Goal: Contribute content: Contribute content

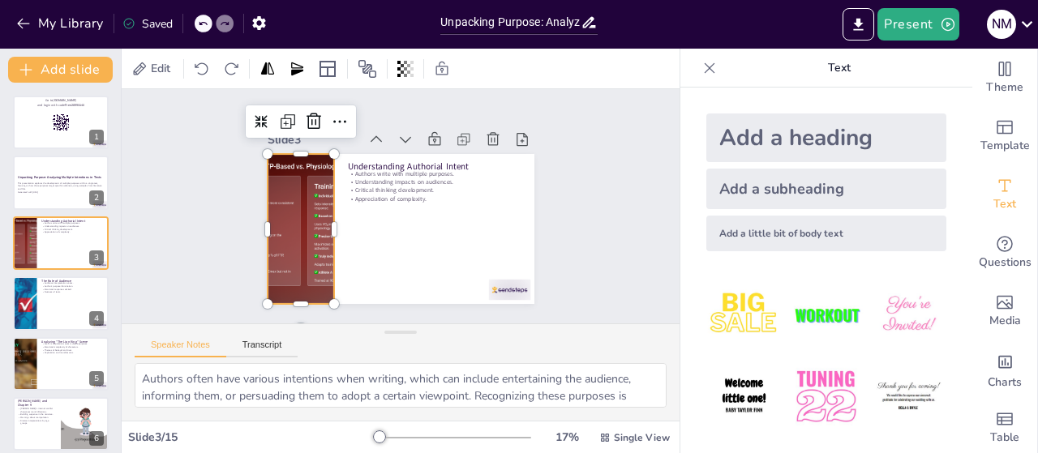
checkbox input "true"
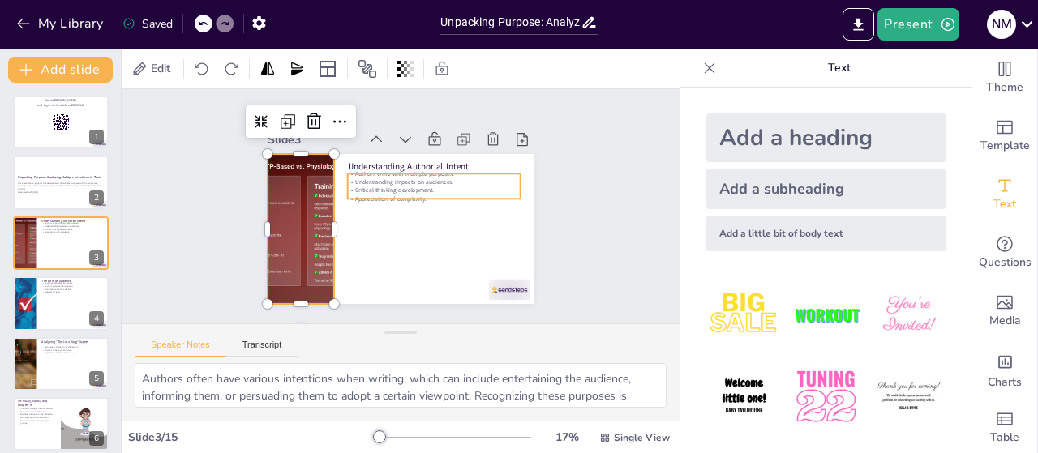
checkbox input "true"
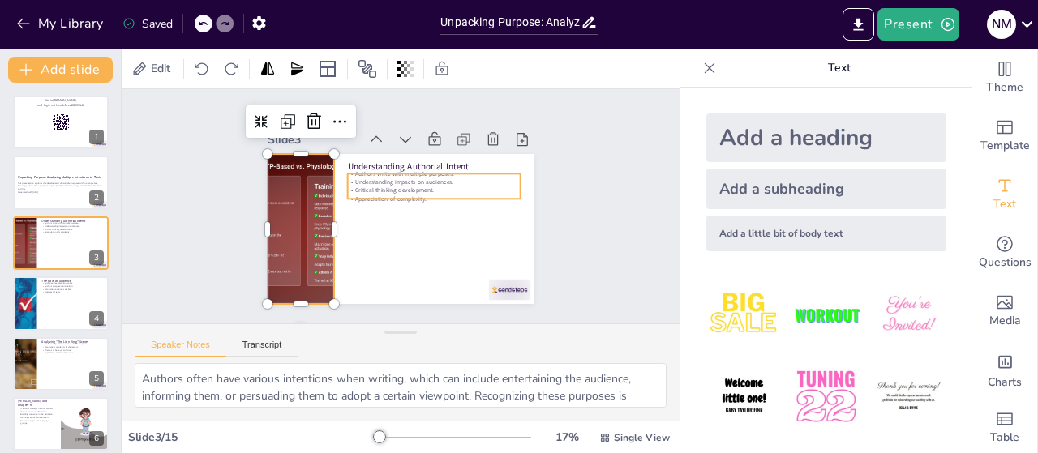
checkbox input "true"
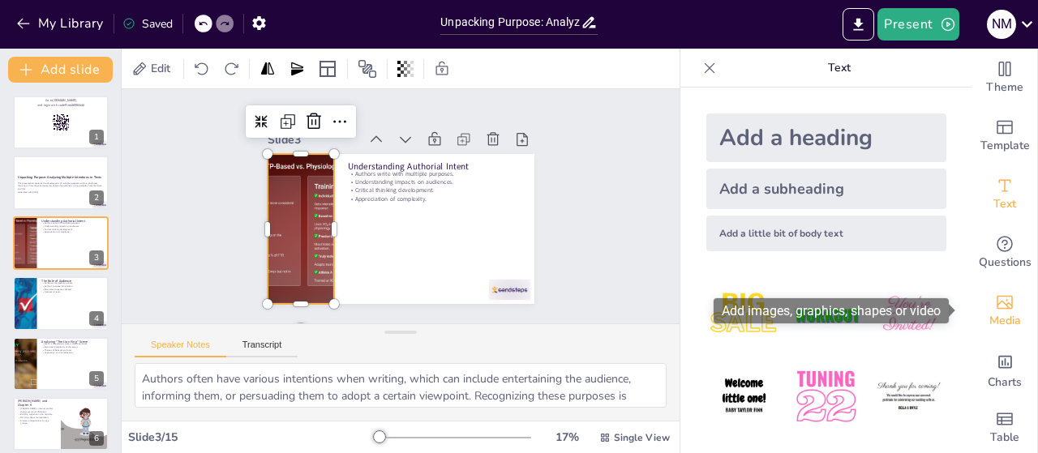
click at [996, 306] on icon "Add images, graphics, shapes or video" at bounding box center [1004, 303] width 16 height 14
checkbox input "true"
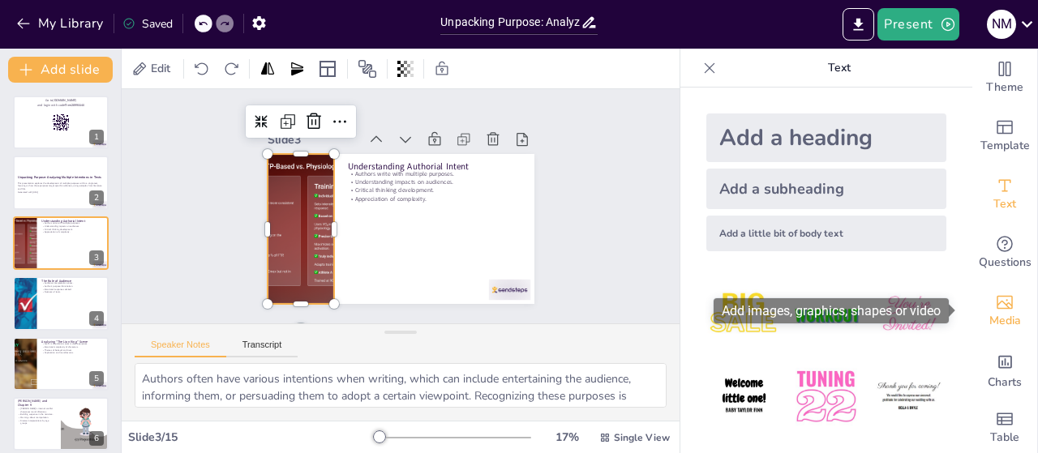
checkbox input "true"
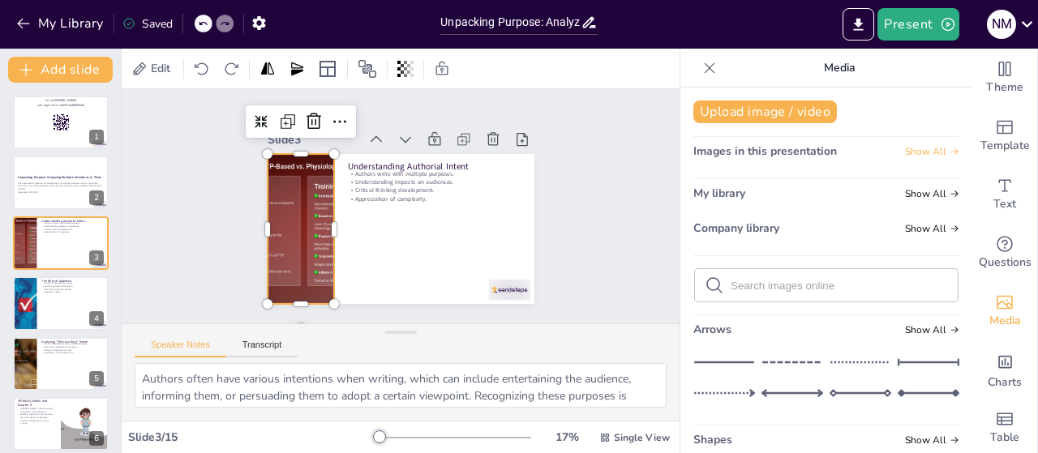
click at [915, 156] on span "Show All" at bounding box center [932, 151] width 54 height 11
checkbox input "true"
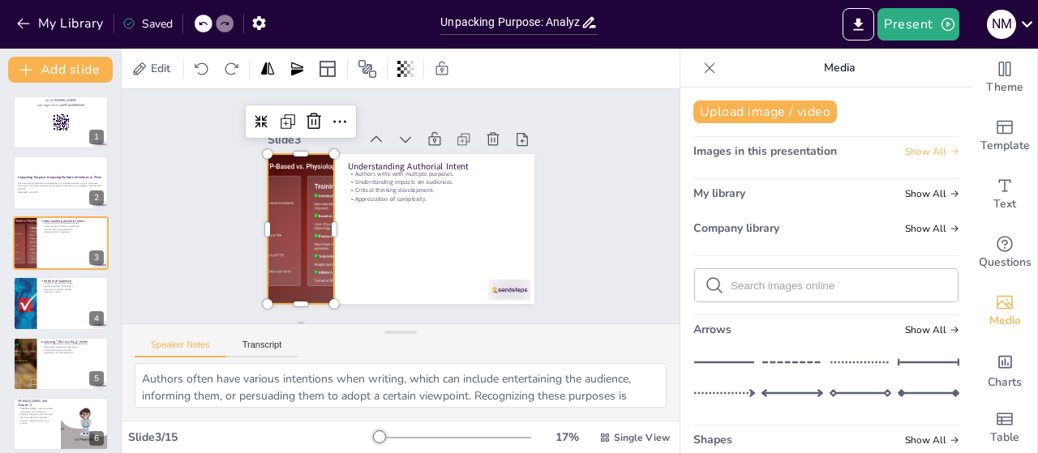
checkbox input "true"
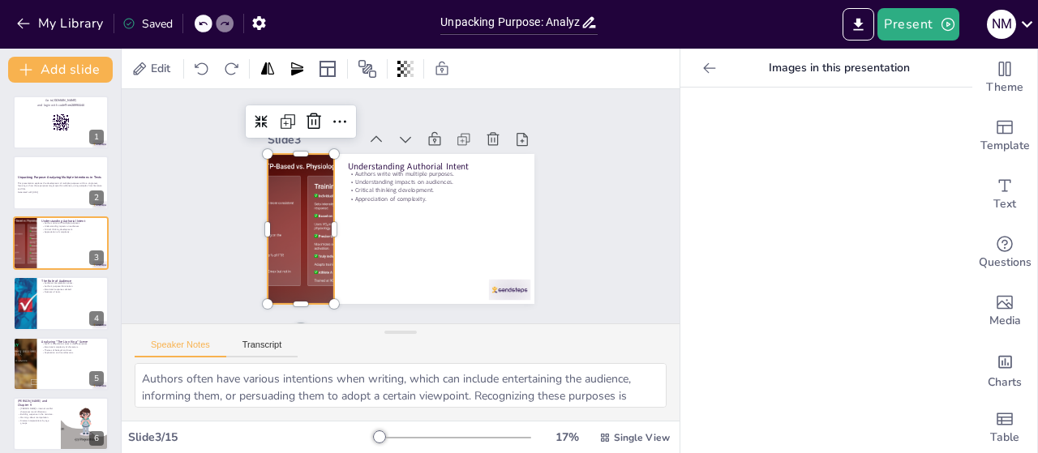
click at [701, 69] on icon at bounding box center [709, 68] width 16 height 16
checkbox input "true"
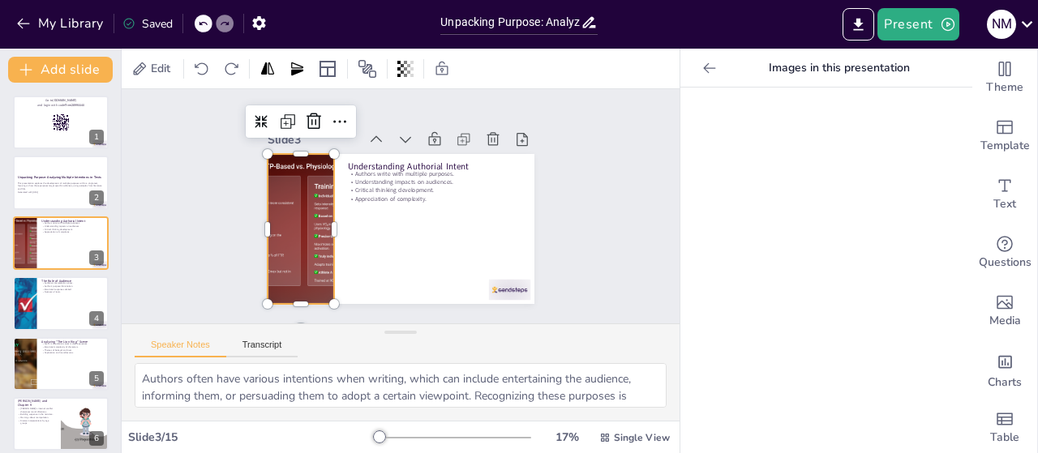
checkbox input "true"
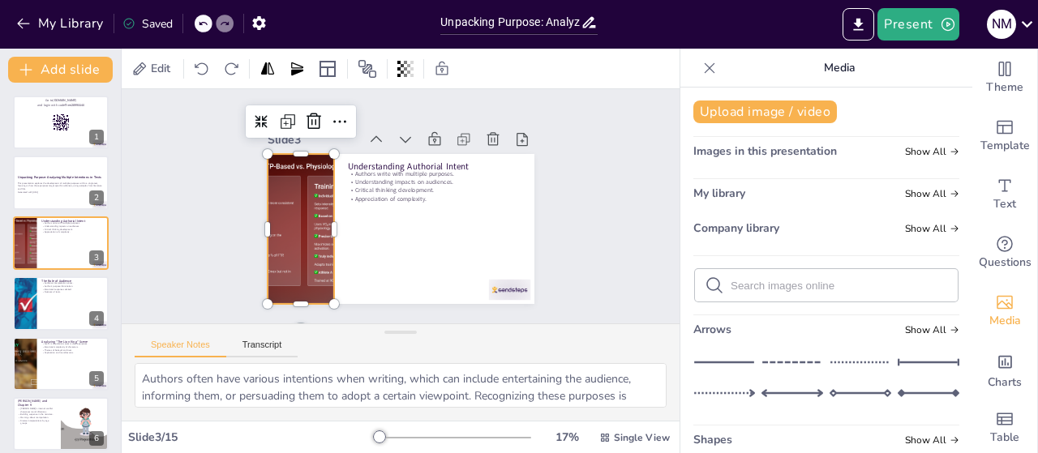
click at [715, 279] on div at bounding box center [826, 285] width 263 height 32
click at [765, 292] on div at bounding box center [826, 285] width 263 height 32
click at [776, 286] on input "text" at bounding box center [838, 286] width 217 height 12
type input "aut"
checkbox input "true"
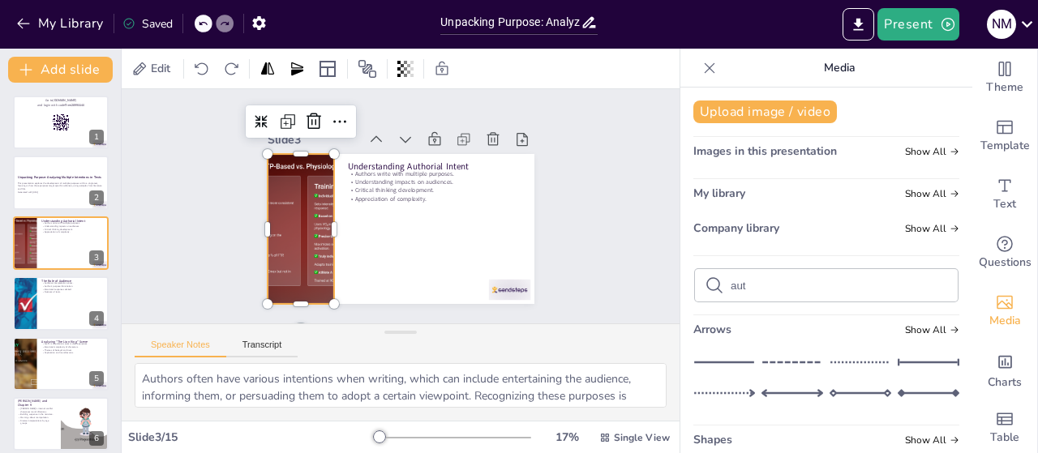
checkbox input "true"
type input "autho"
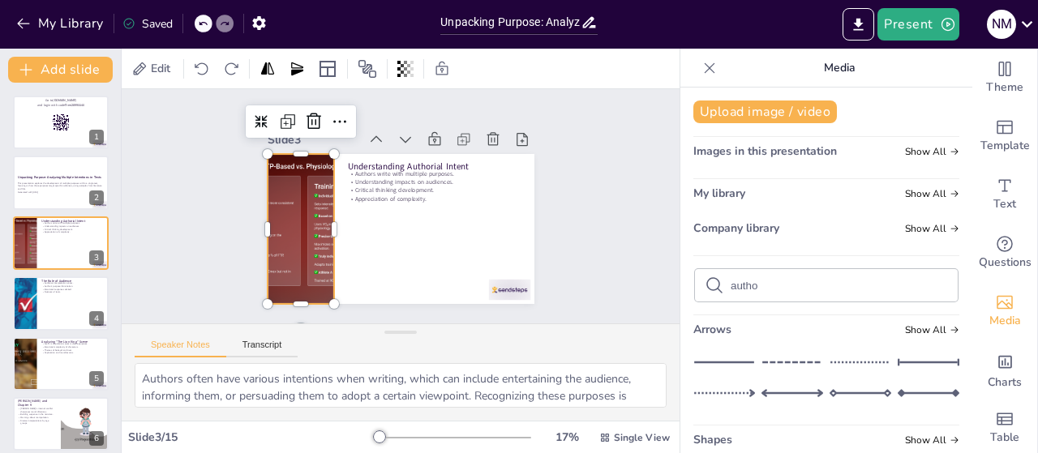
checkbox input "true"
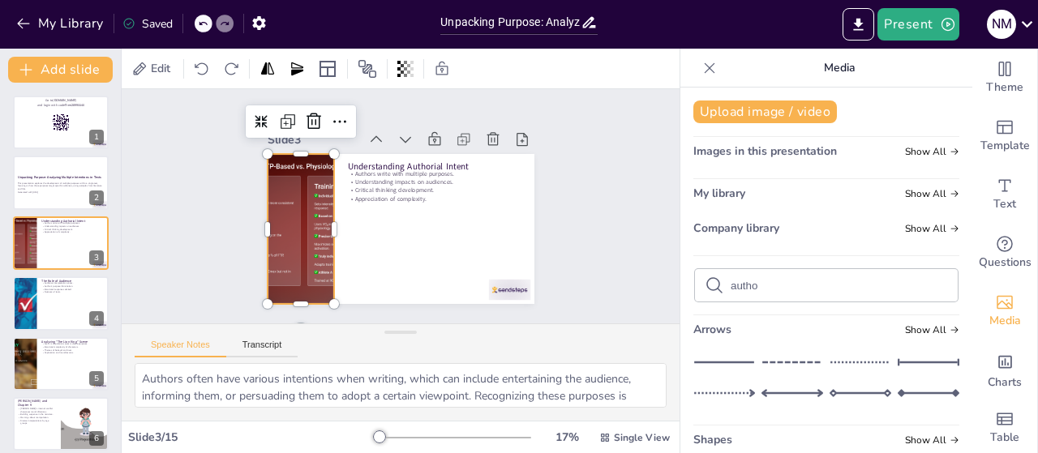
type input "author"
checkbox input "true"
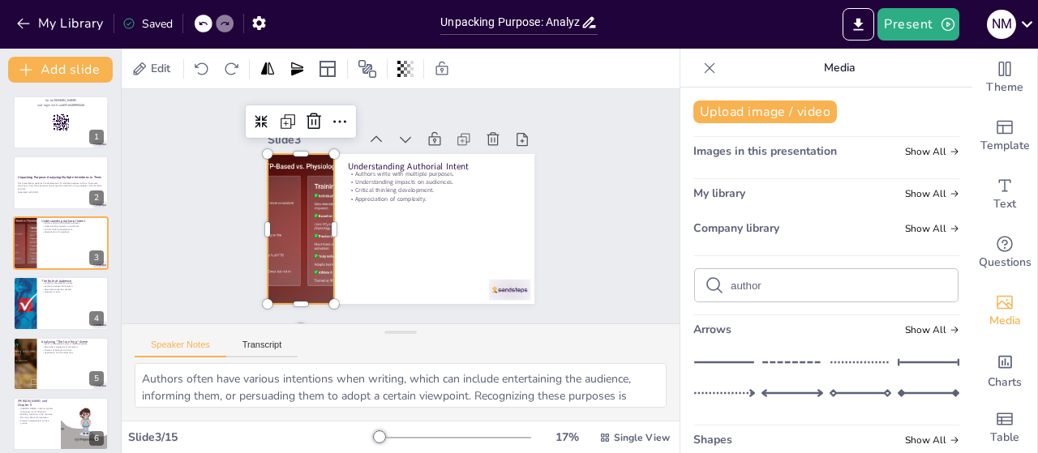
checkbox input "true"
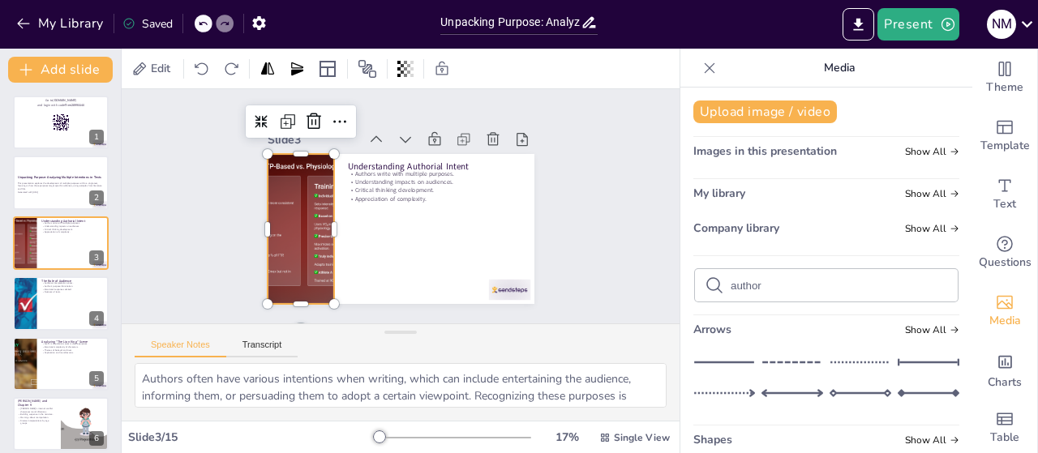
checkbox input "true"
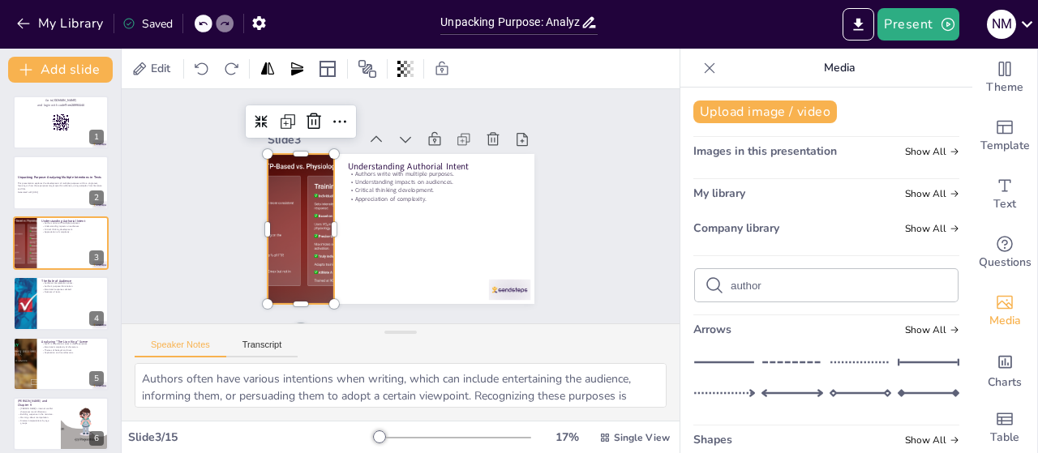
checkbox input "true"
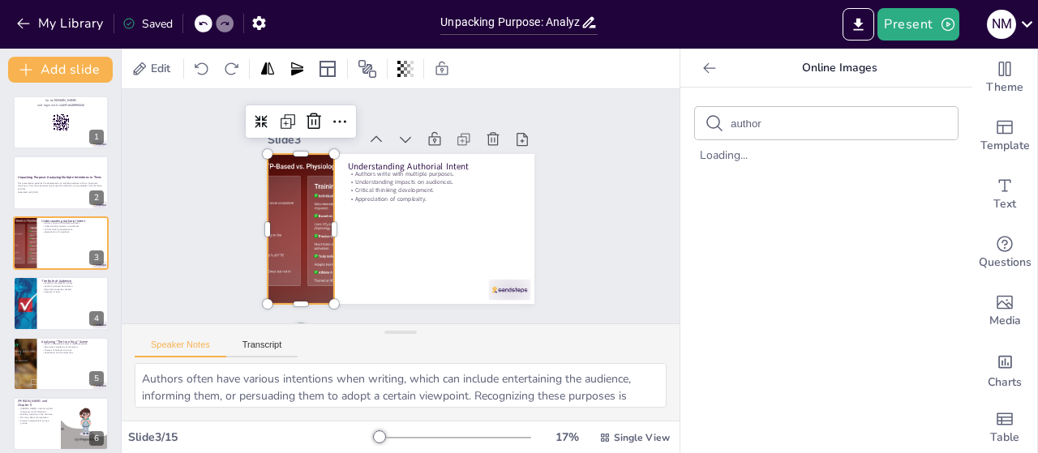
checkbox input "true"
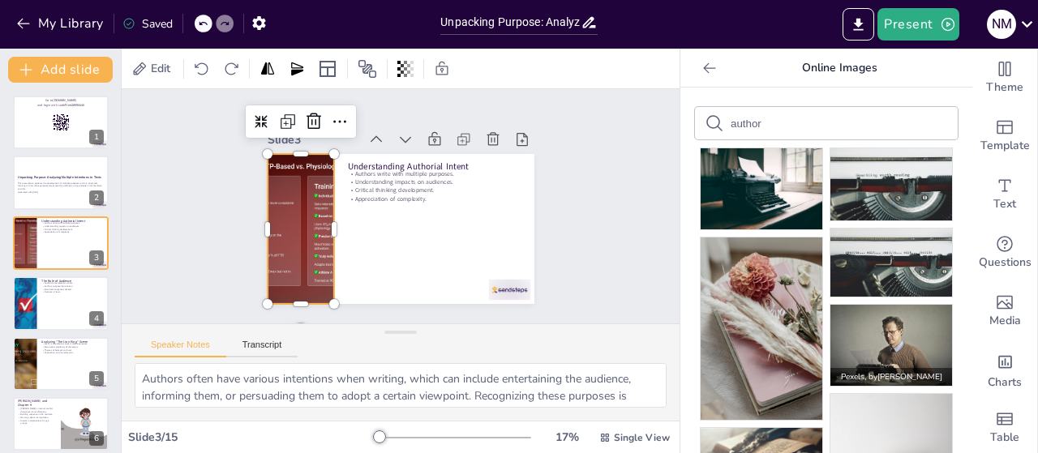
click at [858, 324] on img at bounding box center [891, 345] width 122 height 81
checkbox input "true"
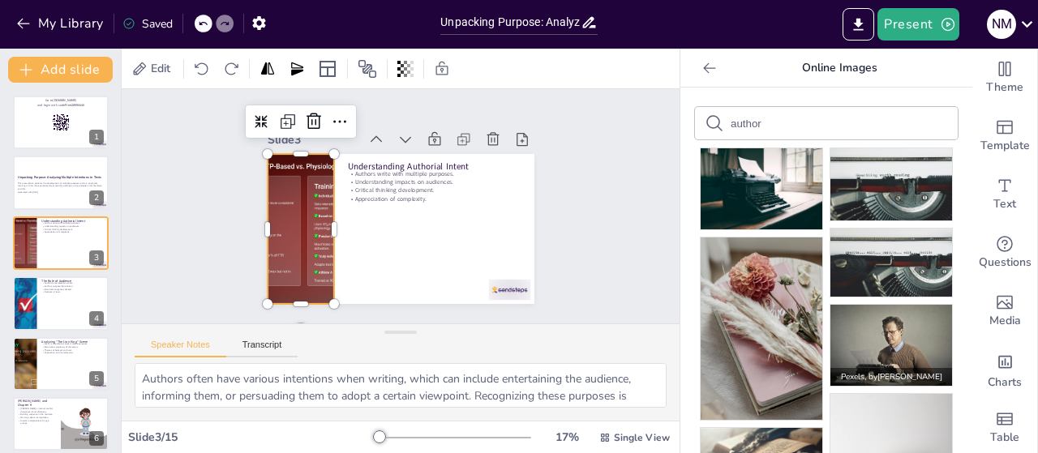
checkbox input "true"
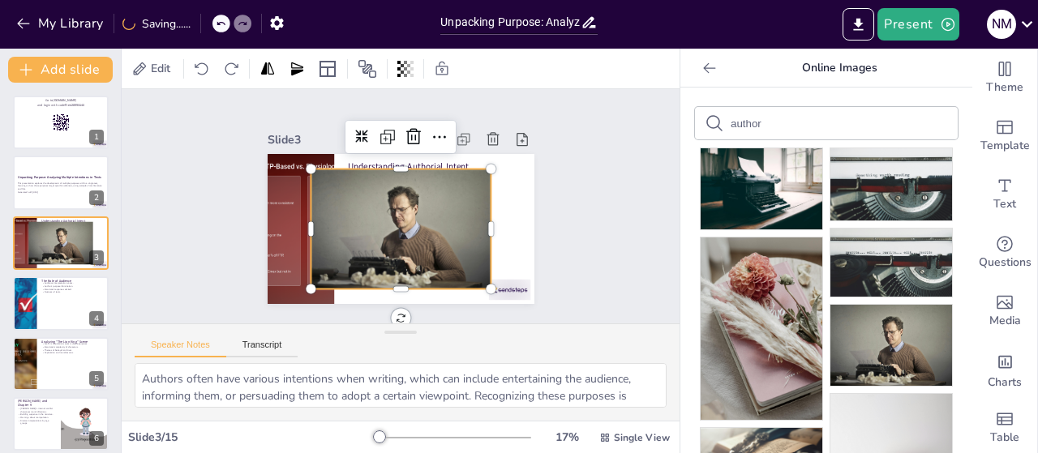
checkbox input "true"
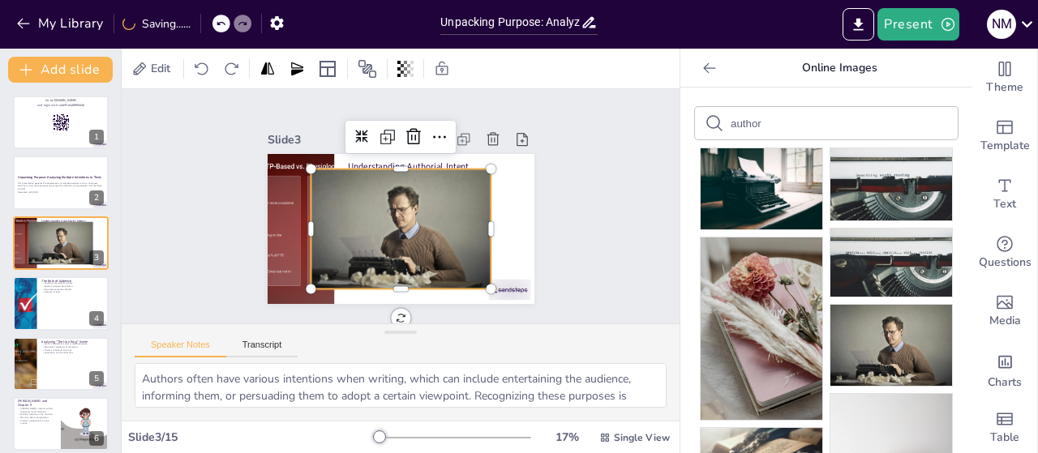
checkbox input "true"
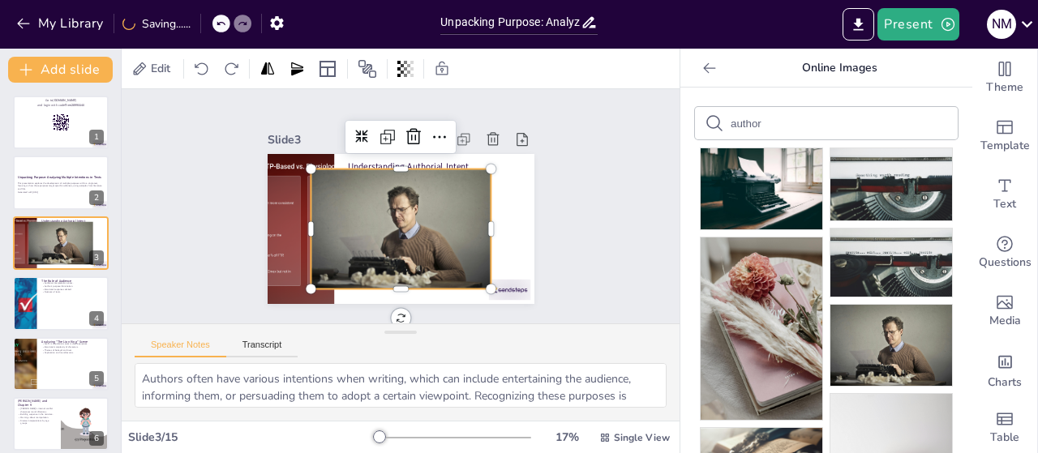
checkbox input "true"
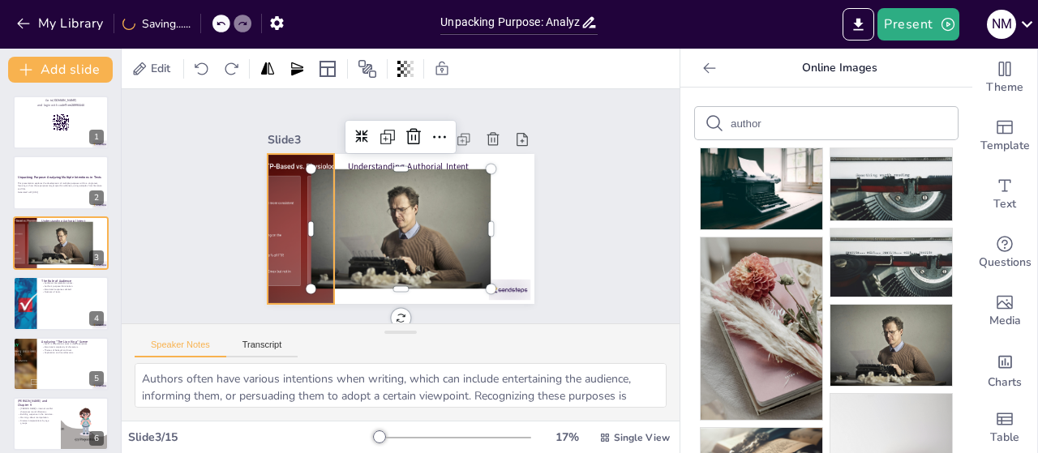
checkbox input "true"
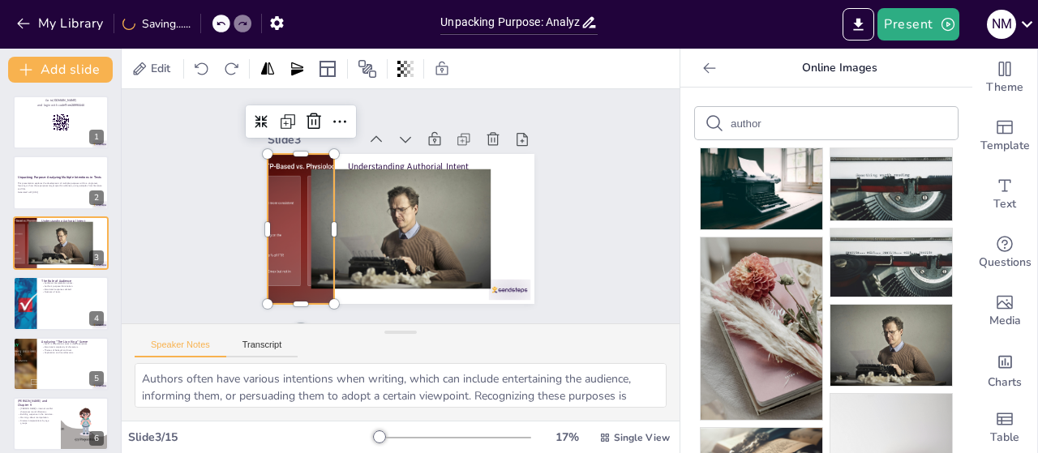
click at [274, 220] on div at bounding box center [300, 229] width 267 height 150
checkbox input "true"
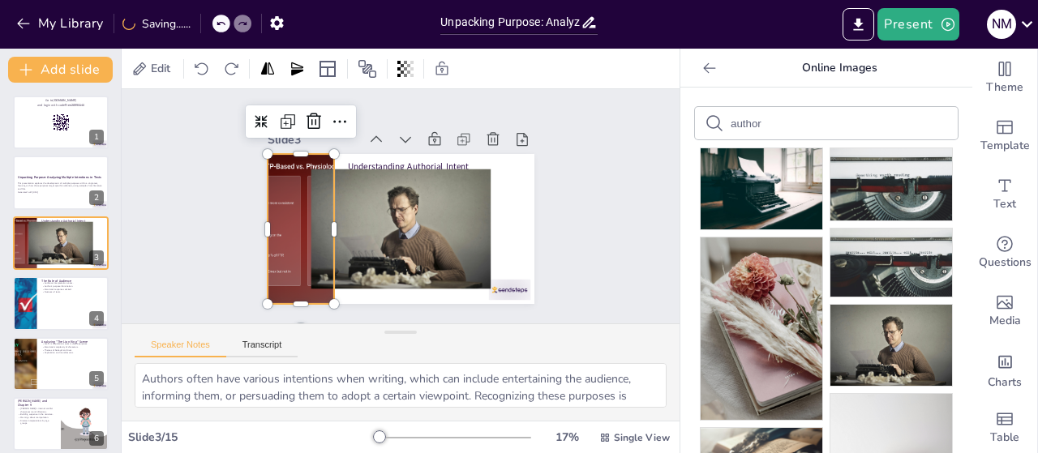
checkbox input "true"
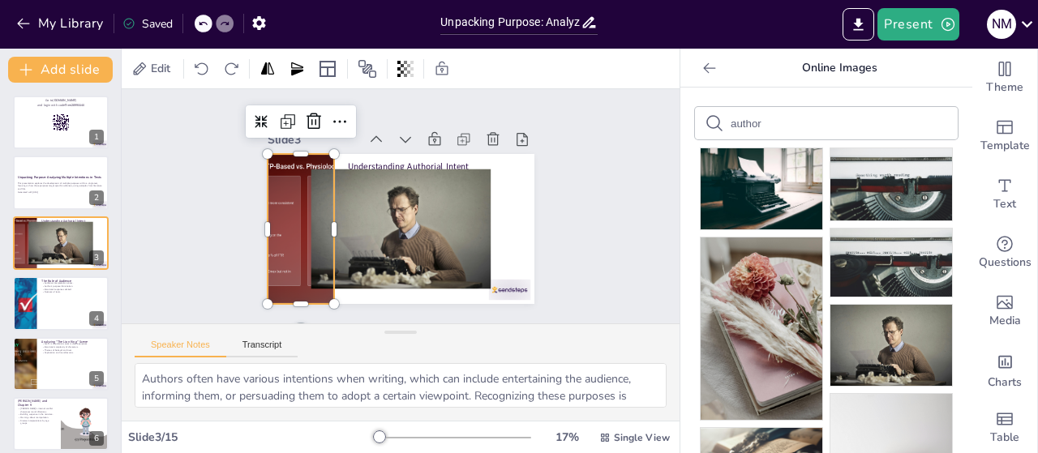
checkbox input "true"
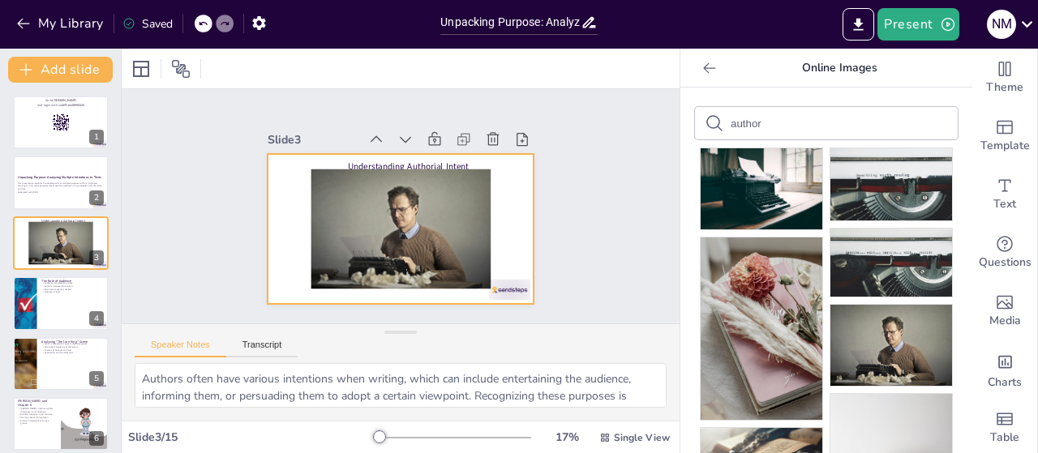
checkbox input "true"
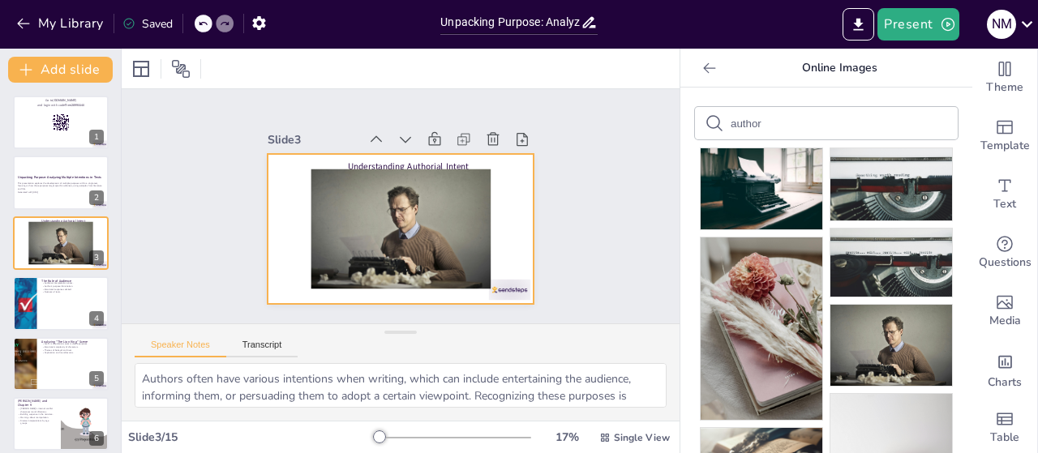
checkbox input "true"
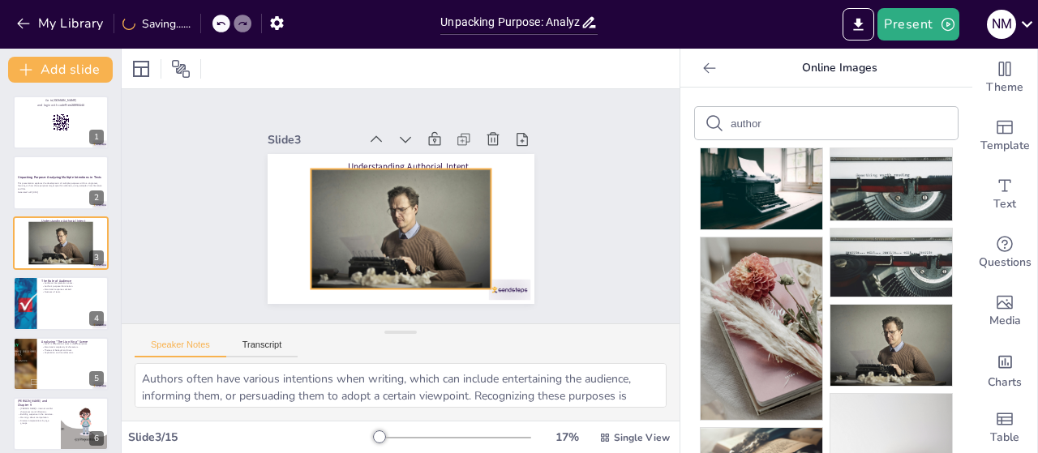
checkbox input "true"
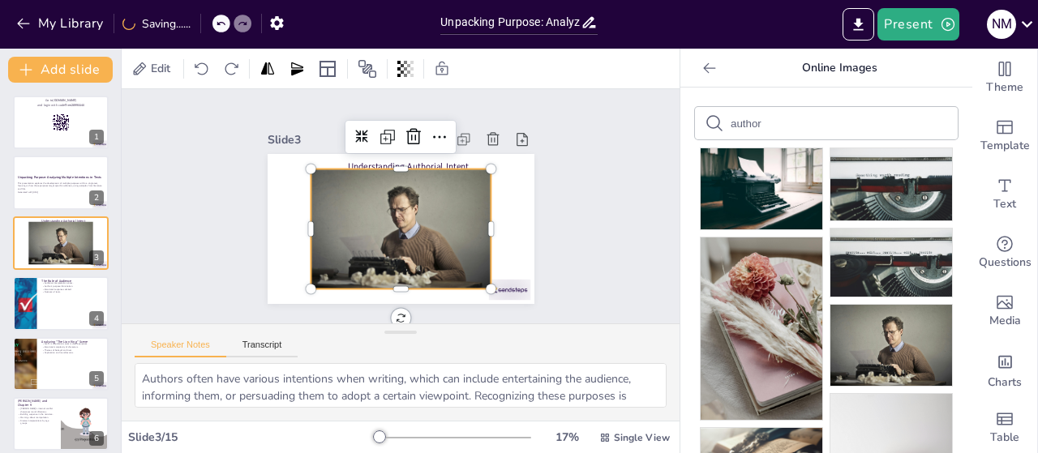
checkbox input "true"
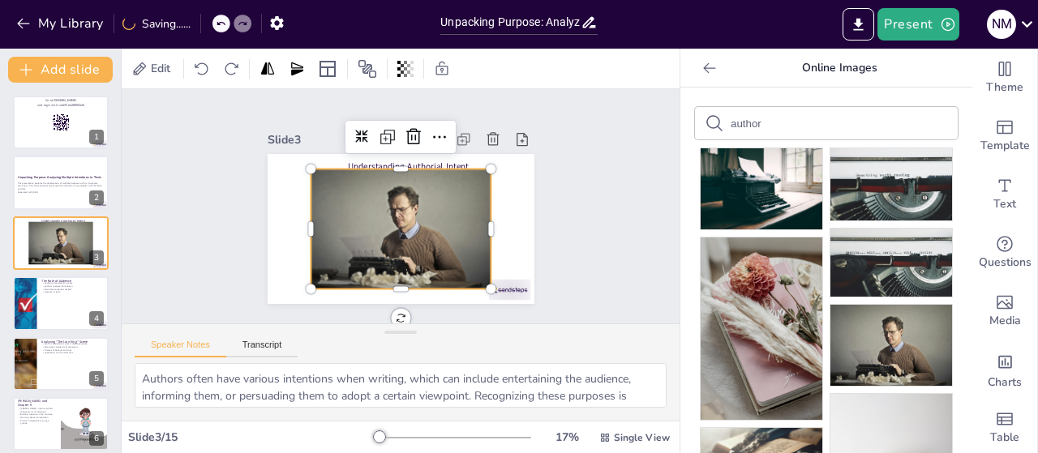
checkbox input "true"
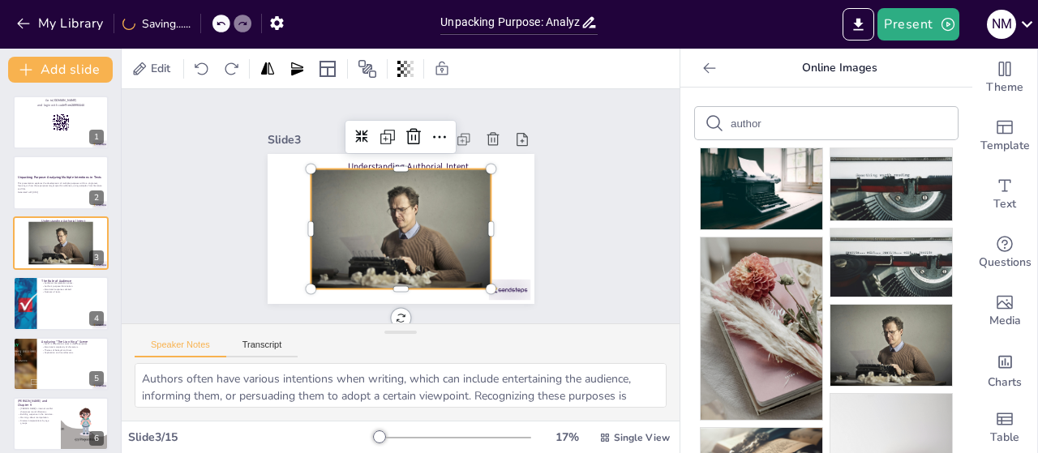
checkbox input "true"
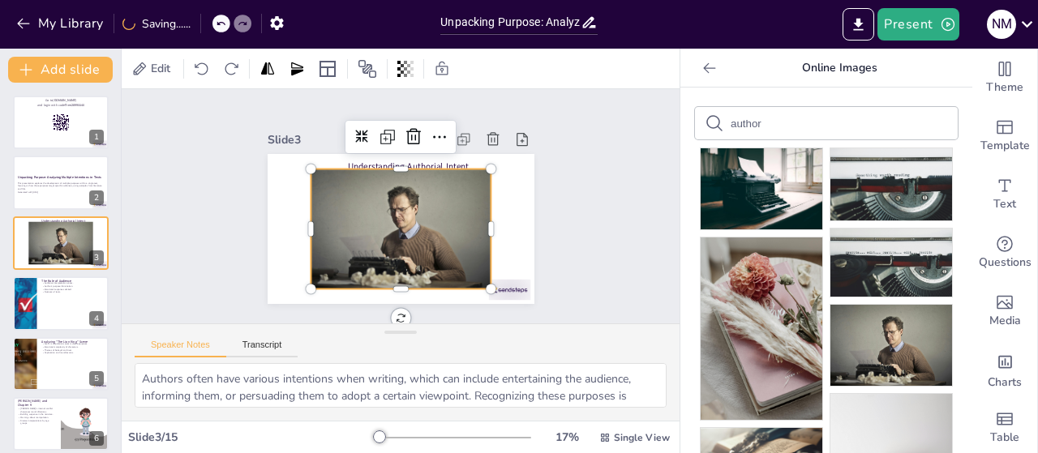
checkbox input "true"
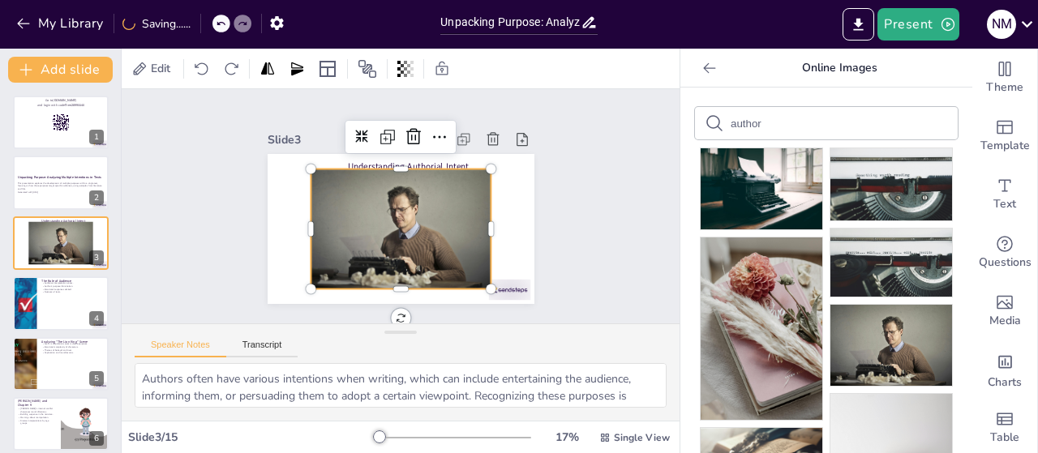
checkbox input "true"
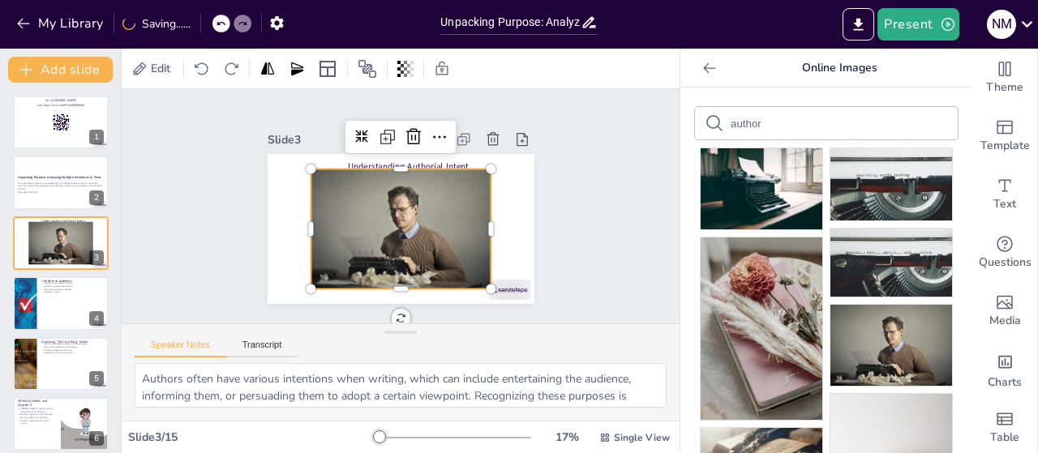
checkbox input "true"
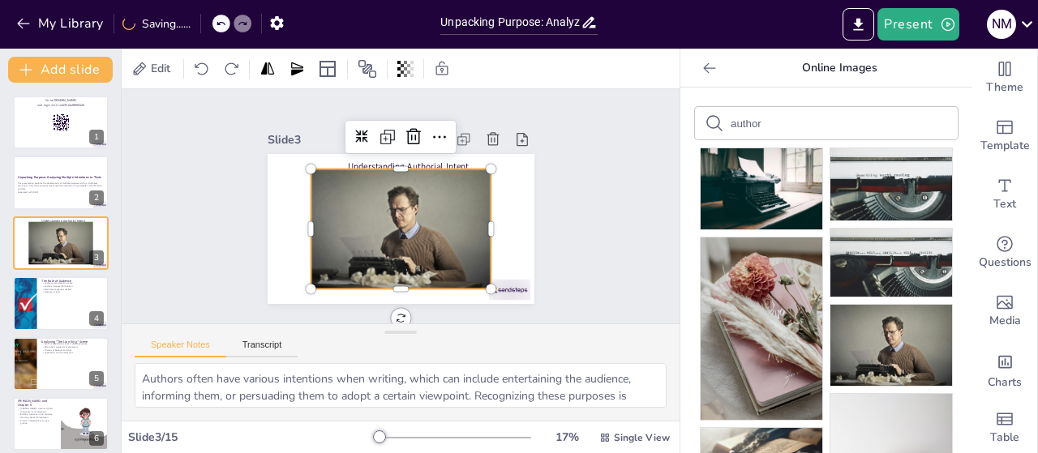
checkbox input "true"
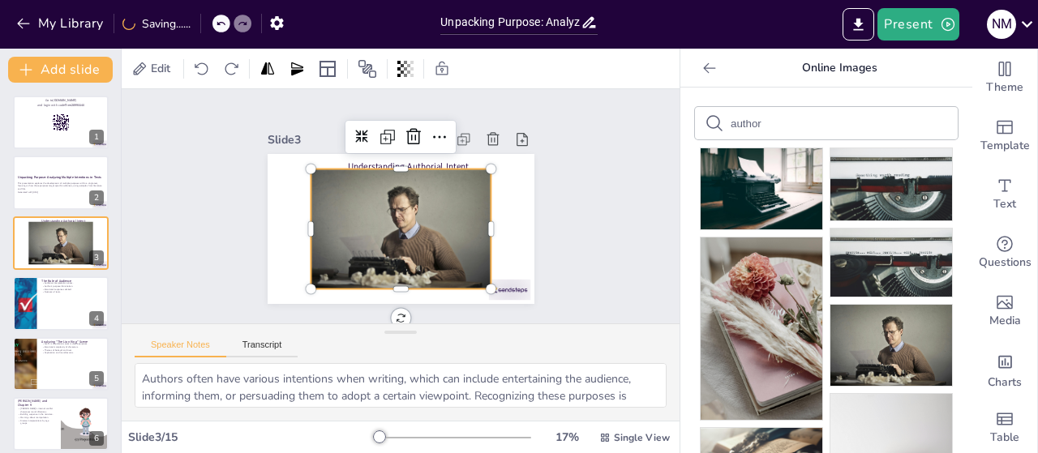
checkbox input "true"
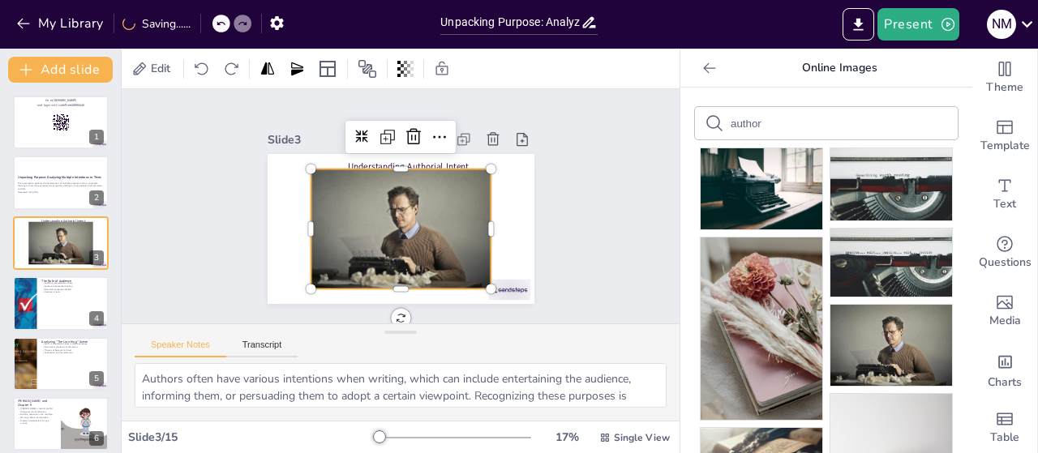
checkbox input "true"
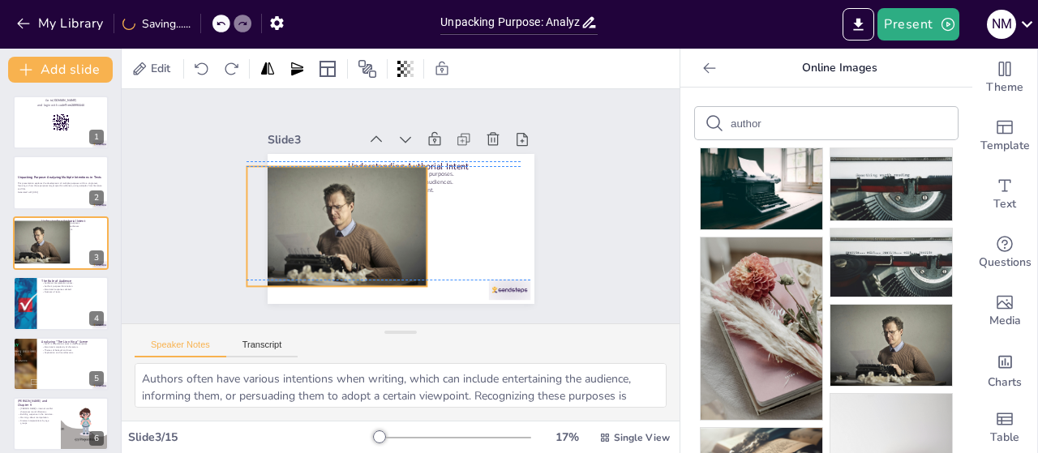
checkbox input "true"
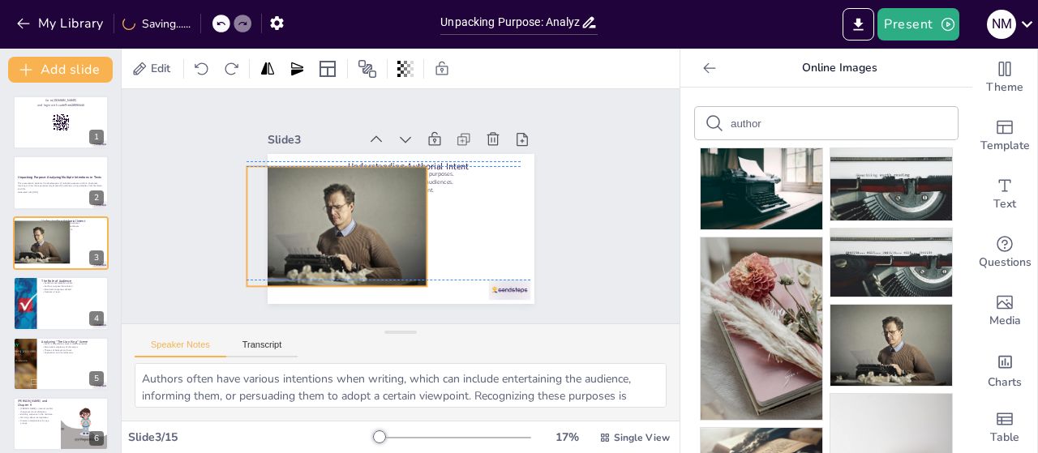
checkbox input "true"
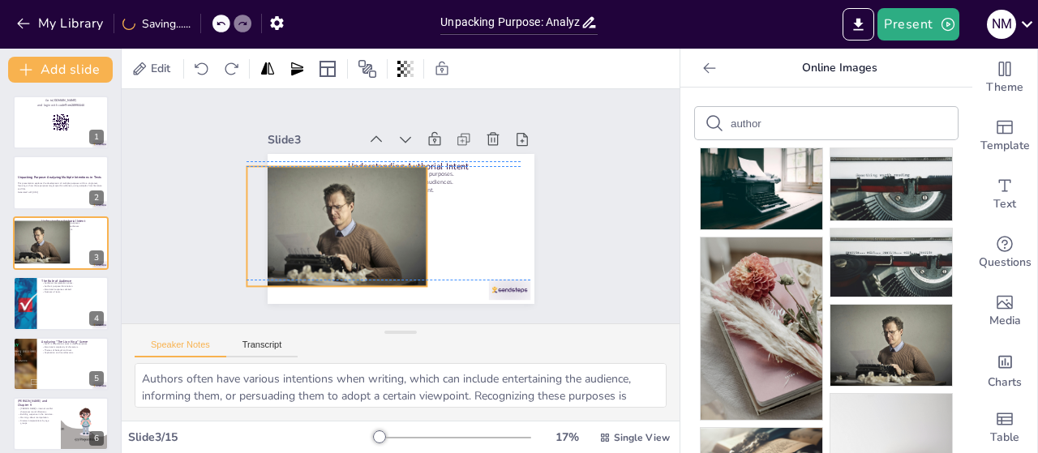
checkbox input "true"
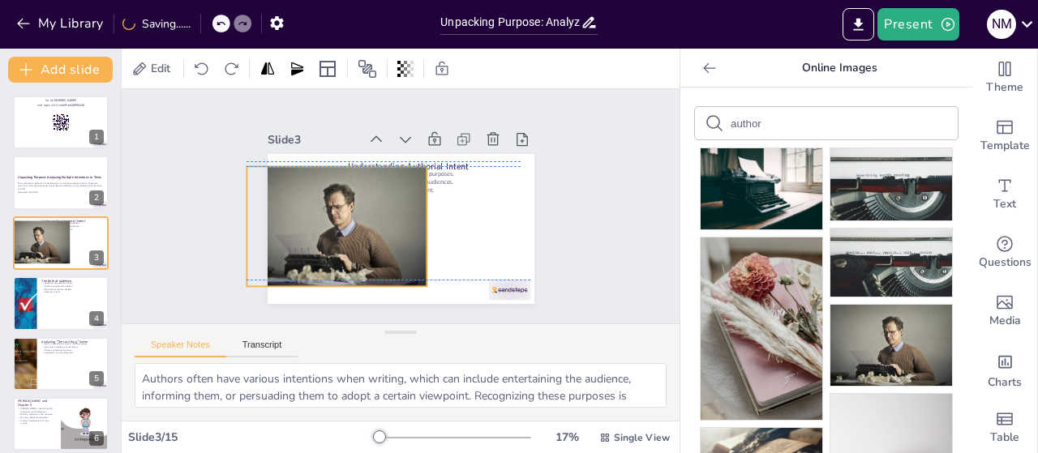
checkbox input "true"
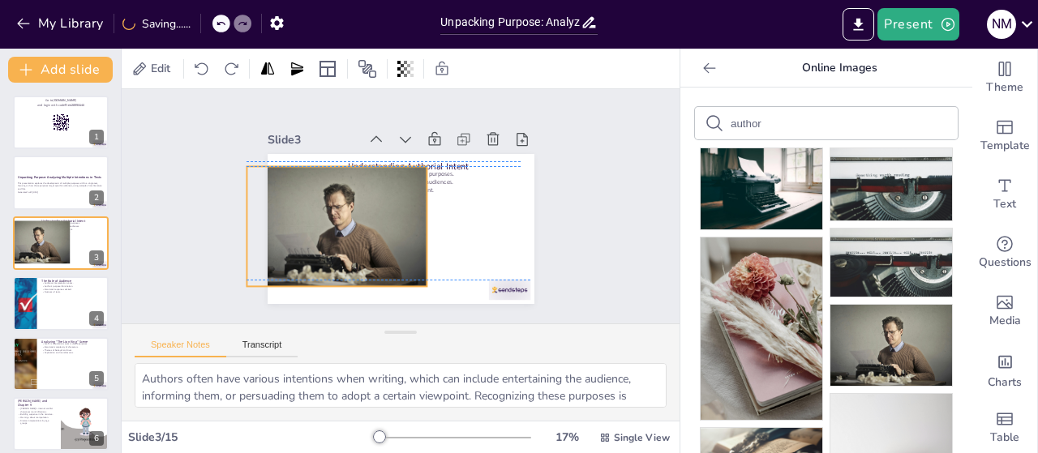
checkbox input "true"
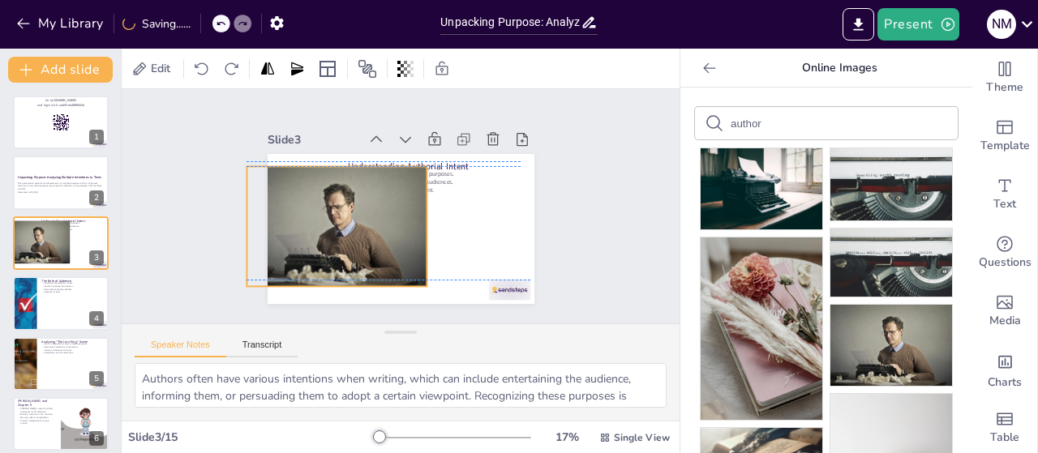
checkbox input "true"
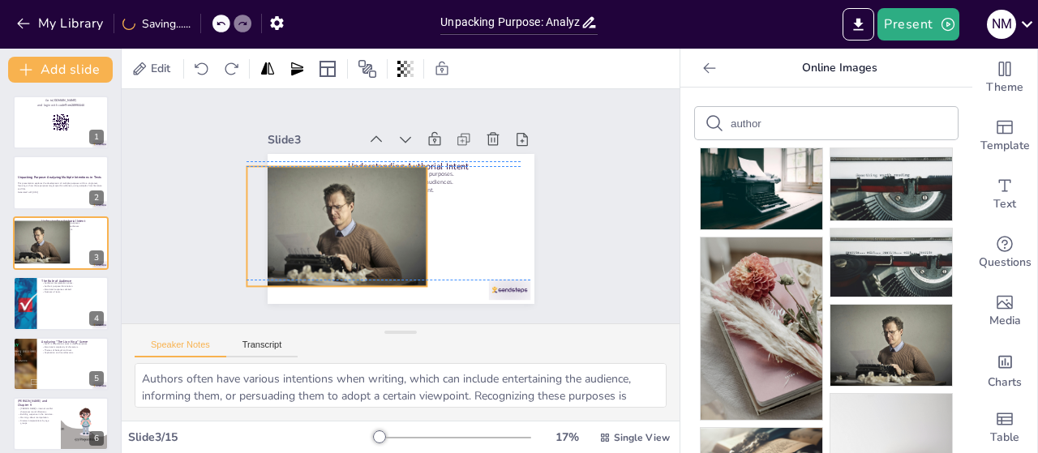
checkbox input "true"
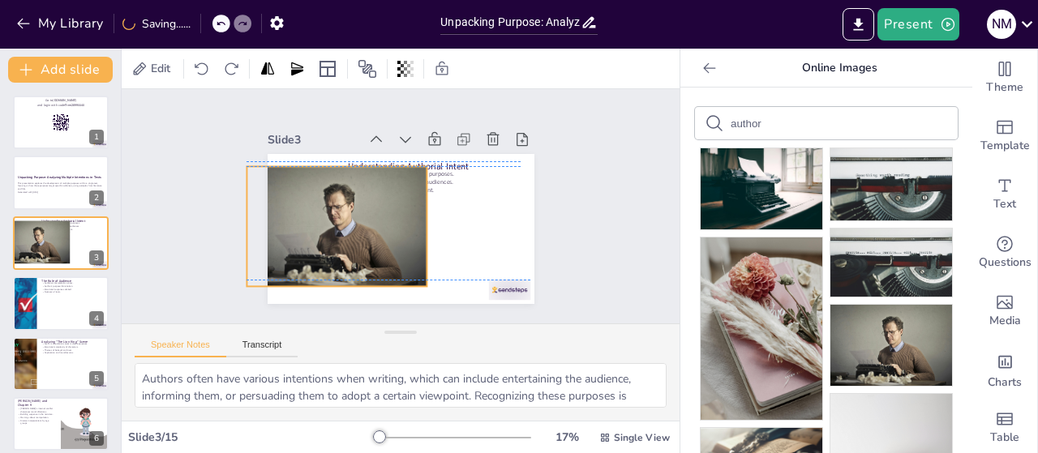
checkbox input "true"
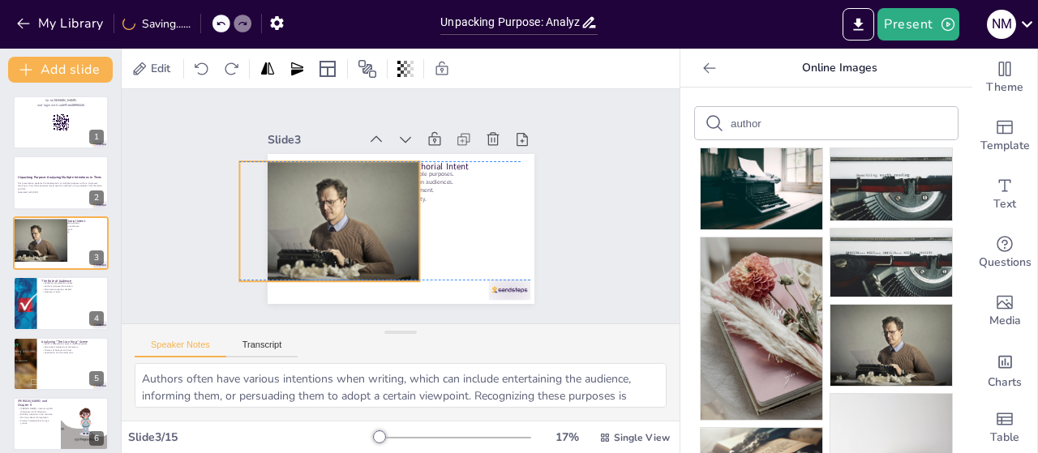
checkbox input "true"
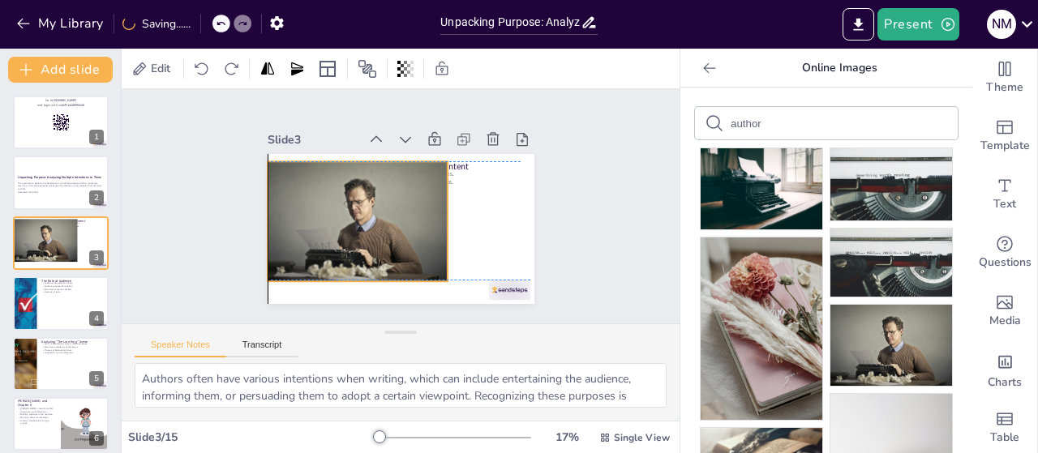
drag, startPoint x: 341, startPoint y: 212, endPoint x: 302, endPoint y: 202, distance: 40.9
click at [302, 202] on div at bounding box center [358, 221] width 180 height 120
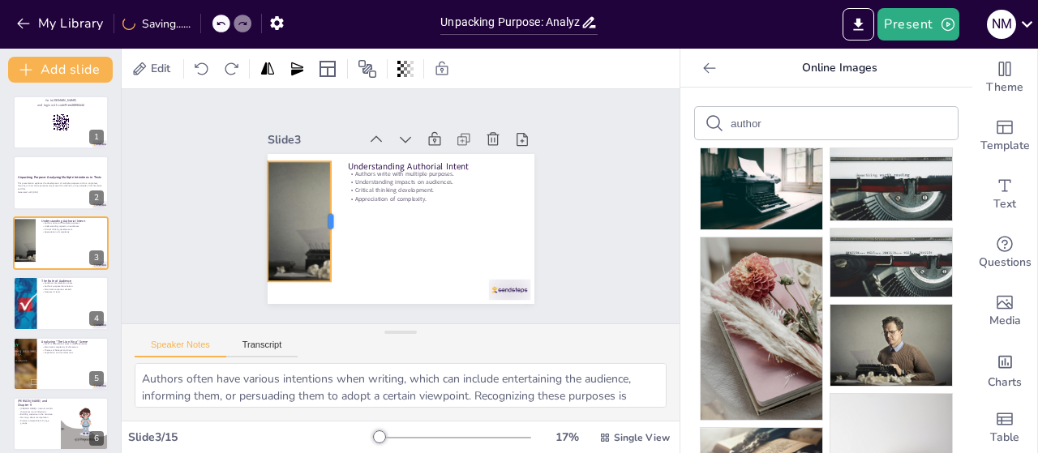
drag, startPoint x: 438, startPoint y: 212, endPoint x: 321, endPoint y: 229, distance: 117.9
click at [331, 229] on div at bounding box center [337, 221] width 13 height 120
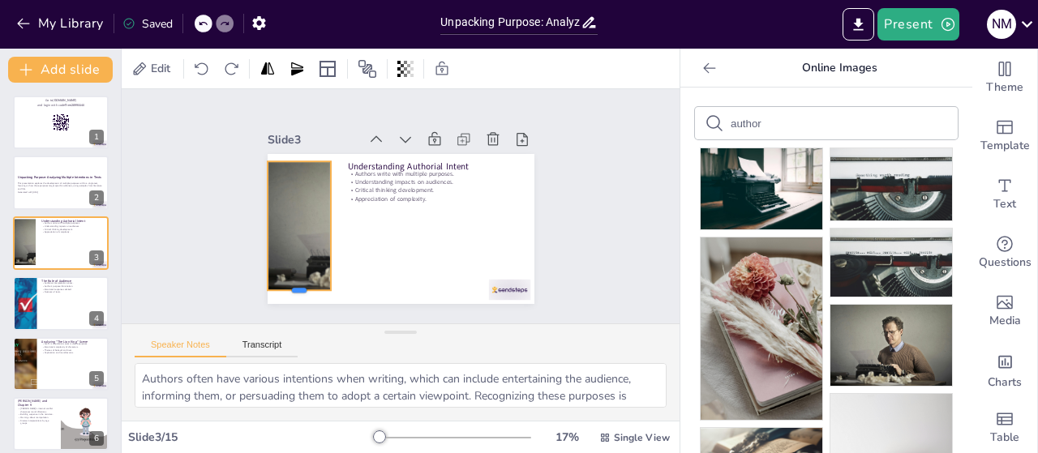
drag, startPoint x: 287, startPoint y: 280, endPoint x: 287, endPoint y: 289, distance: 8.9
click at [287, 290] on div at bounding box center [299, 296] width 63 height 13
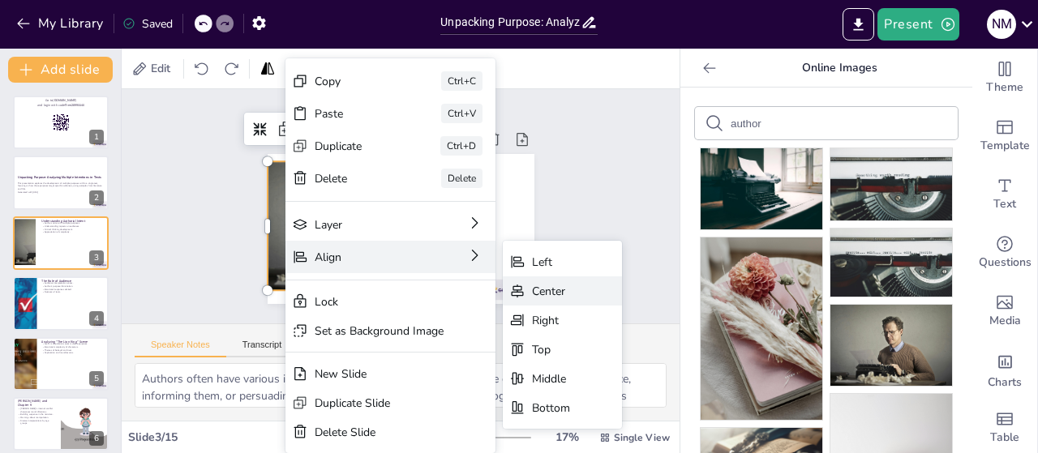
click at [533, 293] on div "Center" at bounding box center [551, 291] width 38 height 15
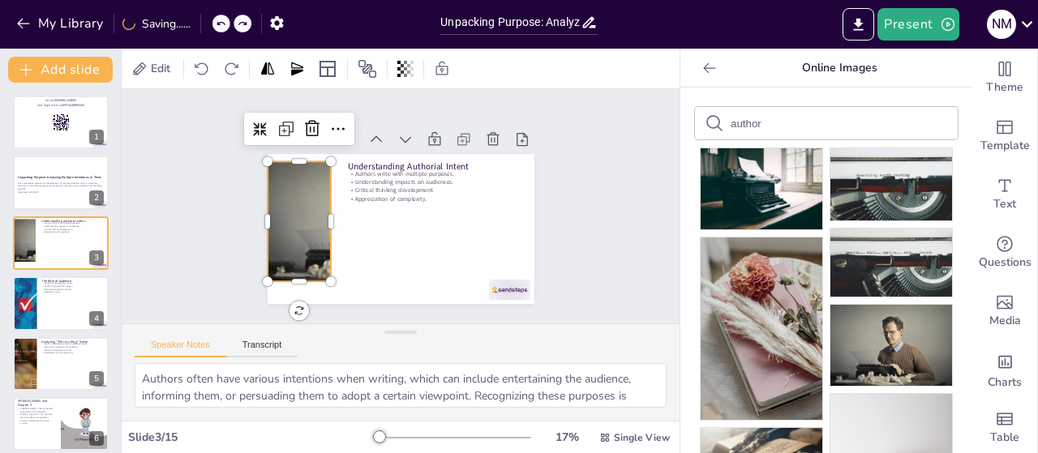
click at [305, 250] on div at bounding box center [358, 221] width 180 height 120
click at [297, 210] on div at bounding box center [358, 221] width 180 height 120
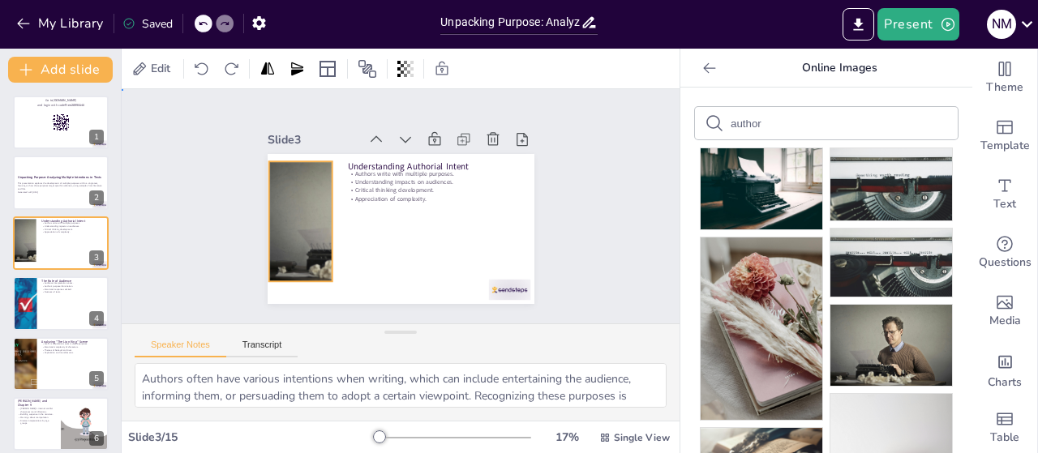
click at [297, 210] on div at bounding box center [358, 221] width 180 height 120
click at [284, 206] on div at bounding box center [358, 221] width 180 height 120
click at [285, 181] on div at bounding box center [358, 221] width 180 height 120
click at [289, 161] on div at bounding box center [358, 221] width 180 height 120
click at [290, 255] on div at bounding box center [358, 221] width 180 height 120
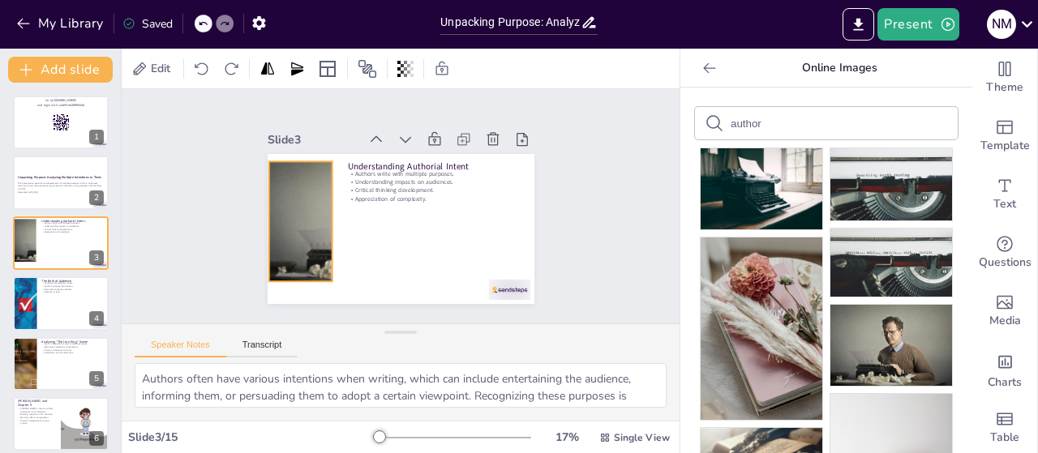
click at [315, 251] on div at bounding box center [358, 221] width 180 height 120
click at [757, 186] on img at bounding box center [761, 188] width 122 height 81
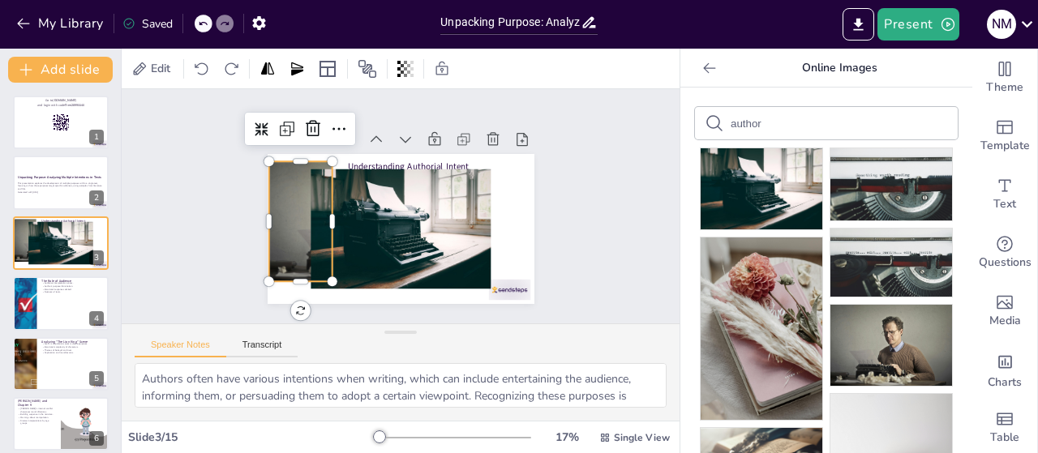
click at [282, 223] on div at bounding box center [358, 221] width 180 height 120
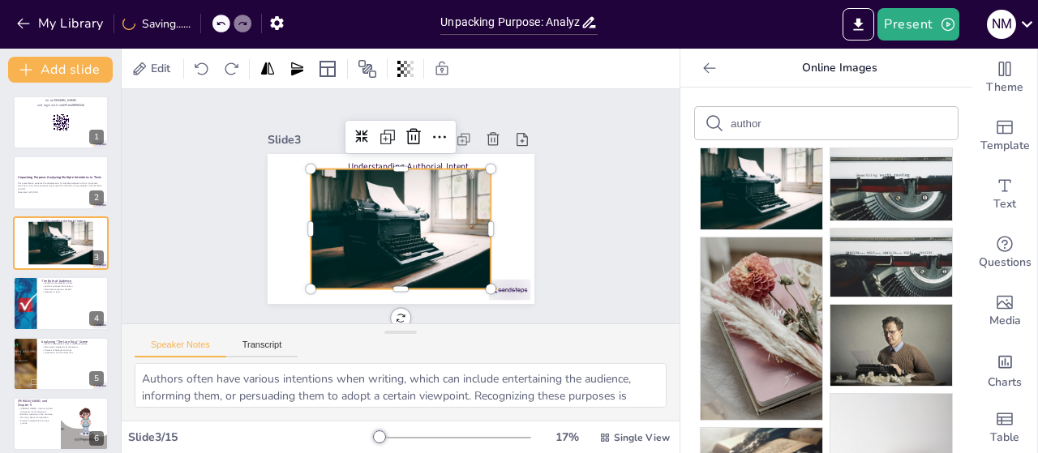
click at [323, 226] on div at bounding box center [401, 229] width 180 height 120
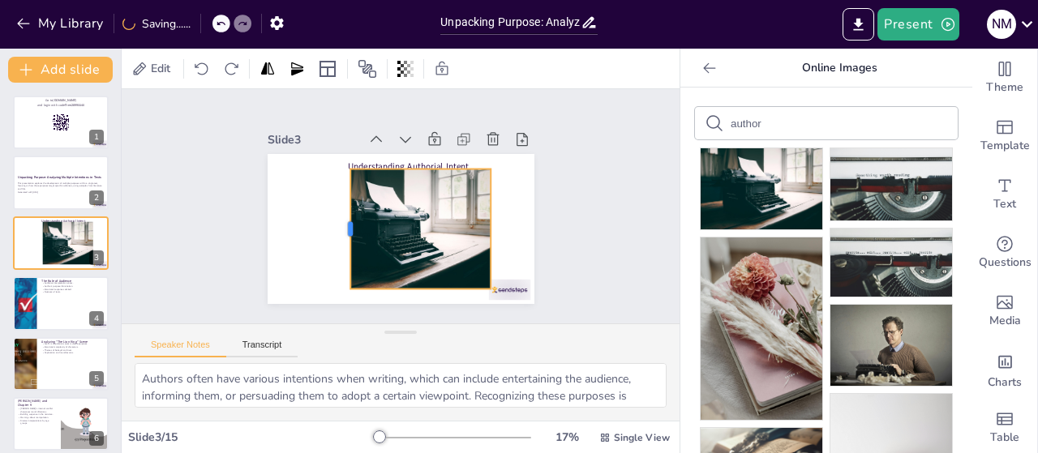
drag, startPoint x: 295, startPoint y: 225, endPoint x: 335, endPoint y: 225, distance: 39.7
click at [337, 225] on div at bounding box center [343, 229] width 13 height 120
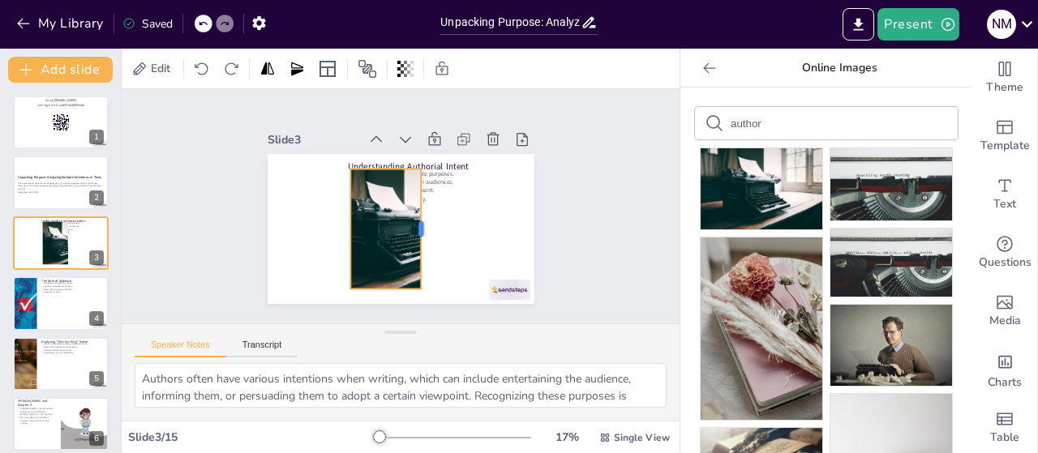
drag, startPoint x: 482, startPoint y: 221, endPoint x: 410, endPoint y: 220, distance: 71.4
click at [421, 220] on div at bounding box center [427, 229] width 13 height 120
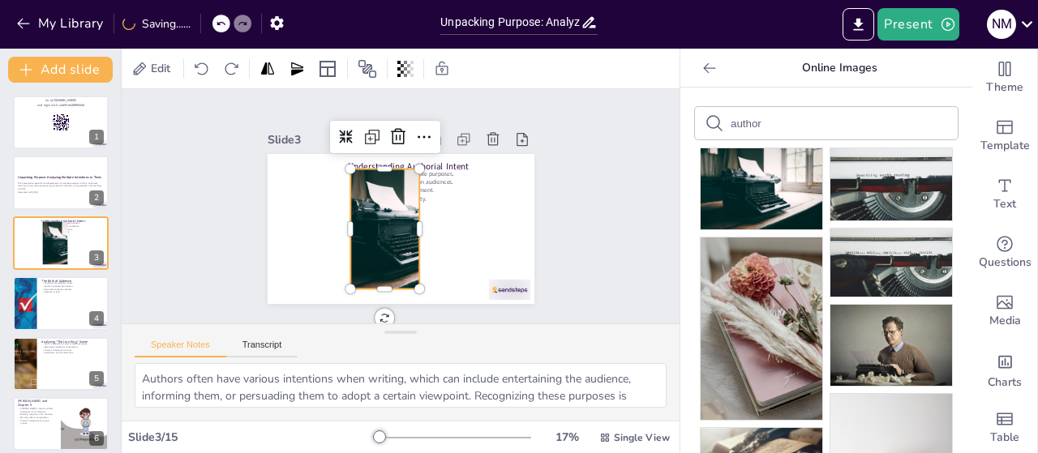
click at [379, 220] on div at bounding box center [401, 229] width 180 height 120
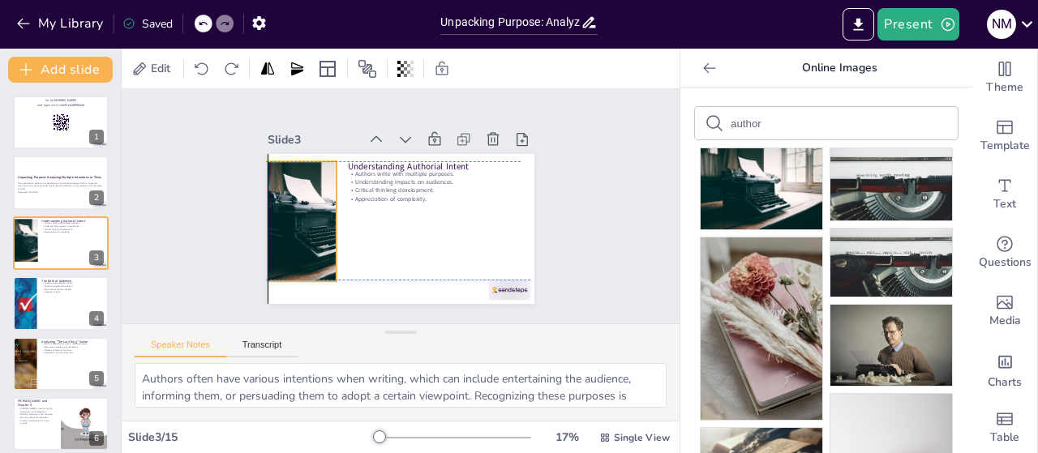
drag, startPoint x: 379, startPoint y: 220, endPoint x: 298, endPoint y: 249, distance: 86.2
click at [297, 224] on div at bounding box center [318, 221] width 180 height 120
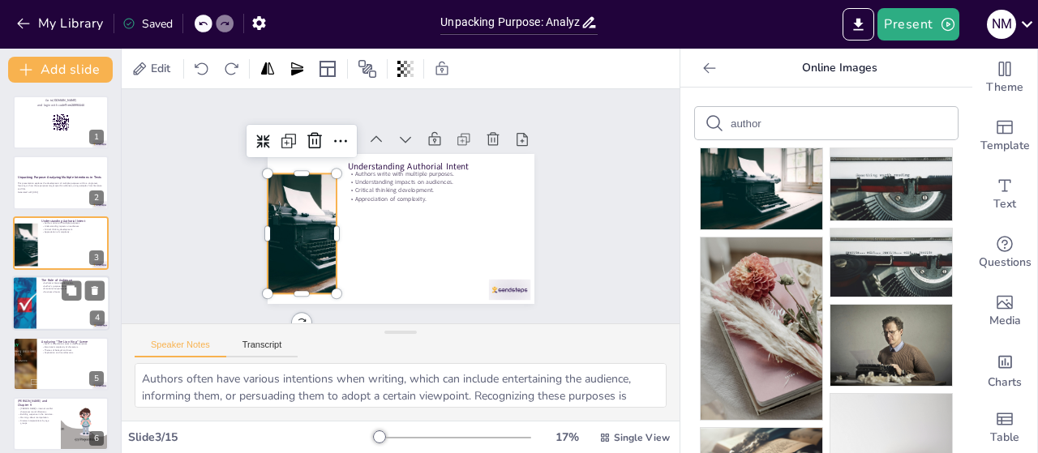
click at [23, 298] on div at bounding box center [24, 303] width 81 height 55
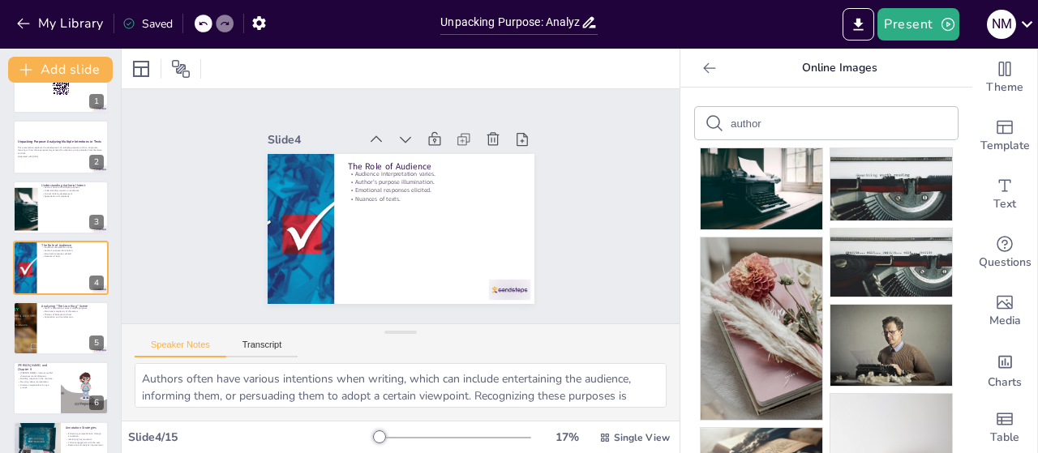
click at [765, 122] on input "author" at bounding box center [798, 124] width 137 height 12
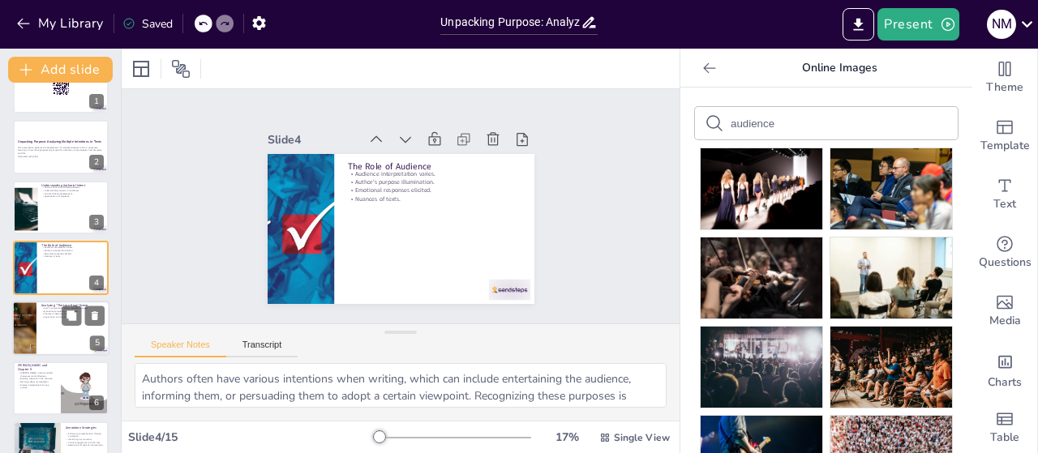
click at [26, 340] on div at bounding box center [24, 328] width 94 height 55
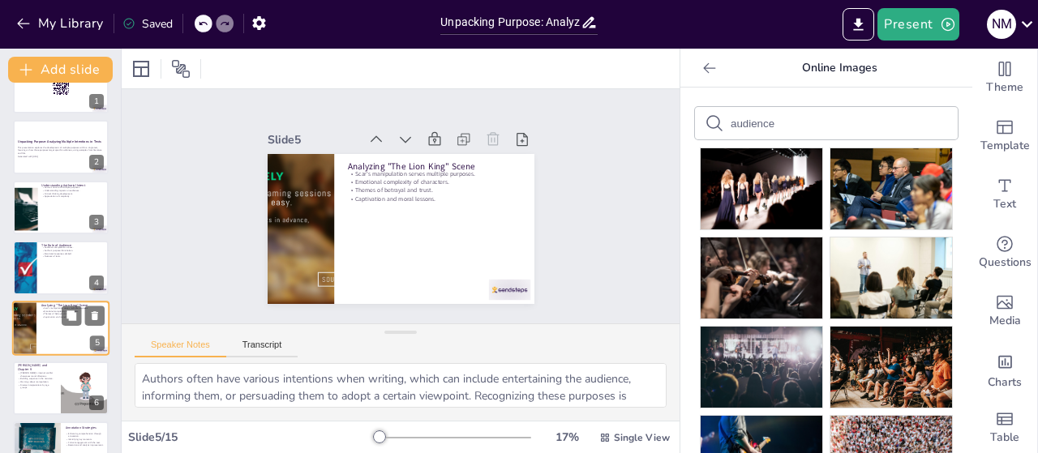
scroll to position [96, 0]
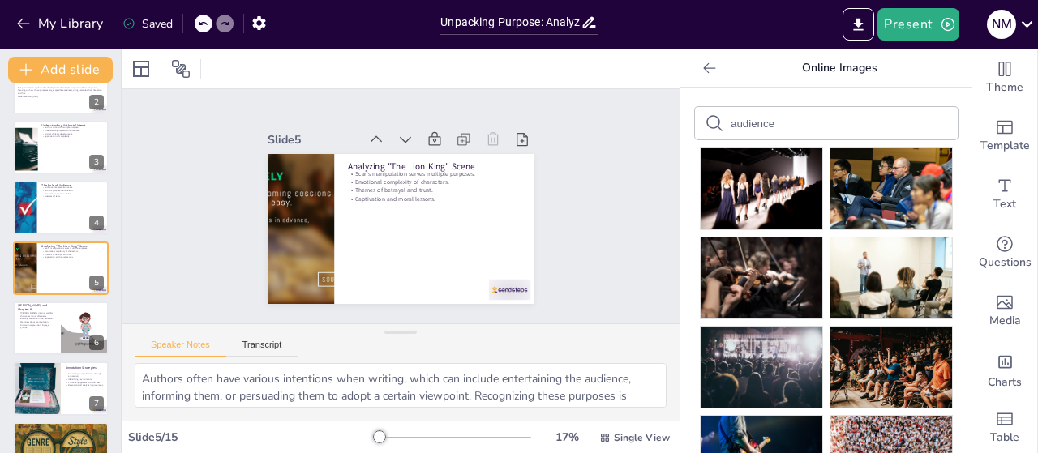
click at [786, 124] on input "audience" at bounding box center [798, 124] width 137 height 12
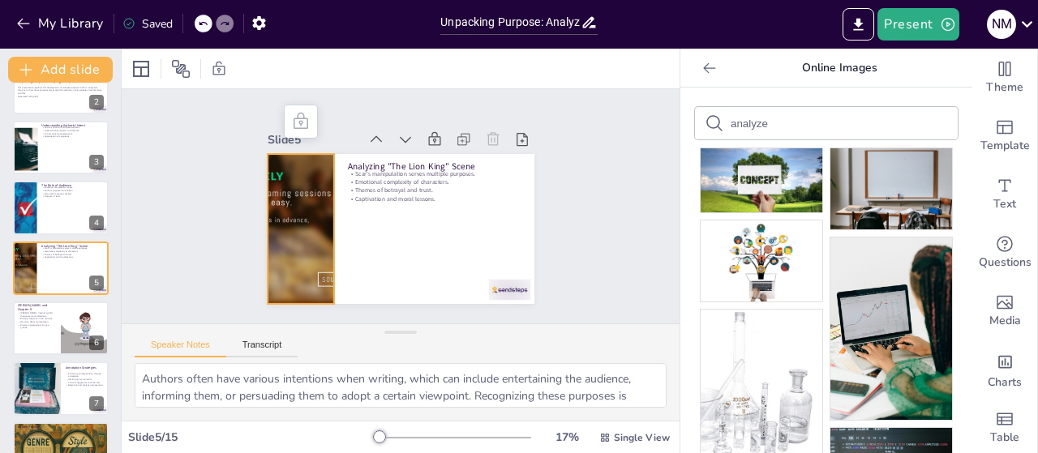
click at [285, 212] on div at bounding box center [300, 229] width 257 height 150
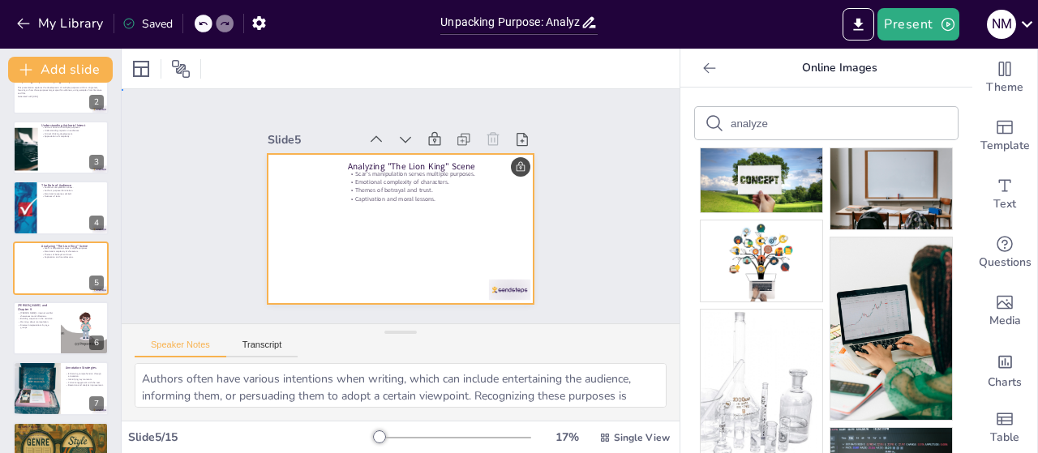
click at [279, 220] on div at bounding box center [401, 229] width 267 height 150
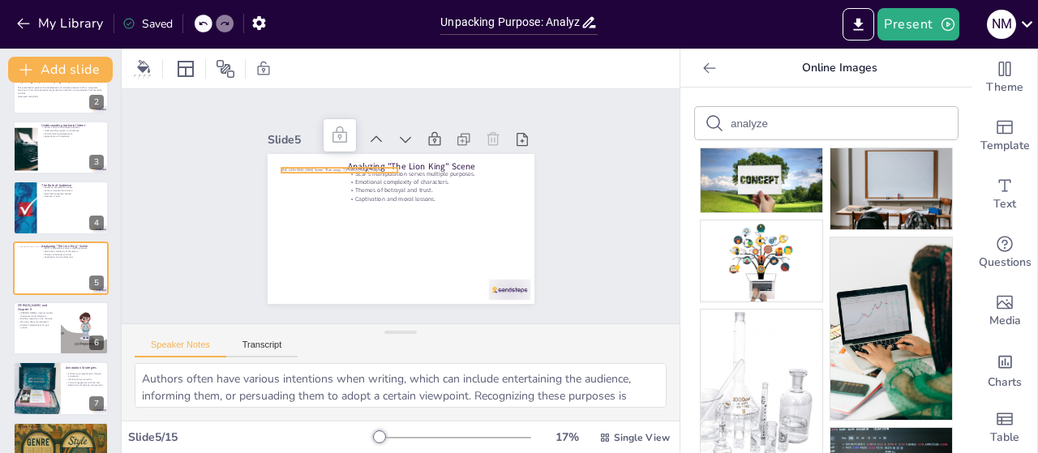
click at [283, 168] on span "THE LION KING (1994) Scene: "Run away..."/[PERSON_NAME] escapes." at bounding box center [331, 170] width 101 height 5
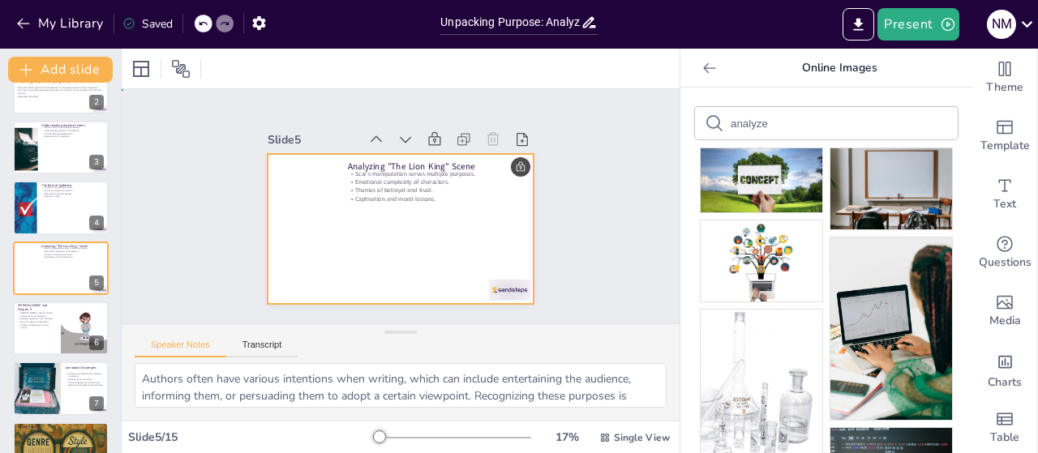
click at [289, 188] on div at bounding box center [401, 229] width 267 height 150
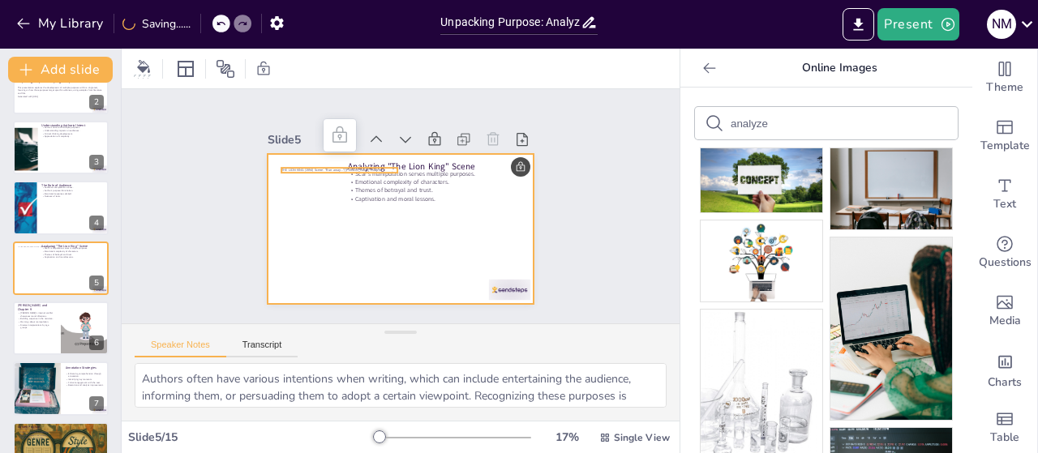
click at [298, 161] on div at bounding box center [401, 229] width 267 height 150
click at [303, 169] on div at bounding box center [401, 229] width 267 height 150
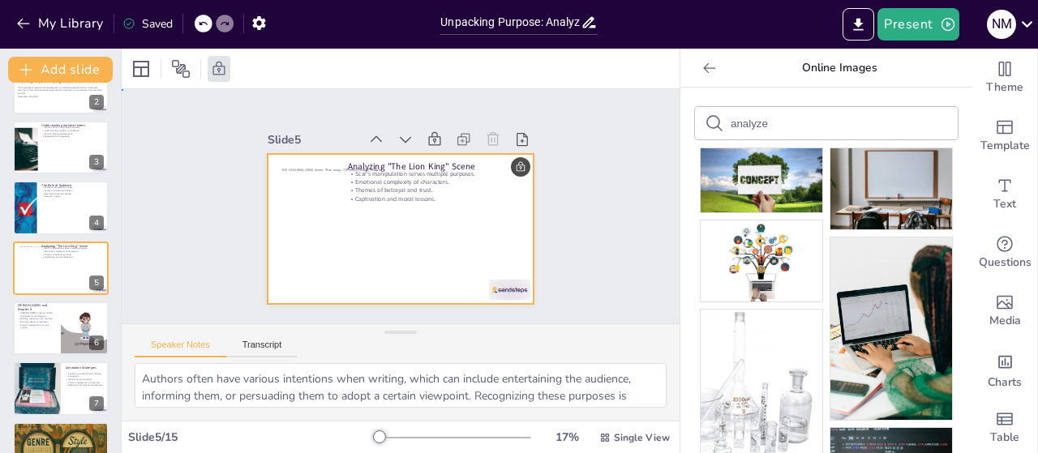
click at [302, 161] on div at bounding box center [401, 229] width 267 height 150
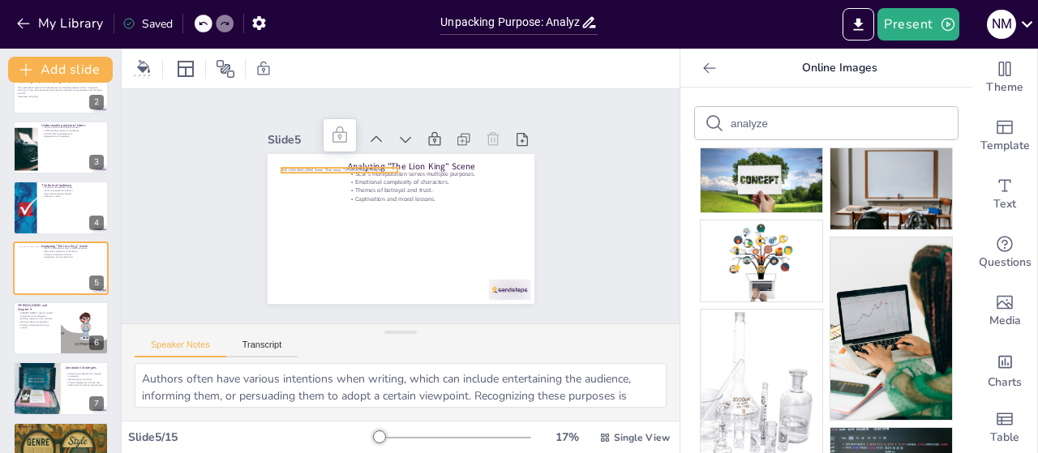
click at [302, 168] on span "THE LION KING (1994) Scene: "Run away..."/[PERSON_NAME] escapes." at bounding box center [331, 170] width 101 height 5
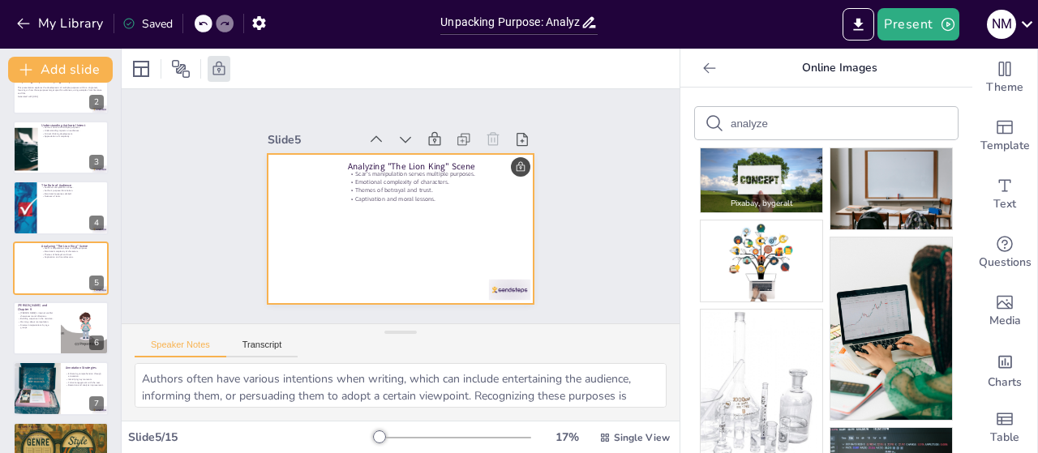
click at [741, 185] on img at bounding box center [761, 180] width 122 height 64
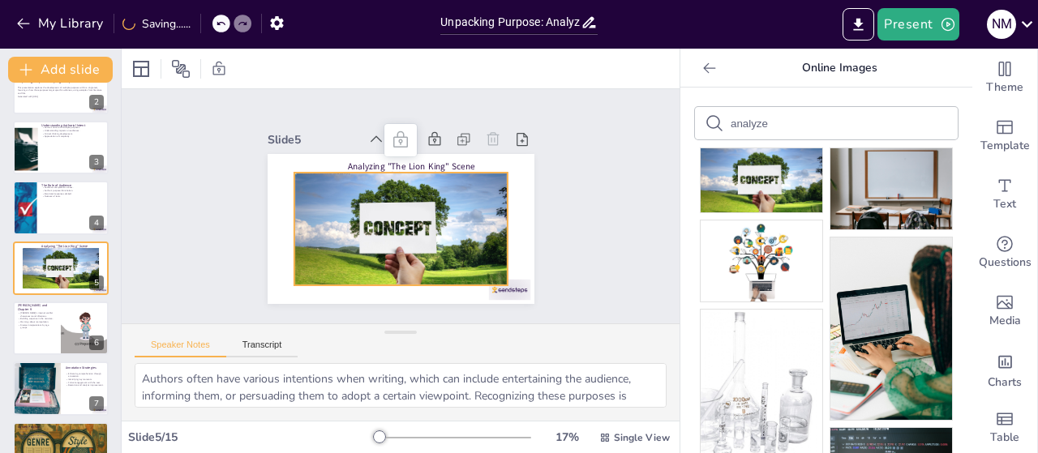
click at [328, 215] on div at bounding box center [399, 229] width 213 height 113
click at [598, 181] on div "Slide 1 Go to [DOMAIN_NAME] and login with code Free28995540 Slide 2 Unpacking …" at bounding box center [401, 206] width 558 height 234
click at [367, 221] on div at bounding box center [399, 229] width 213 height 113
click at [459, 218] on div at bounding box center [399, 229] width 213 height 113
click at [345, 193] on div at bounding box center [399, 229] width 213 height 113
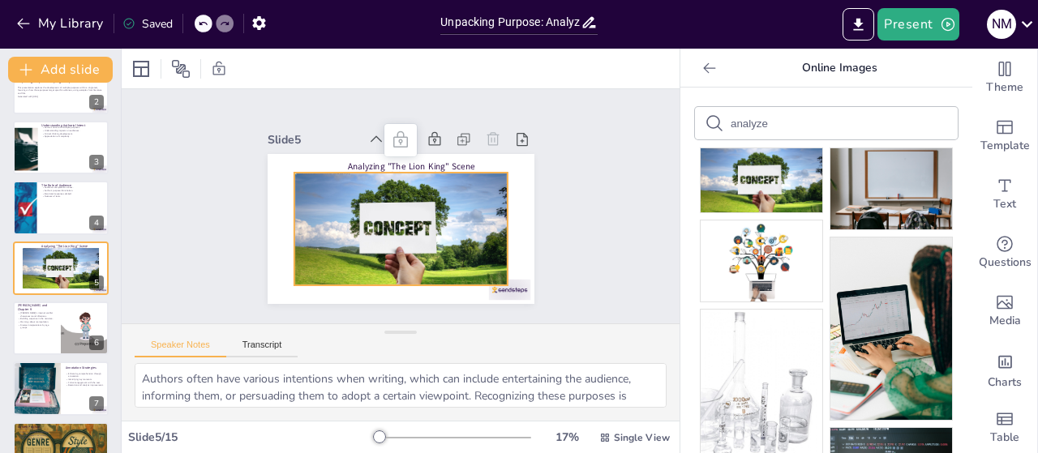
click at [310, 222] on div at bounding box center [399, 229] width 213 height 113
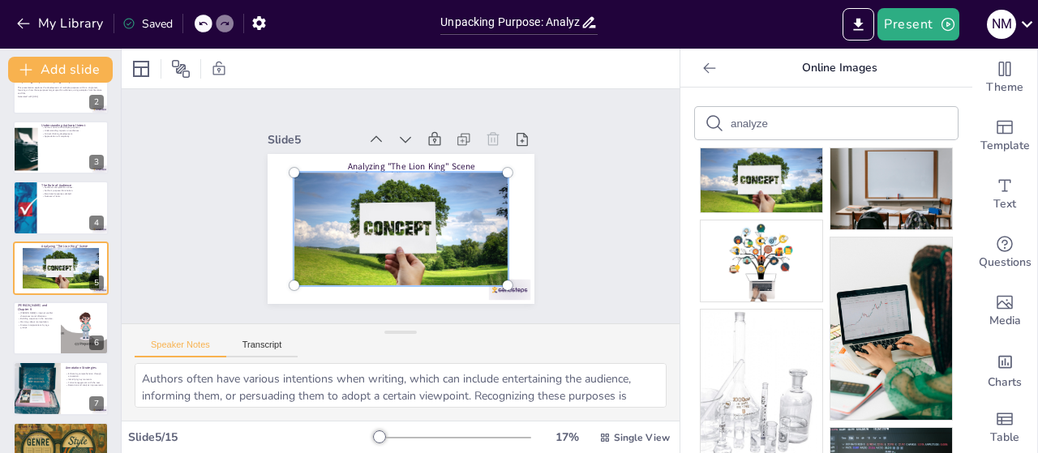
drag, startPoint x: 495, startPoint y: 166, endPoint x: 371, endPoint y: 212, distance: 131.3
click at [371, 212] on div at bounding box center [399, 229] width 213 height 113
drag, startPoint x: 493, startPoint y: 166, endPoint x: 332, endPoint y: 229, distance: 173.0
click at [332, 229] on div at bounding box center [399, 229] width 213 height 113
drag, startPoint x: 315, startPoint y: 229, endPoint x: 285, endPoint y: 225, distance: 30.4
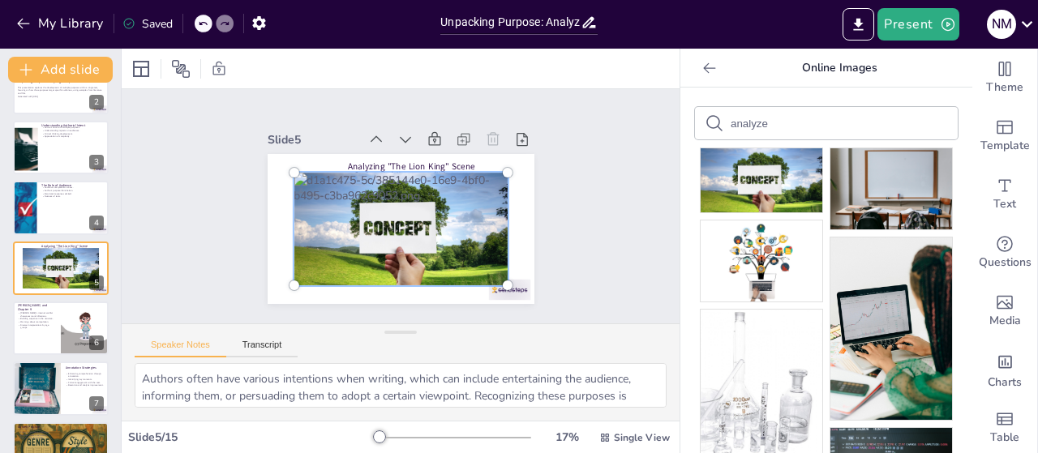
click at [285, 225] on div at bounding box center [400, 229] width 233 height 132
click at [289, 168] on div at bounding box center [294, 173] width 10 height 10
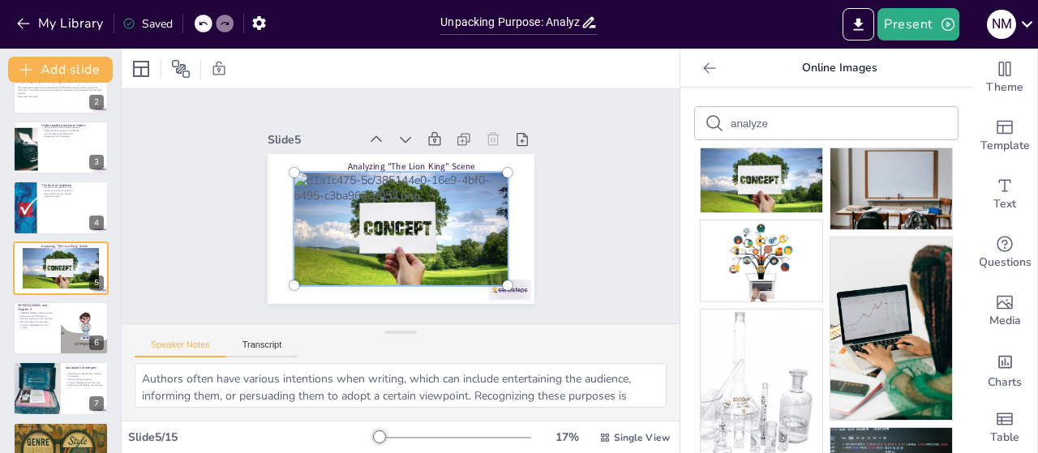
click at [289, 168] on div at bounding box center [294, 173] width 10 height 10
drag, startPoint x: 284, startPoint y: 166, endPoint x: 426, endPoint y: 242, distance: 161.4
click at [426, 242] on div at bounding box center [399, 229] width 213 height 113
click at [426, 242] on div at bounding box center [400, 229] width 233 height 132
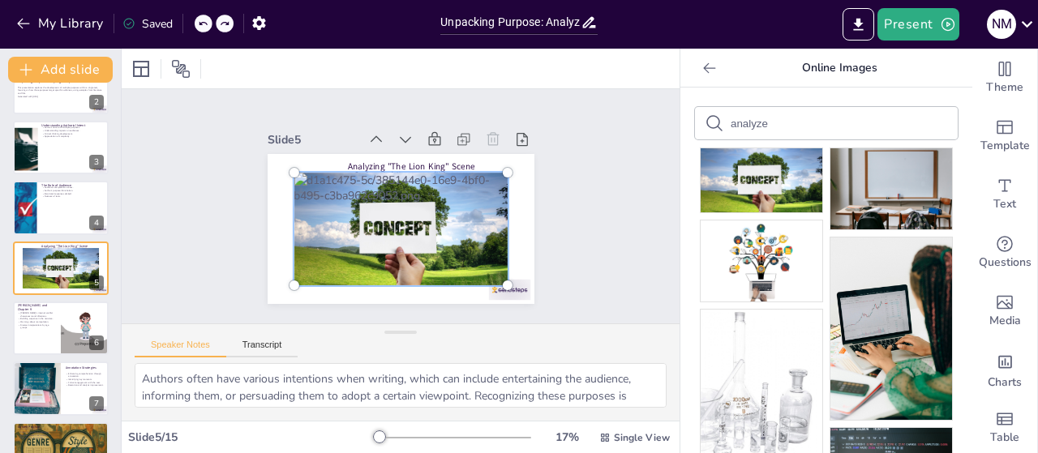
click at [407, 205] on div at bounding box center [400, 229] width 233 height 132
click at [343, 283] on div at bounding box center [400, 229] width 233 height 132
click at [353, 226] on div at bounding box center [400, 229] width 233 height 132
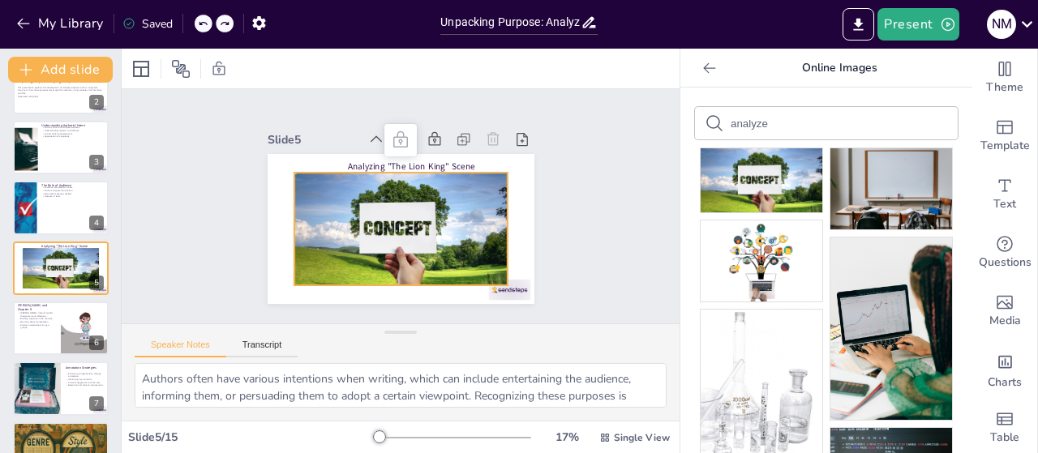
drag, startPoint x: 421, startPoint y: 187, endPoint x: 341, endPoint y: 191, distance: 79.5
click at [341, 191] on div at bounding box center [399, 229] width 213 height 113
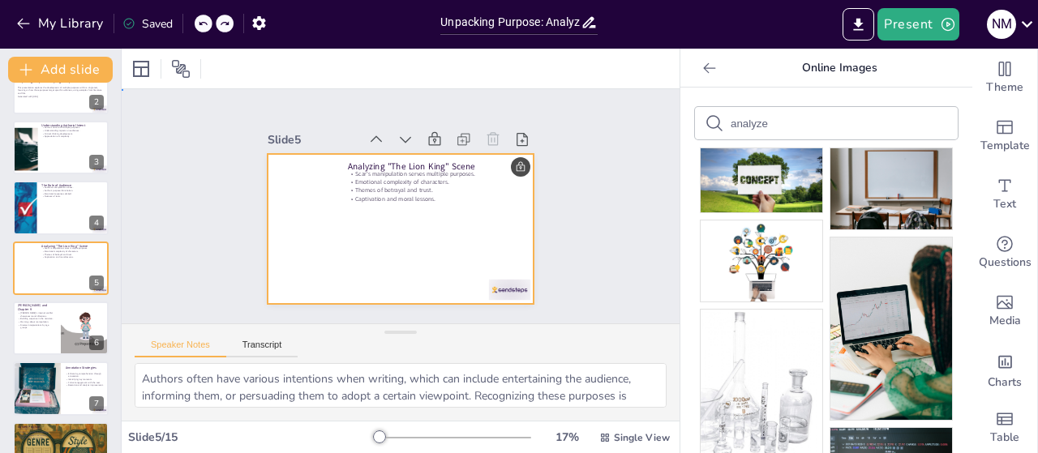
click at [297, 188] on div at bounding box center [401, 229] width 267 height 150
click at [752, 182] on img at bounding box center [761, 180] width 122 height 64
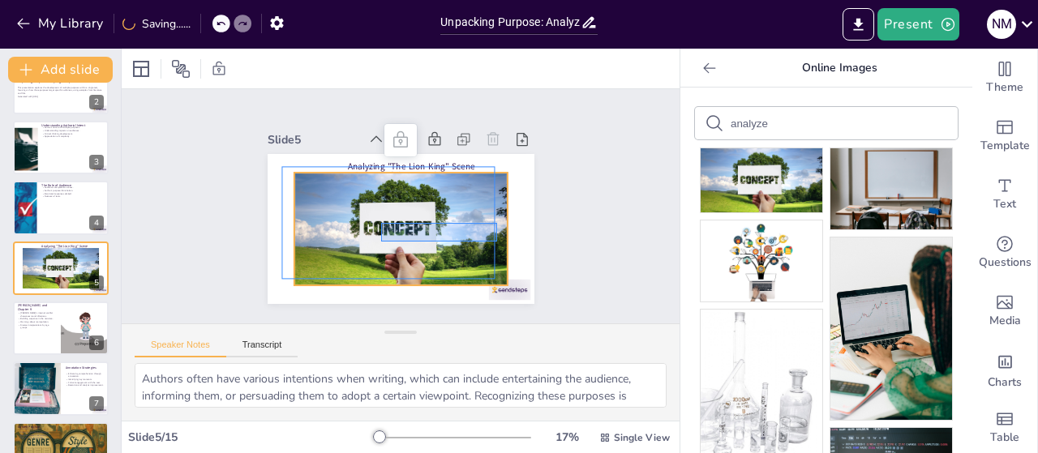
drag, startPoint x: 497, startPoint y: 223, endPoint x: 379, endPoint y: 242, distance: 119.0
click at [379, 154] on div "Analyzing "The Lion King" Scene Scar's manipulation serves multiple purposes. E…" at bounding box center [401, 154] width 267 height 0
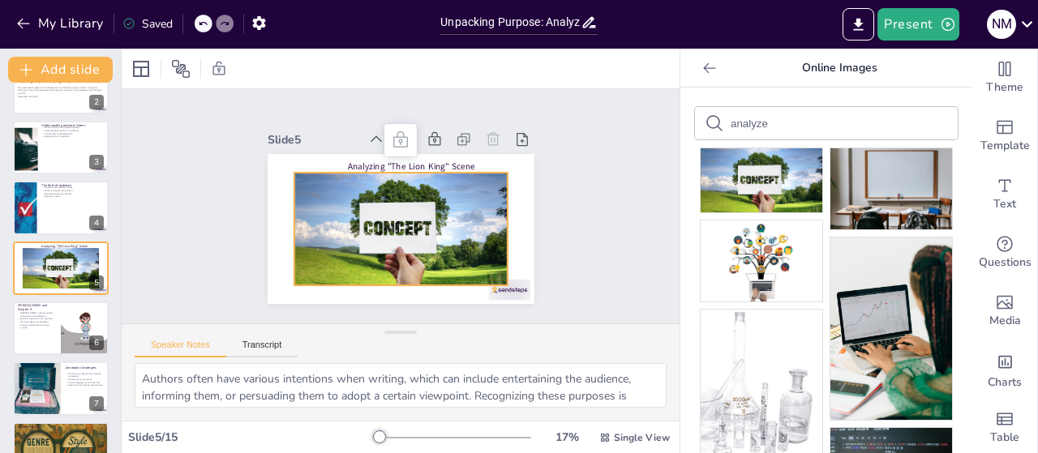
click at [435, 214] on div at bounding box center [399, 229] width 213 height 113
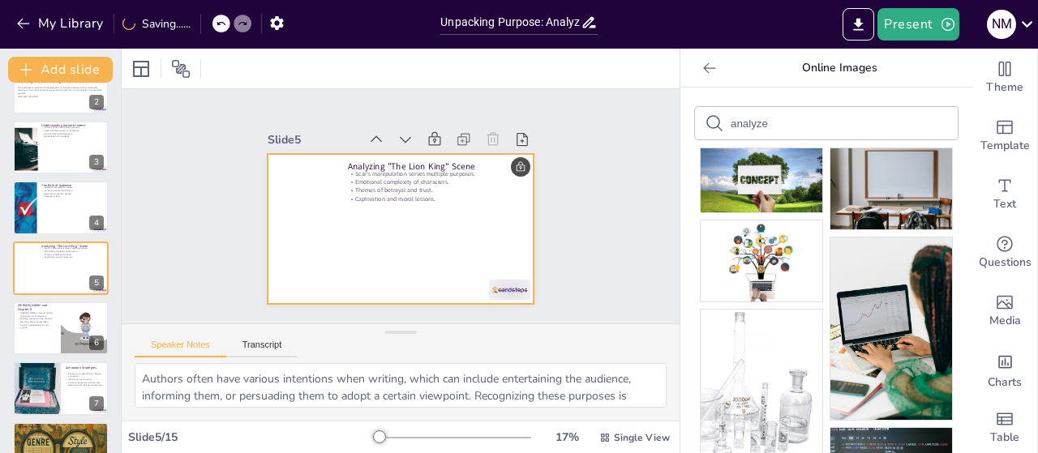
click at [280, 178] on div at bounding box center [401, 229] width 267 height 150
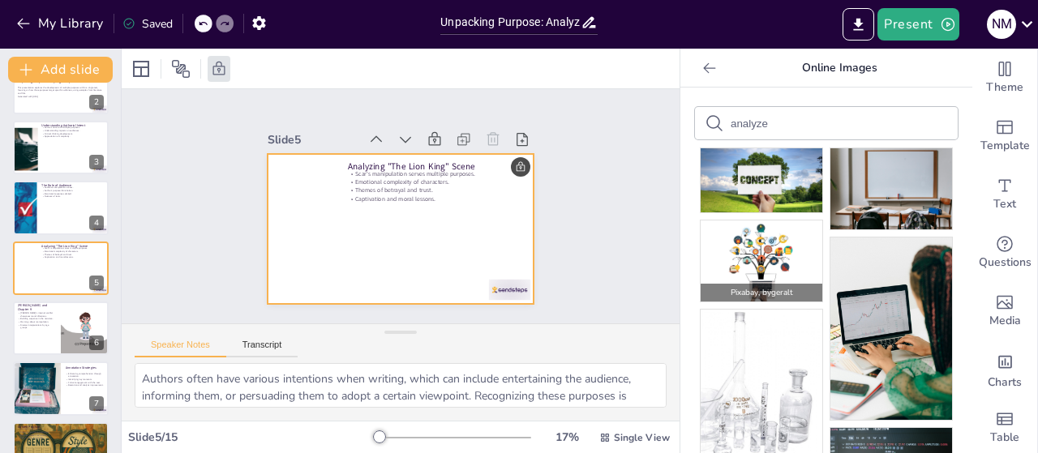
click at [757, 234] on img at bounding box center [761, 261] width 122 height 81
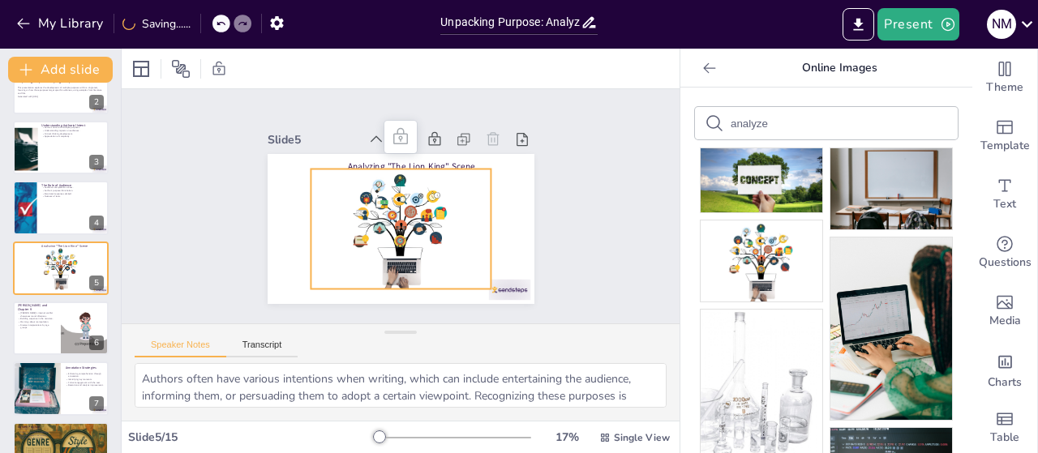
click at [474, 241] on div at bounding box center [401, 229] width 180 height 120
click at [391, 127] on icon at bounding box center [400, 136] width 19 height 19
click at [391, 135] on icon at bounding box center [400, 136] width 19 height 19
click at [446, 195] on div at bounding box center [401, 229] width 180 height 120
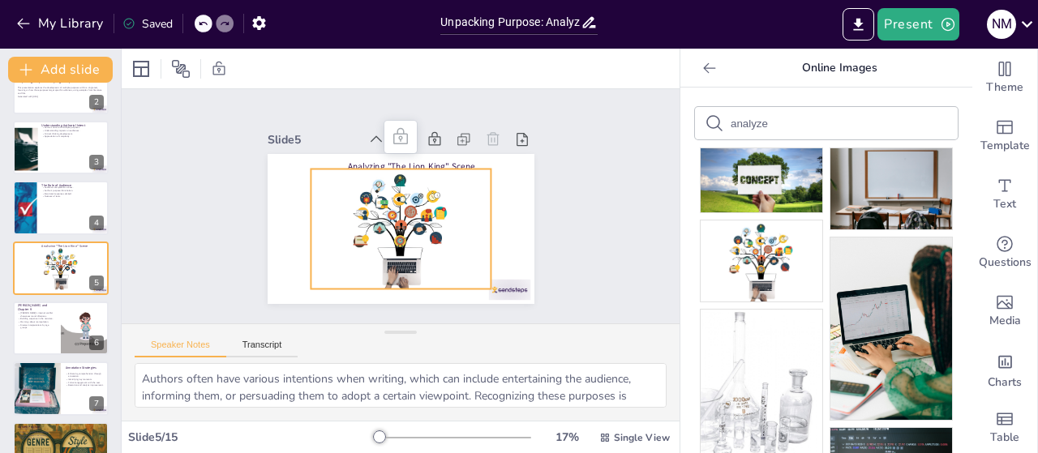
click at [469, 207] on div at bounding box center [401, 229] width 180 height 120
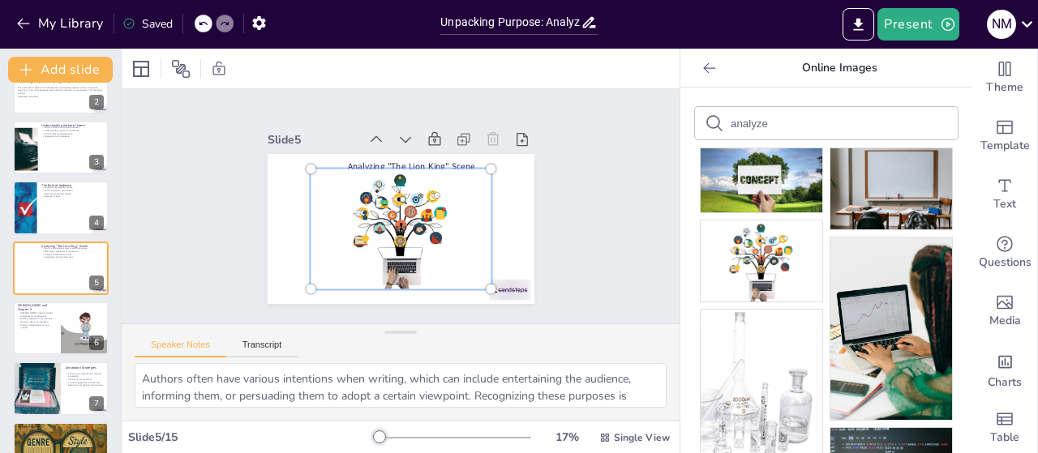
click at [469, 207] on div at bounding box center [400, 229] width 199 height 139
drag, startPoint x: 469, startPoint y: 207, endPoint x: 404, endPoint y: 222, distance: 66.7
click at [404, 222] on div at bounding box center [400, 229] width 199 height 139
drag, startPoint x: 478, startPoint y: 161, endPoint x: 373, endPoint y: 254, distance: 140.2
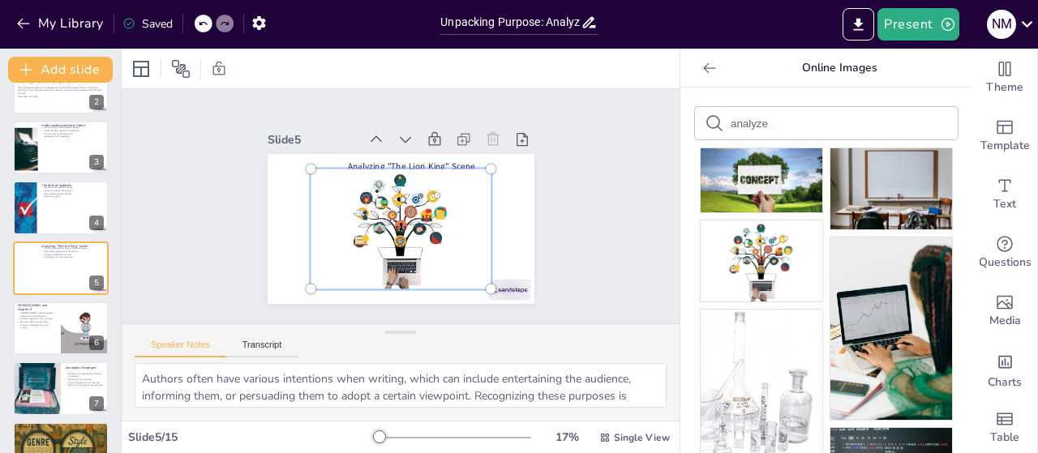
click at [374, 254] on div at bounding box center [401, 229] width 180 height 120
drag, startPoint x: 473, startPoint y: 281, endPoint x: 402, endPoint y: 238, distance: 83.0
click at [478, 276] on div at bounding box center [491, 289] width 26 height 26
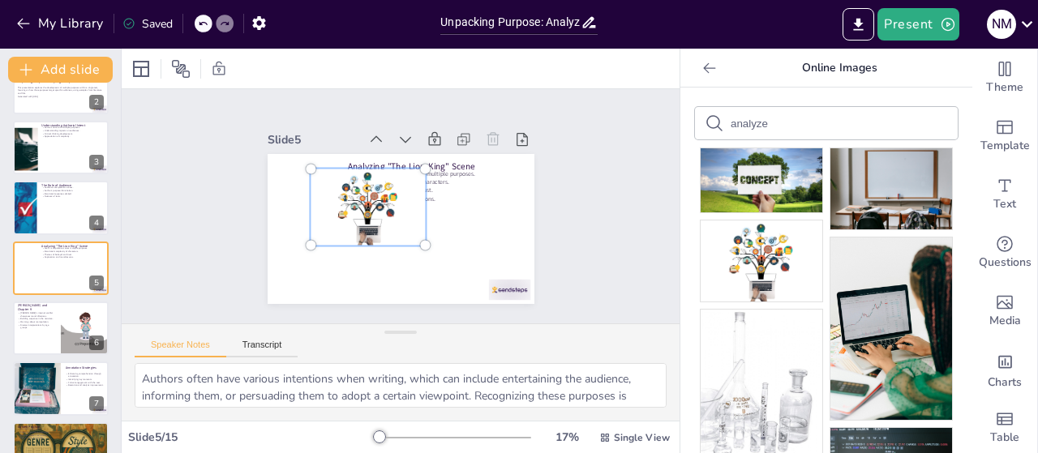
drag, startPoint x: 363, startPoint y: 213, endPoint x: 303, endPoint y: 221, distance: 60.4
click at [303, 221] on div at bounding box center [368, 208] width 134 height 96
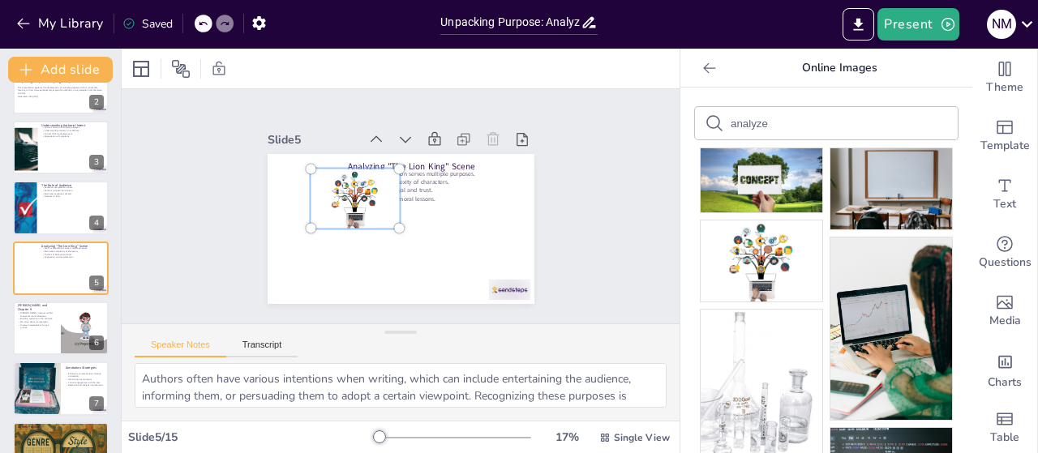
drag, startPoint x: 412, startPoint y: 241, endPoint x: 278, endPoint y: 221, distance: 135.2
click at [278, 221] on div "Analyzing "The Lion King" Scene Scar's manipulation serves multiple purposes. E…" at bounding box center [401, 229] width 267 height 150
drag, startPoint x: 376, startPoint y: 187, endPoint x: 306, endPoint y: 214, distance: 75.4
click at [311, 214] on div at bounding box center [353, 197] width 85 height 57
drag, startPoint x: 295, startPoint y: 183, endPoint x: 253, endPoint y: 212, distance: 50.8
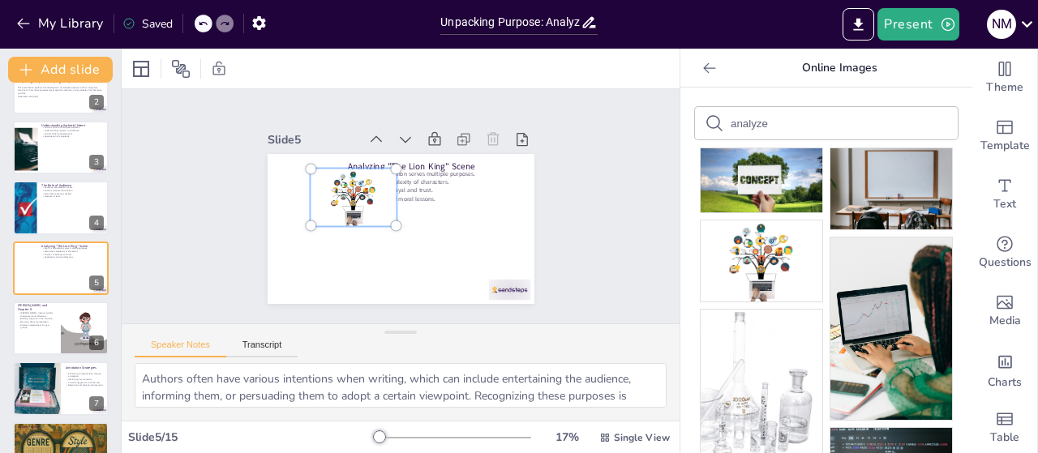
click at [253, 212] on div "Slide 1 Go to [DOMAIN_NAME] and login with code Free28995540 Slide 2 Unpacking …" at bounding box center [401, 206] width 358 height 195
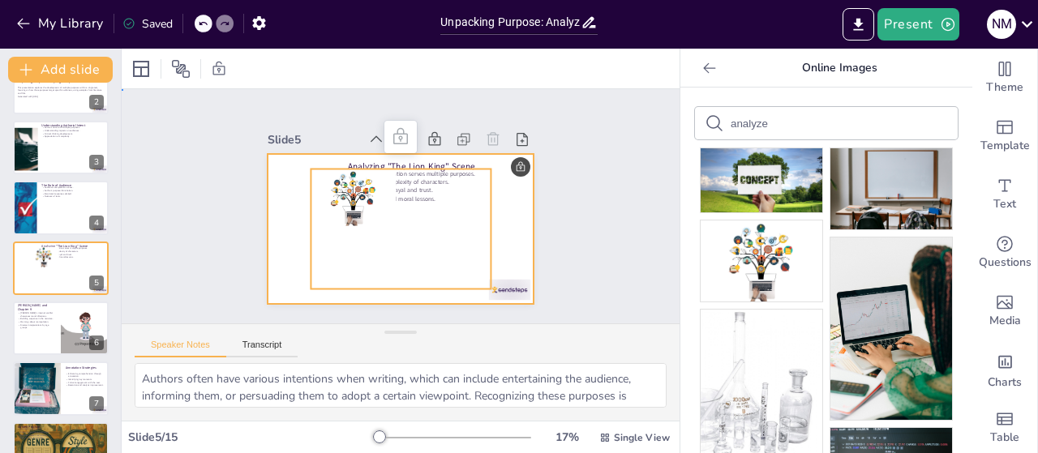
click at [272, 222] on div at bounding box center [401, 229] width 267 height 150
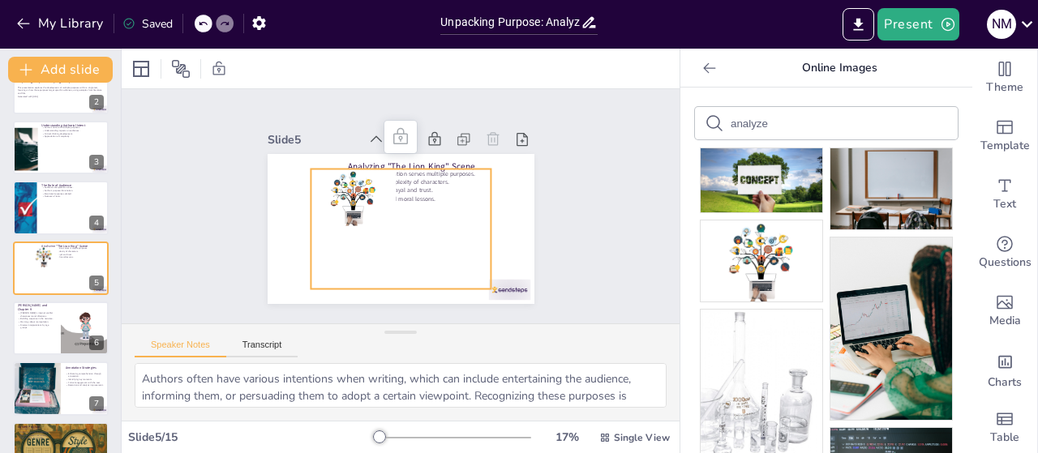
click at [349, 193] on div at bounding box center [353, 197] width 85 height 57
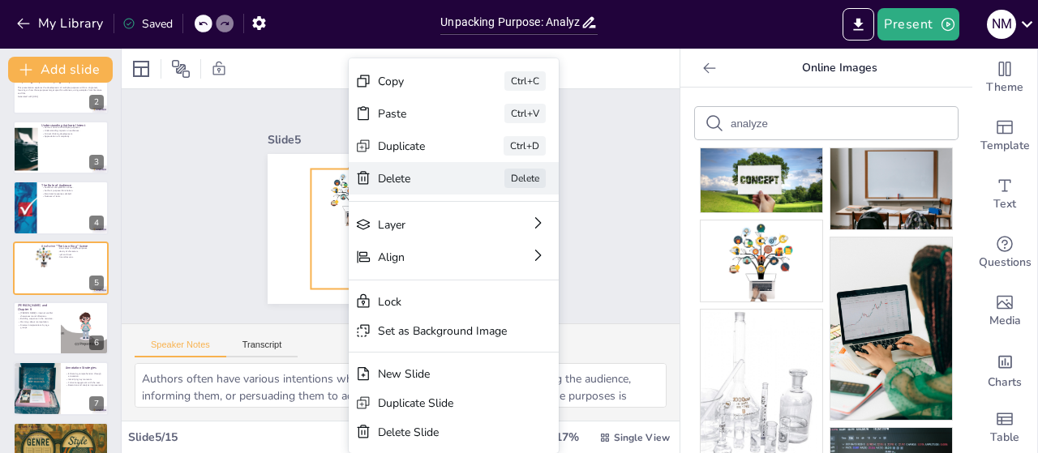
click at [384, 181] on div "Delete" at bounding box center [418, 178] width 81 height 15
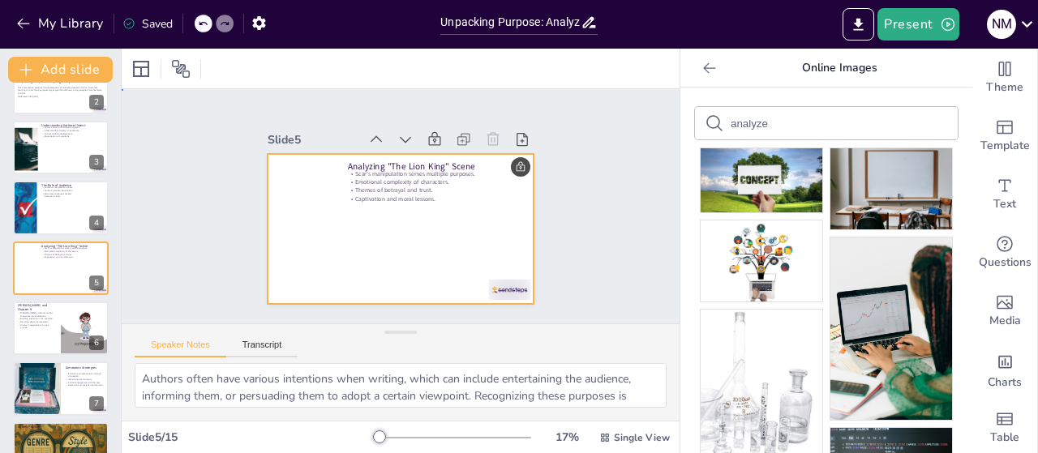
click at [304, 236] on div at bounding box center [401, 229] width 267 height 150
click at [204, 23] on icon at bounding box center [203, 24] width 8 height 4
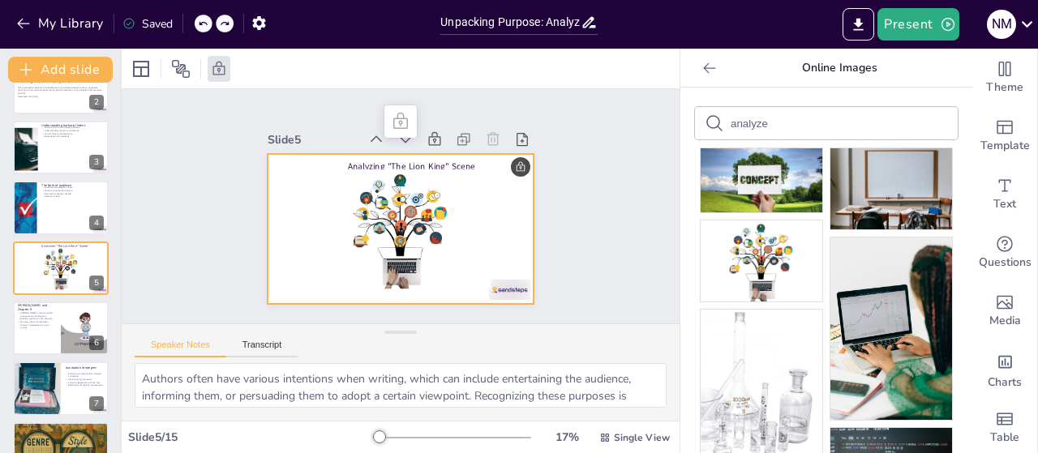
click at [204, 23] on icon at bounding box center [203, 24] width 8 height 4
click at [204, 23] on div "My Library Saving......" at bounding box center [146, 22] width 292 height 29
click at [203, 24] on icon at bounding box center [203, 24] width 10 height 10
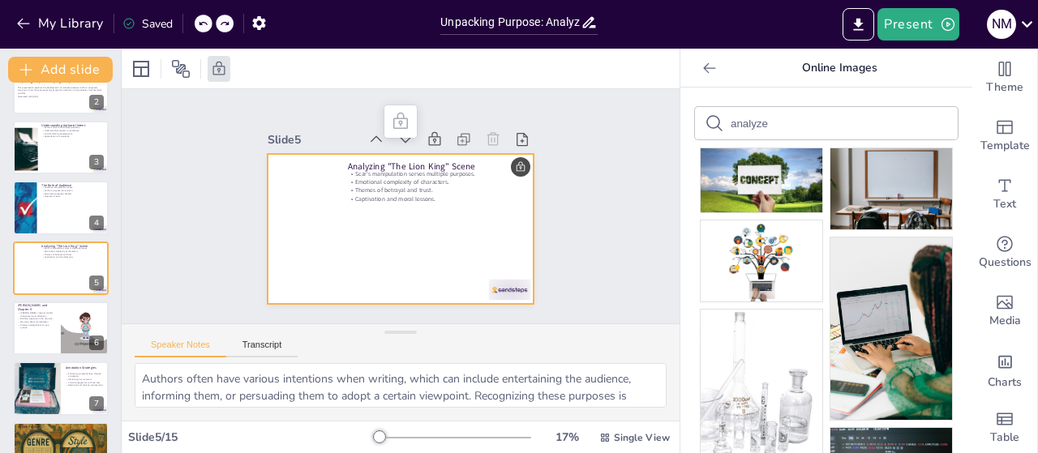
click at [203, 24] on icon at bounding box center [203, 24] width 10 height 10
click at [207, 24] on icon at bounding box center [203, 24] width 8 height 4
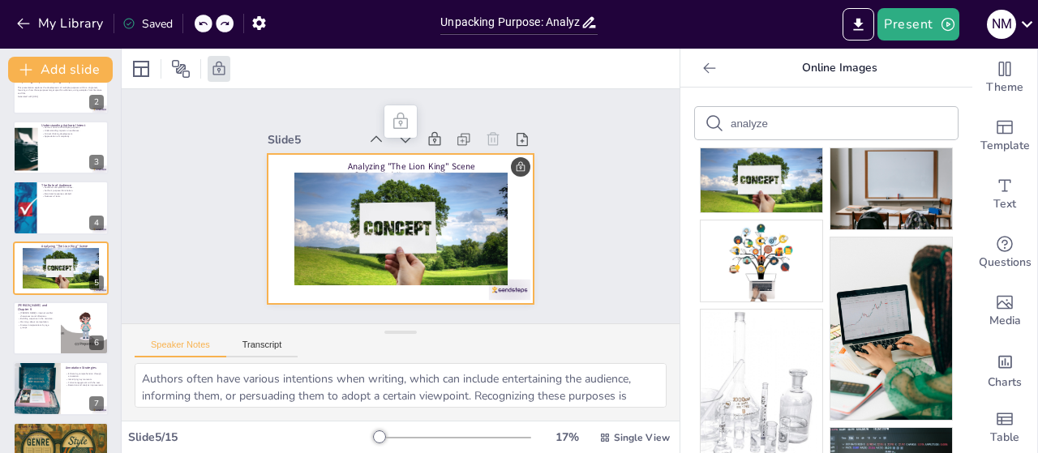
click at [201, 23] on icon at bounding box center [203, 24] width 8 height 4
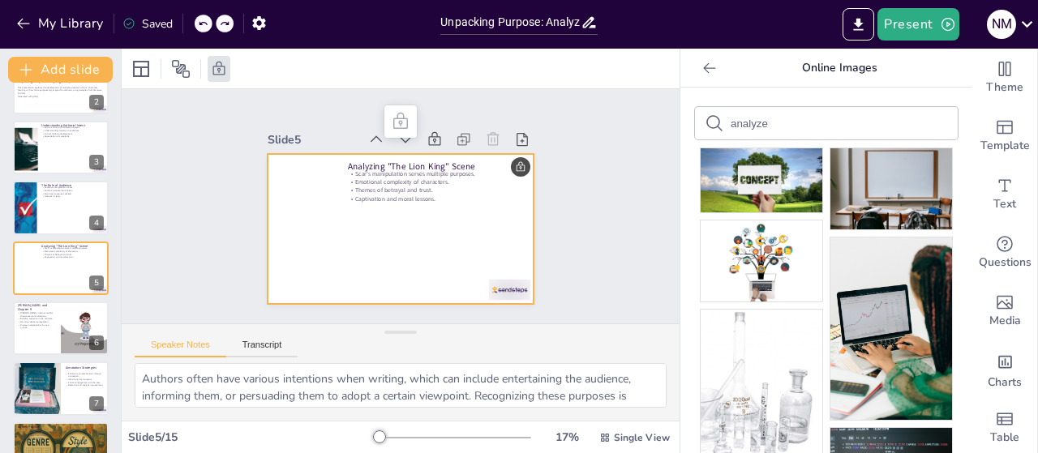
click at [201, 24] on icon at bounding box center [203, 24] width 8 height 4
click at [203, 22] on icon at bounding box center [203, 24] width 10 height 10
click at [196, 25] on div at bounding box center [204, 24] width 18 height 18
click at [216, 25] on div at bounding box center [231, 24] width 39 height 18
click at [204, 24] on icon at bounding box center [203, 24] width 10 height 10
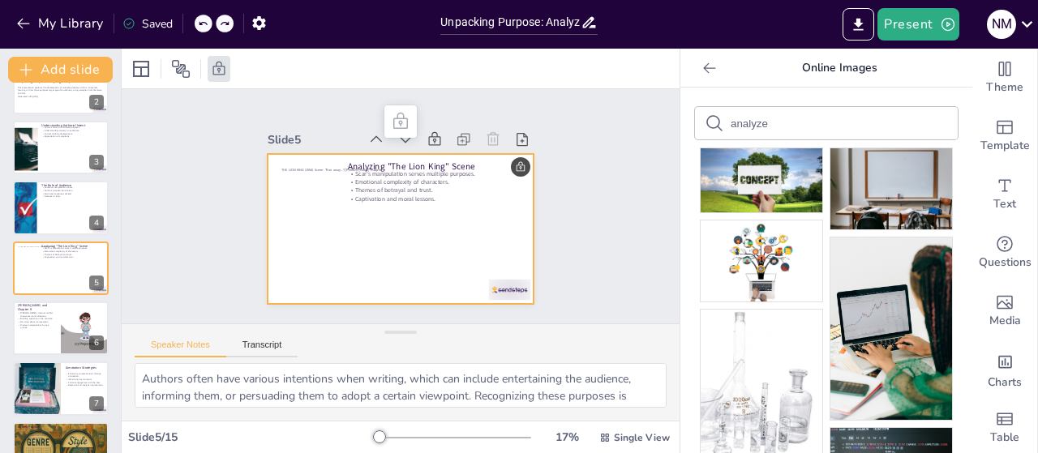
click at [201, 24] on icon at bounding box center [203, 24] width 8 height 4
click at [200, 24] on icon at bounding box center [203, 24] width 8 height 4
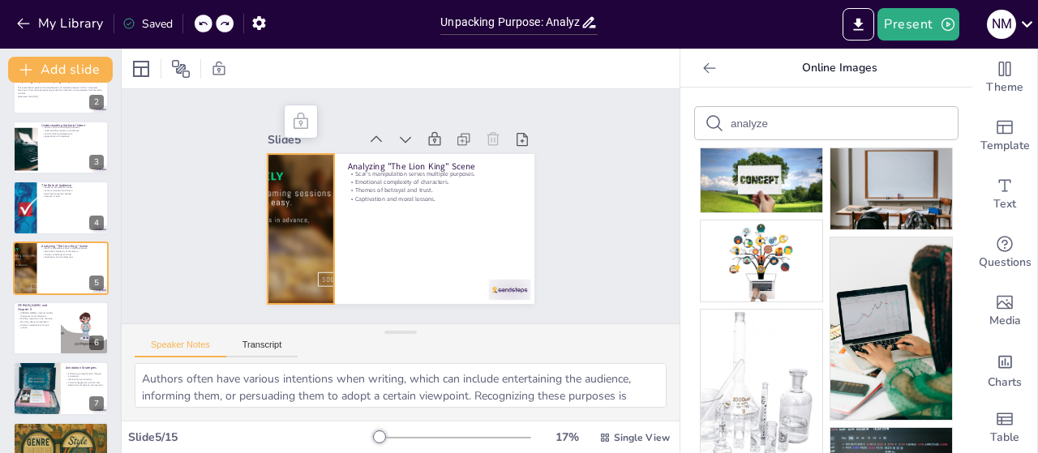
click at [291, 244] on div at bounding box center [300, 229] width 257 height 150
click at [767, 186] on img at bounding box center [761, 180] width 122 height 64
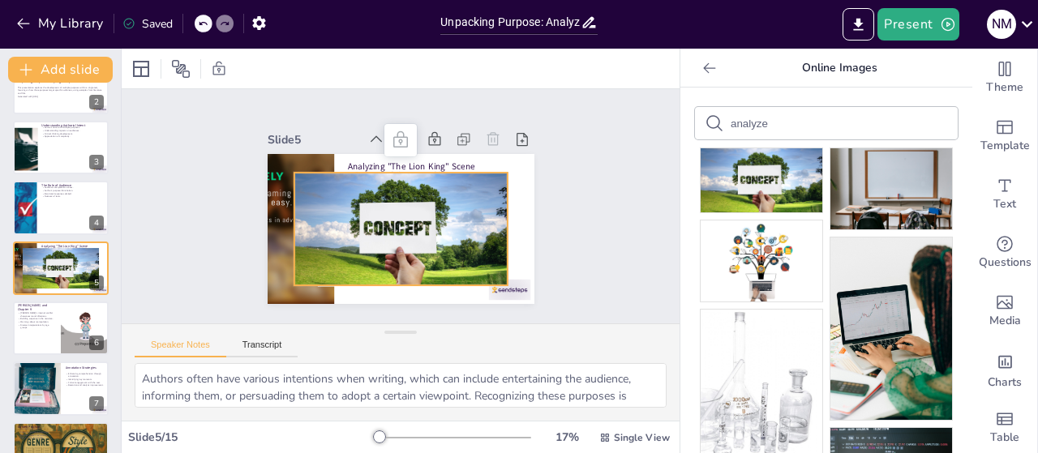
drag, startPoint x: 495, startPoint y: 216, endPoint x: 436, endPoint y: 233, distance: 60.8
click at [436, 154] on div "Analyzing "The Lion King" Scene Scar's manipulation serves multiple purposes. E…" at bounding box center [401, 154] width 267 height 0
click at [454, 235] on div at bounding box center [399, 229] width 213 height 113
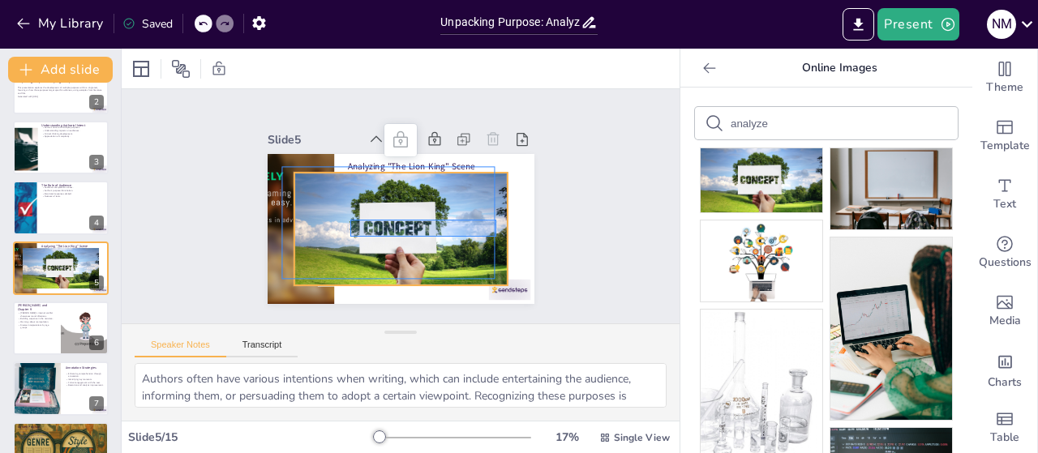
drag, startPoint x: 496, startPoint y: 220, endPoint x: 350, endPoint y: 237, distance: 146.9
click at [350, 154] on div "Analyzing "The Lion King" Scene Scar's manipulation serves multiple purposes. E…" at bounding box center [401, 154] width 267 height 0
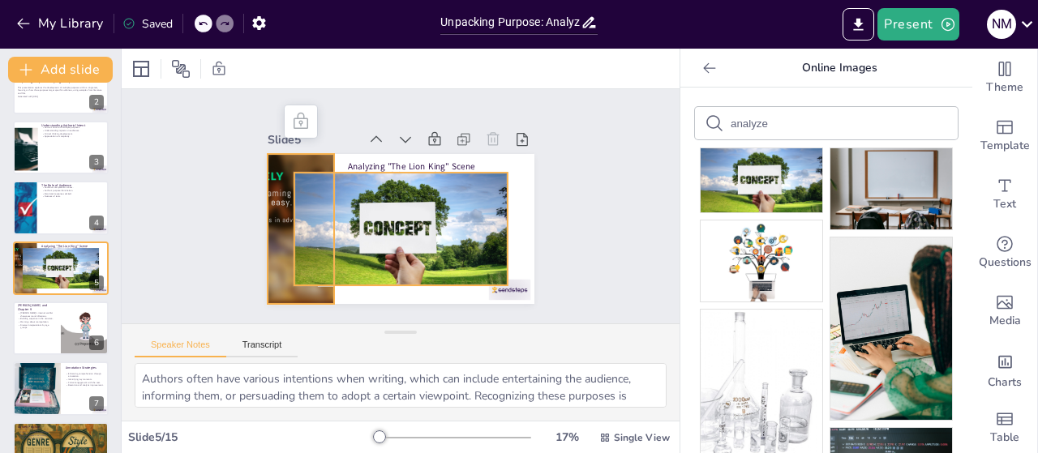
drag, startPoint x: 277, startPoint y: 218, endPoint x: 353, endPoint y: 229, distance: 76.9
click at [353, 154] on div "Analyzing "The Lion King" Scene Scar's manipulation serves multiple purposes. E…" at bounding box center [401, 154] width 267 height 0
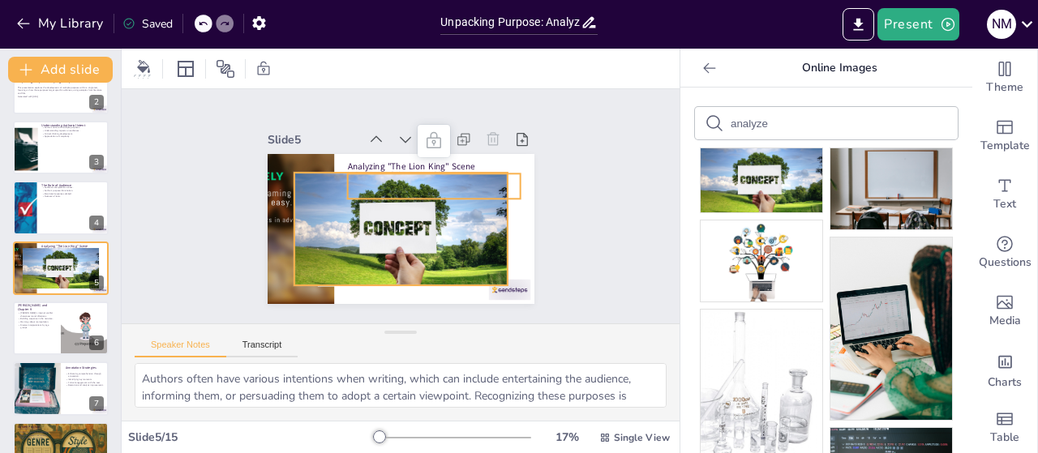
drag, startPoint x: 495, startPoint y: 165, endPoint x: 454, endPoint y: 204, distance: 56.8
click at [454, 154] on div "Analyzing "The Lion King" Scene Scar's manipulation serves multiple purposes. E…" at bounding box center [401, 154] width 267 height 0
click at [480, 248] on div at bounding box center [399, 229] width 213 height 113
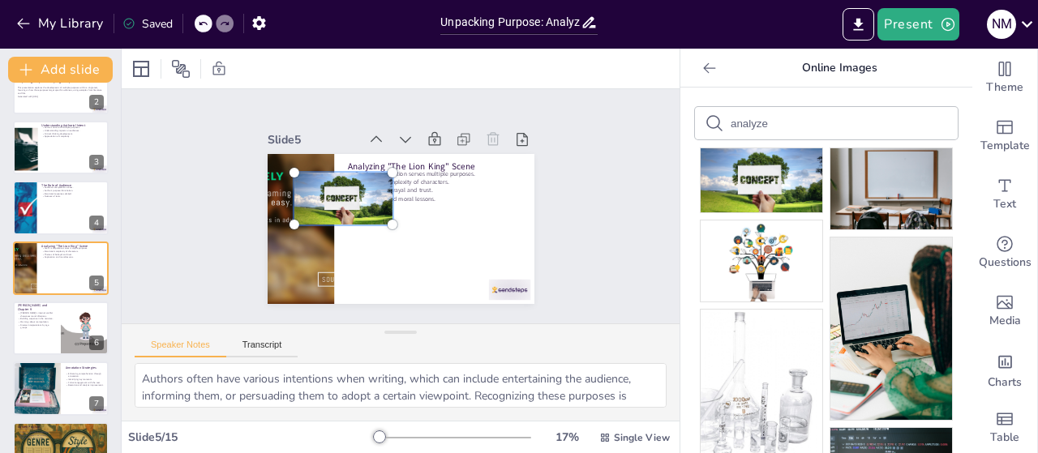
drag, startPoint x: 495, startPoint y: 276, endPoint x: 288, endPoint y: 215, distance: 215.5
click at [293, 215] on div at bounding box center [342, 199] width 98 height 52
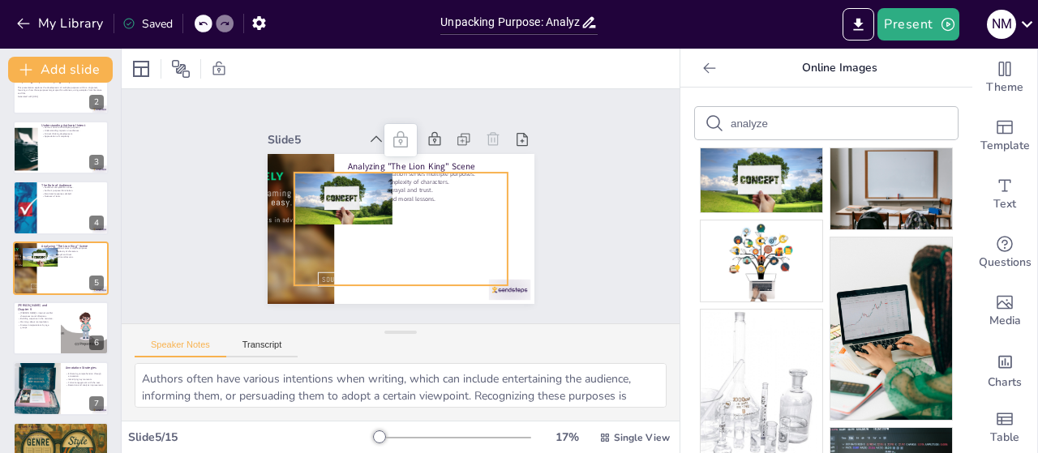
click at [293, 243] on div at bounding box center [399, 229] width 213 height 113
click at [256, 242] on div at bounding box center [300, 229] width 257 height 150
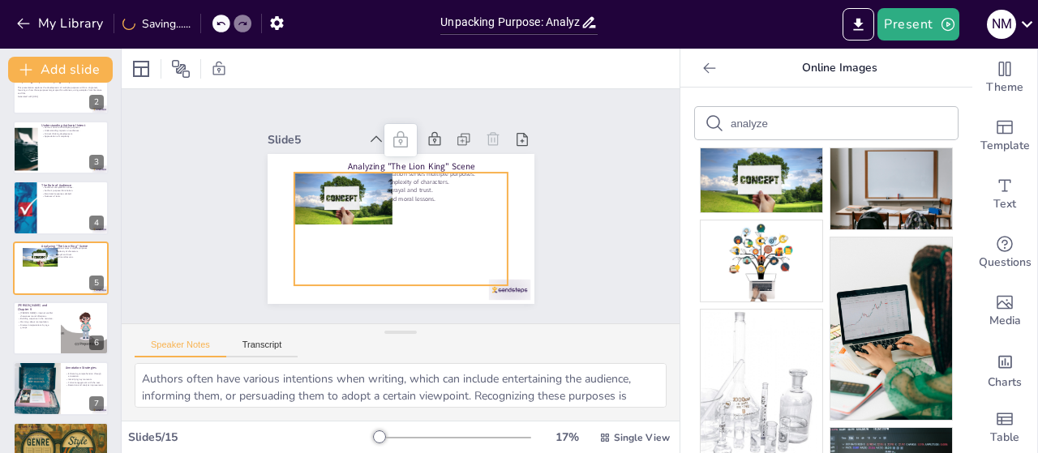
drag, startPoint x: 340, startPoint y: 186, endPoint x: 295, endPoint y: 242, distance: 72.2
click at [295, 242] on div at bounding box center [399, 229] width 213 height 113
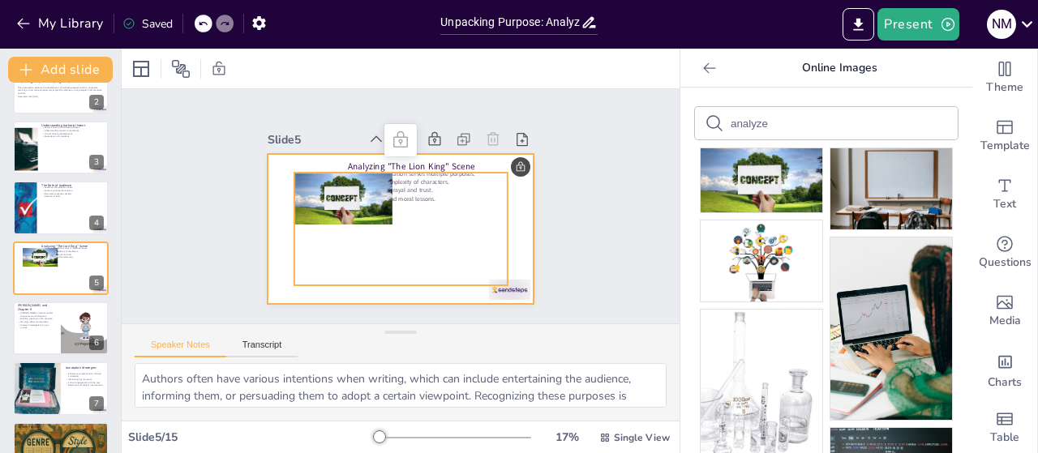
drag, startPoint x: 296, startPoint y: 193, endPoint x: 269, endPoint y: 256, distance: 68.7
click at [269, 154] on div "Analyzing "The Lion King" Scene Scar's manipulation serves multiple purposes. E…" at bounding box center [401, 154] width 267 height 0
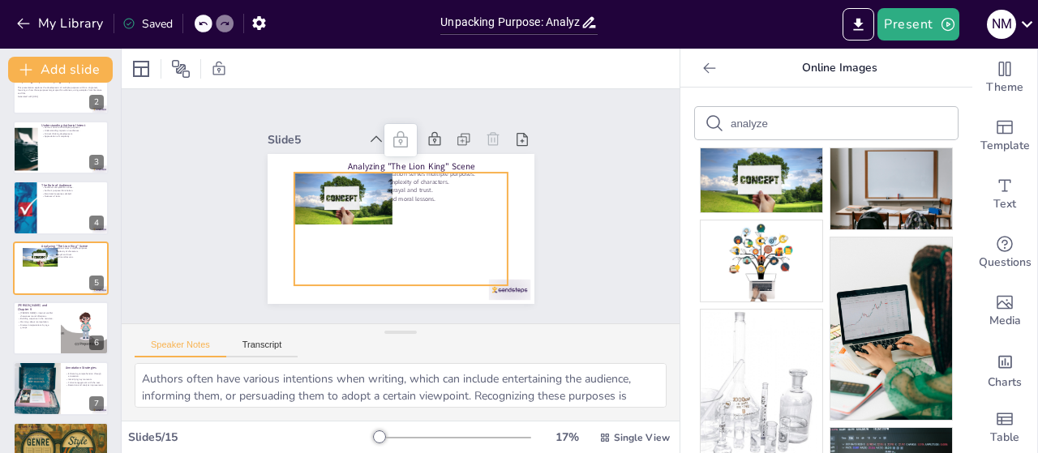
drag, startPoint x: 310, startPoint y: 180, endPoint x: 350, endPoint y: 255, distance: 85.6
click at [350, 255] on div at bounding box center [399, 229] width 213 height 113
click at [339, 182] on div at bounding box center [342, 199] width 98 height 52
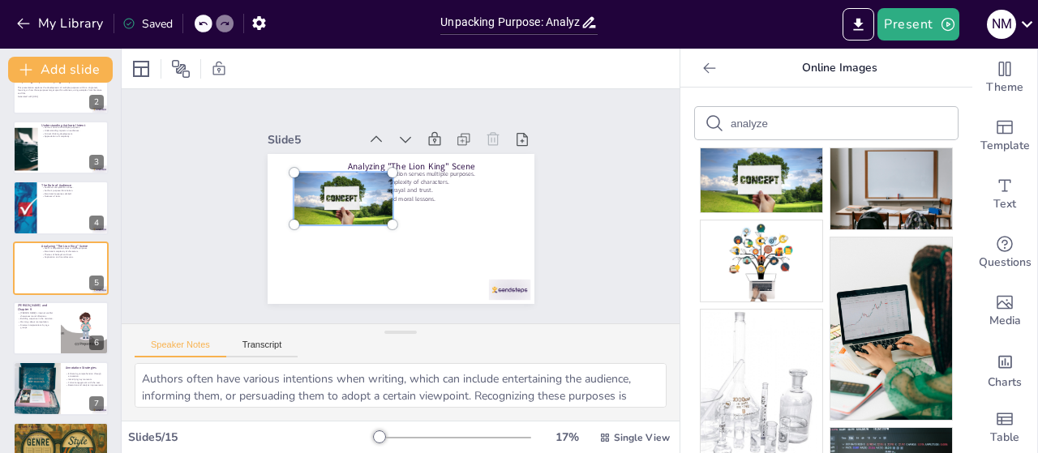
drag, startPoint x: 339, startPoint y: 182, endPoint x: 278, endPoint y: 252, distance: 92.5
click at [278, 252] on div "Analyzing "The Lion King" Scene Scar's manipulation serves multiple purposes. E…" at bounding box center [401, 229] width 267 height 150
drag, startPoint x: 332, startPoint y: 179, endPoint x: 348, endPoint y: 237, distance: 59.8
click at [348, 237] on div "Analyzing "The Lion King" Scene Scar's manipulation serves multiple purposes. E…" at bounding box center [401, 229] width 267 height 150
drag, startPoint x: 379, startPoint y: 195, endPoint x: 281, endPoint y: 257, distance: 117.0
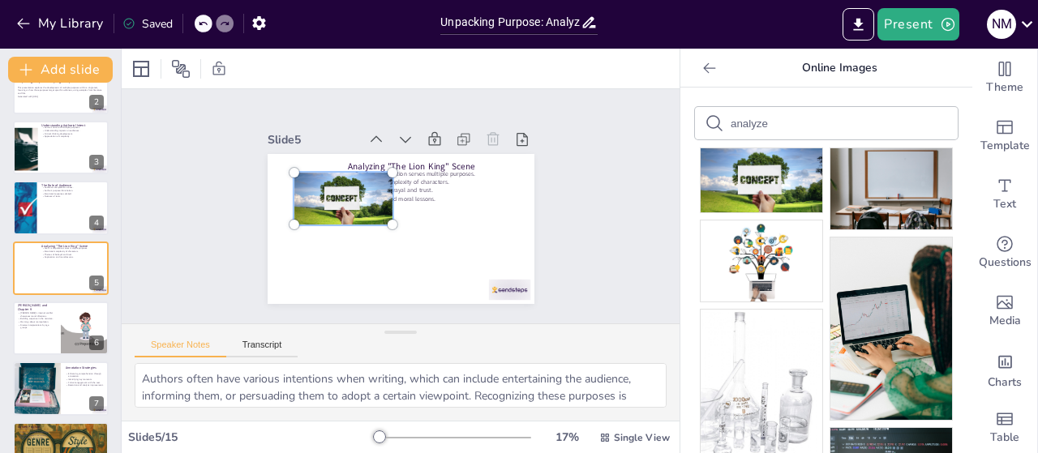
click at [284, 257] on div "Analyzing "The Lion King" Scene Scar's manipulation serves multiple purposes. E…" at bounding box center [401, 229] width 267 height 150
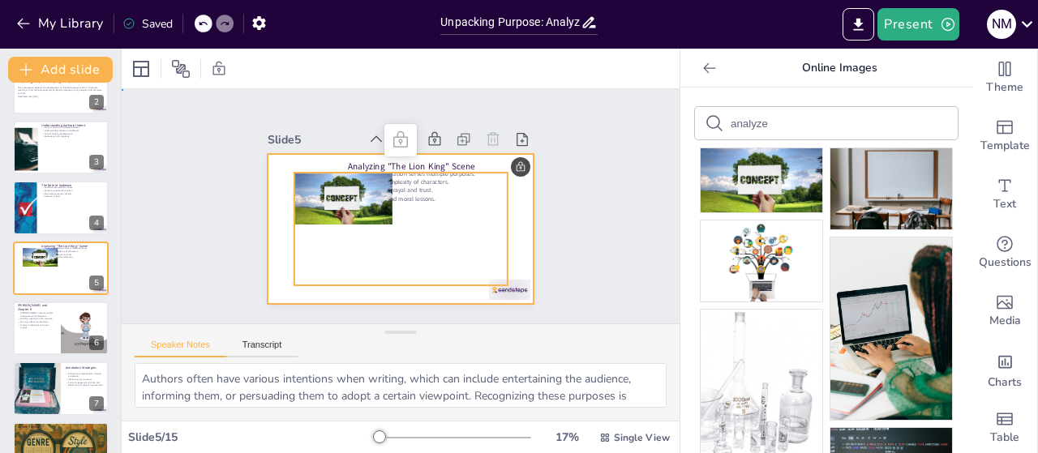
click at [281, 257] on div at bounding box center [401, 229] width 267 height 150
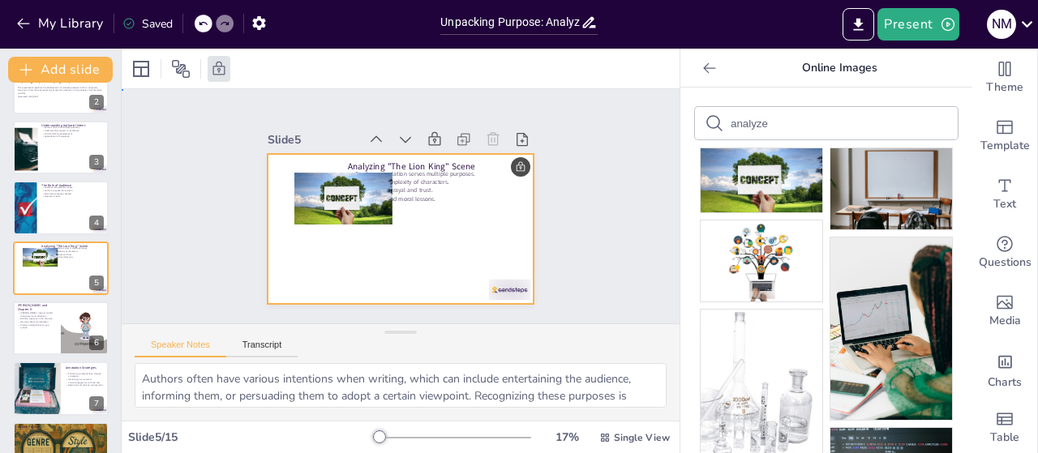
click at [281, 257] on div at bounding box center [401, 229] width 267 height 150
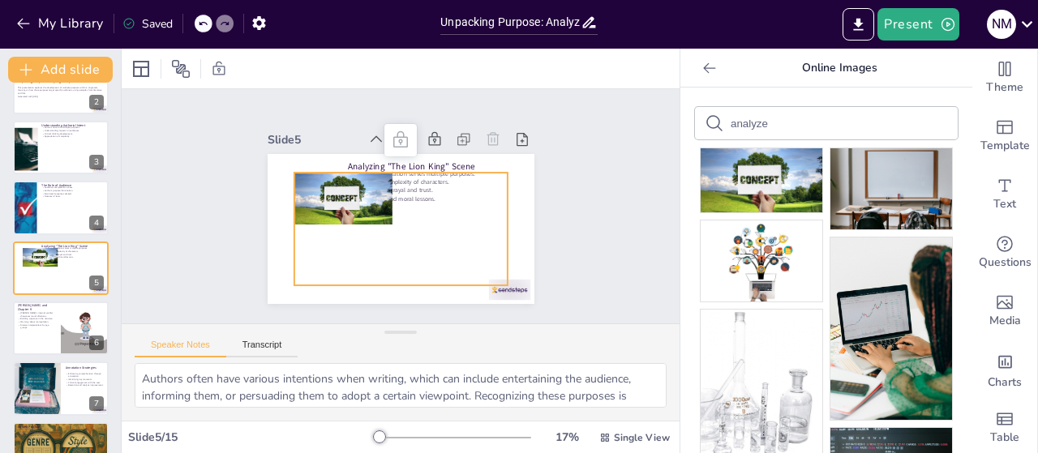
click at [369, 173] on div at bounding box center [342, 199] width 98 height 52
click at [293, 176] on div at bounding box center [342, 199] width 98 height 52
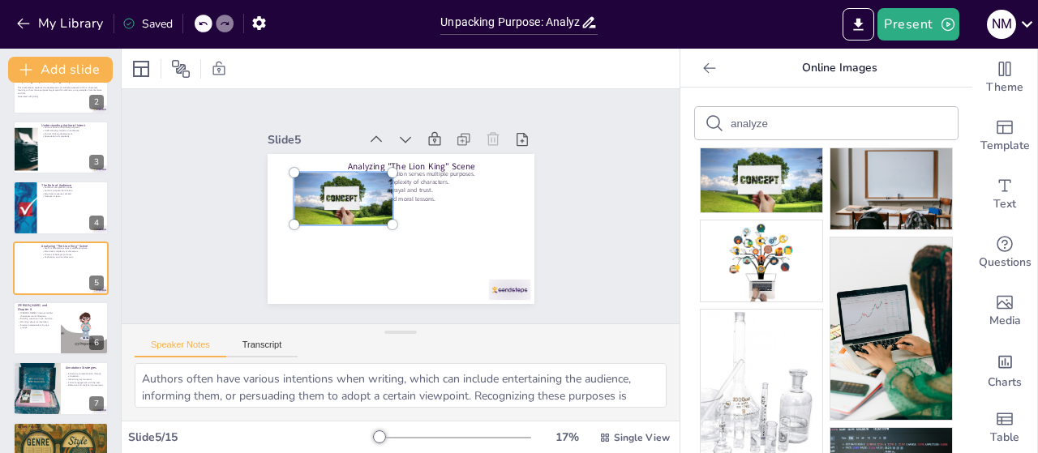
click at [283, 176] on div at bounding box center [294, 173] width 26 height 26
drag, startPoint x: 279, startPoint y: 164, endPoint x: 351, endPoint y: 203, distance: 82.0
click at [351, 203] on div at bounding box center [342, 199] width 98 height 52
click at [391, 230] on div at bounding box center [392, 225] width 26 height 26
drag, startPoint x: 337, startPoint y: 194, endPoint x: 430, endPoint y: 245, distance: 105.6
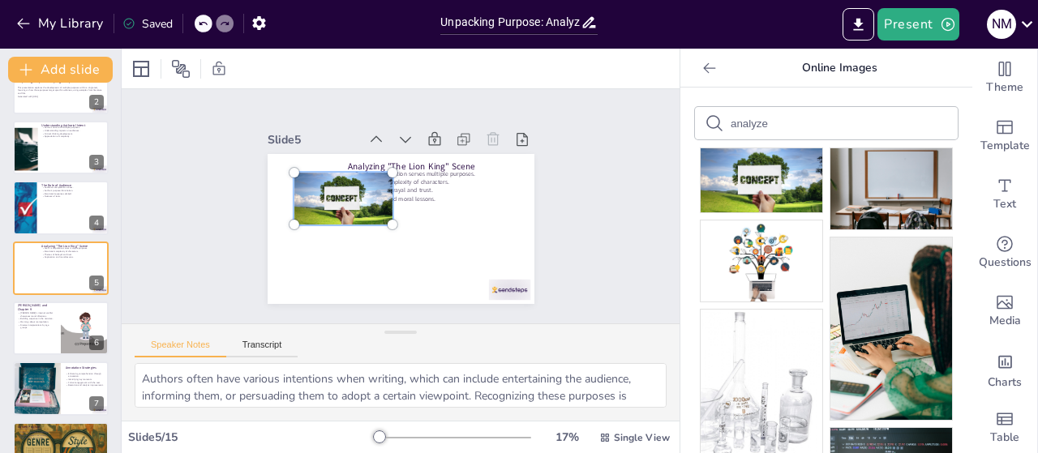
click at [430, 245] on div "Analyzing "The Lion King" Scene Scar's manipulation serves multiple purposes. E…" at bounding box center [401, 229] width 267 height 150
drag, startPoint x: 342, startPoint y: 207, endPoint x: 354, endPoint y: 288, distance: 82.0
click at [354, 288] on div "Analyzing "The Lion King" Scene Scar's manipulation serves multiple purposes. E…" at bounding box center [401, 229] width 267 height 150
click at [306, 241] on div at bounding box center [399, 229] width 213 height 113
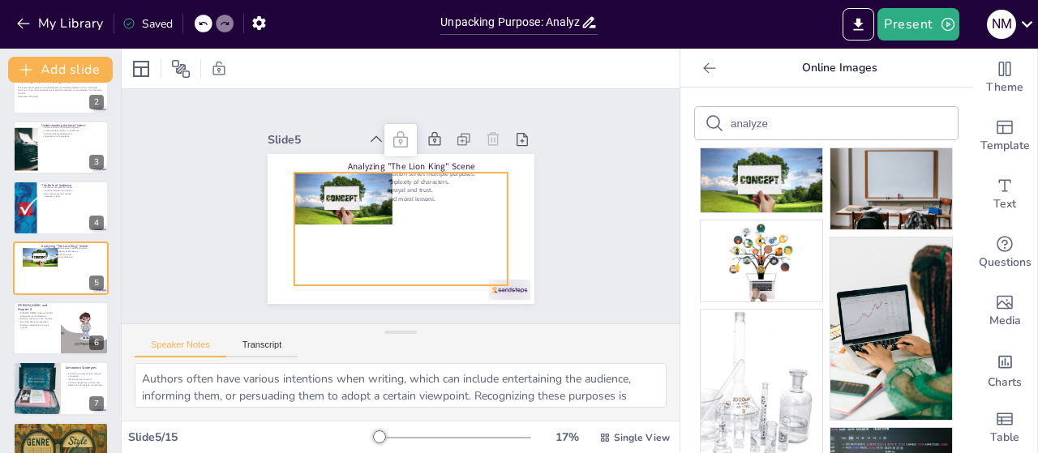
click at [306, 241] on div at bounding box center [399, 229] width 213 height 113
click at [316, 180] on div at bounding box center [342, 199] width 98 height 52
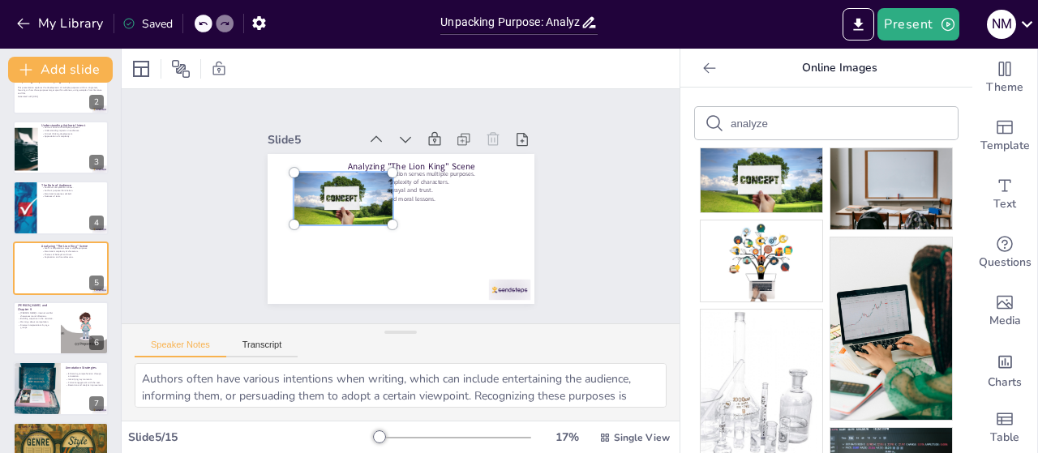
click at [329, 181] on div at bounding box center [343, 198] width 118 height 71
click at [334, 194] on div at bounding box center [343, 198] width 118 height 71
click at [360, 192] on div at bounding box center [343, 198] width 118 height 71
click at [289, 168] on div at bounding box center [294, 173] width 10 height 10
click at [339, 195] on div at bounding box center [343, 198] width 118 height 71
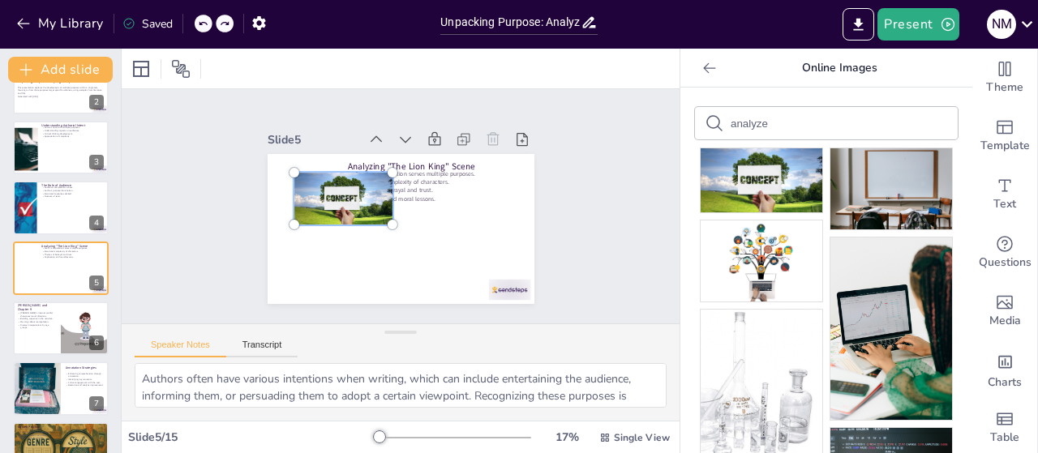
click at [339, 195] on div at bounding box center [343, 198] width 118 height 71
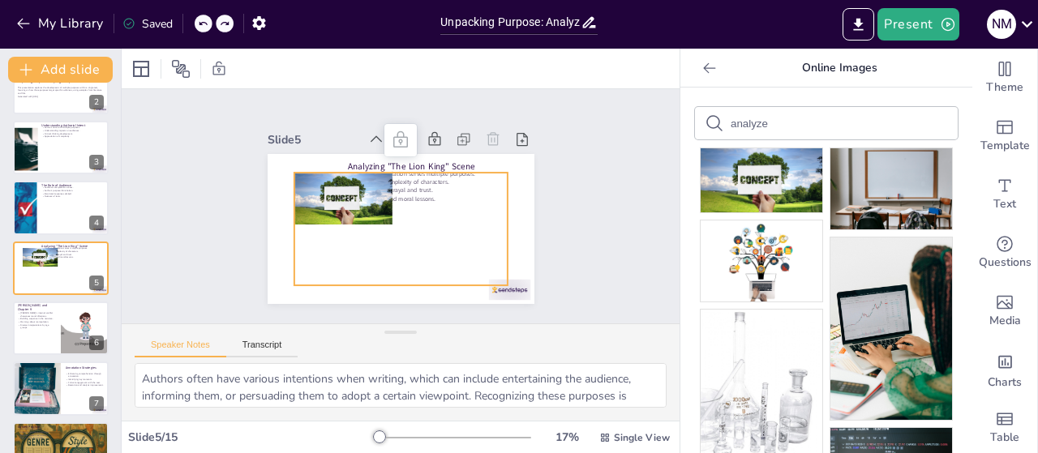
click at [401, 257] on div at bounding box center [399, 229] width 213 height 113
click at [397, 193] on div at bounding box center [399, 229] width 213 height 113
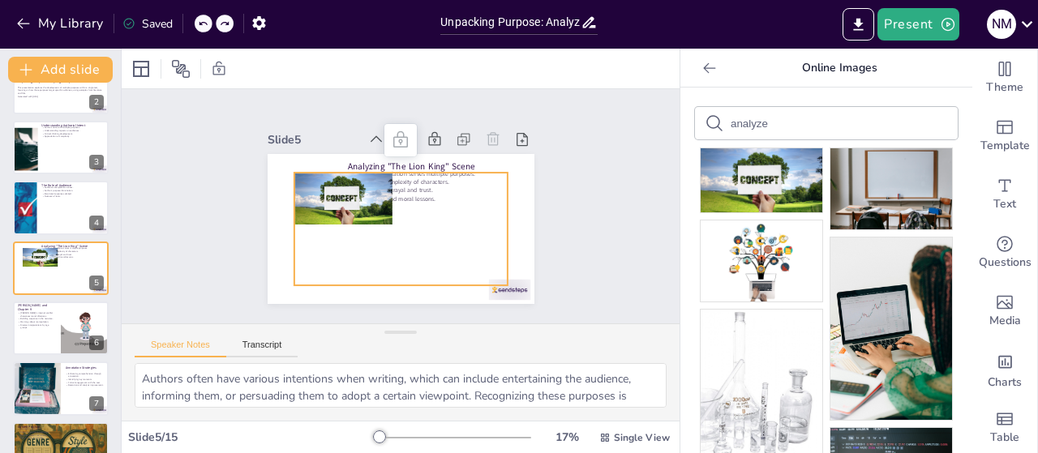
click at [397, 193] on div at bounding box center [399, 229] width 213 height 113
click at [245, 126] on div "Slide 1 Go to [DOMAIN_NAME] and login with code Free28995540 Slide 2 Unpacking …" at bounding box center [401, 206] width 358 height 195
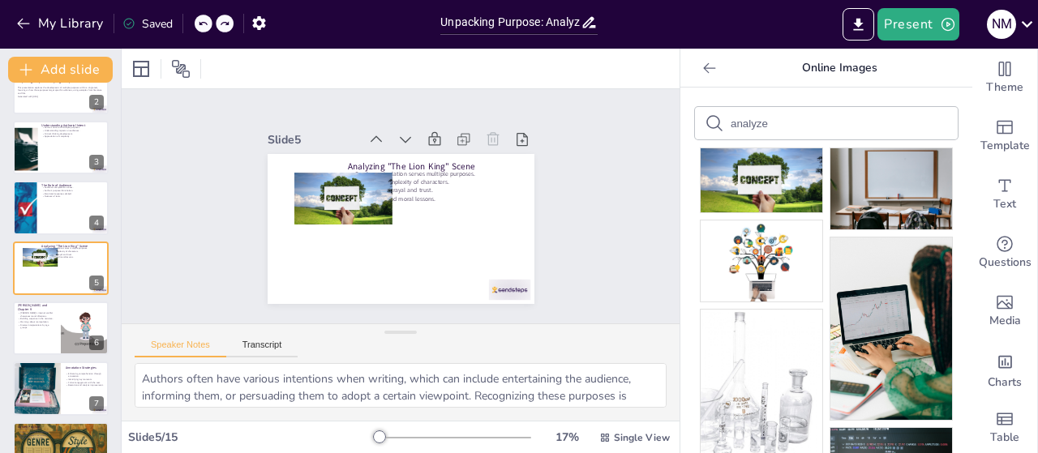
click at [201, 24] on icon at bounding box center [203, 24] width 10 height 10
click at [201, 24] on icon at bounding box center [203, 24] width 8 height 4
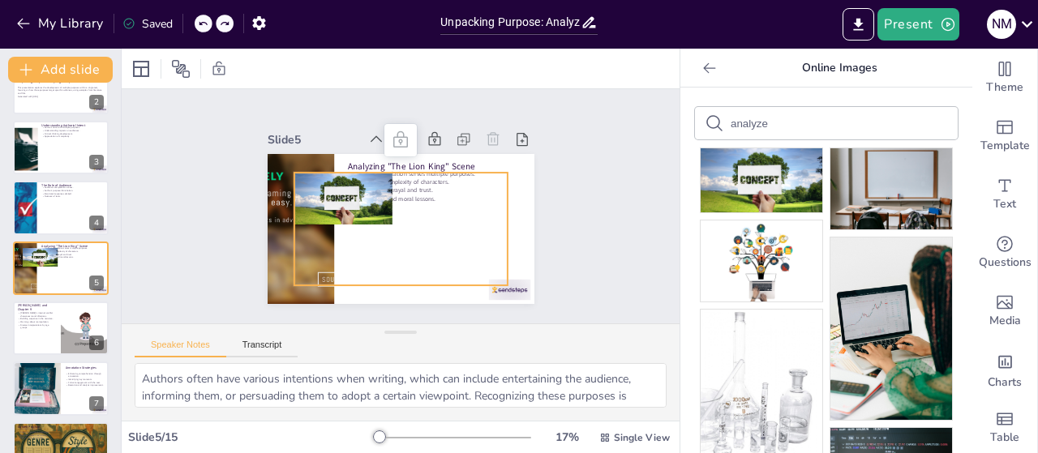
click at [315, 186] on div at bounding box center [342, 199] width 98 height 52
click at [394, 132] on icon at bounding box center [400, 140] width 19 height 19
click at [200, 24] on icon at bounding box center [203, 24] width 8 height 4
click at [205, 22] on icon at bounding box center [203, 24] width 8 height 4
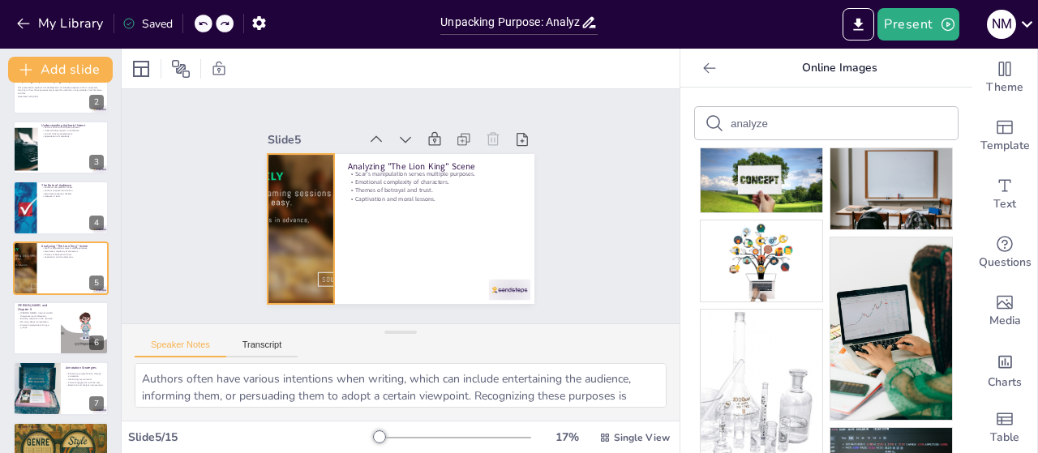
click at [297, 197] on div at bounding box center [300, 229] width 257 height 150
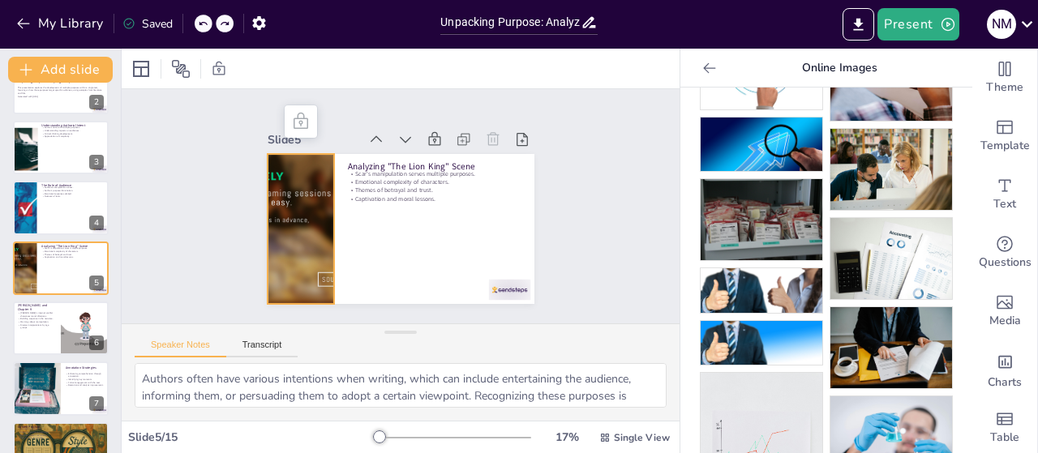
scroll to position [854, 0]
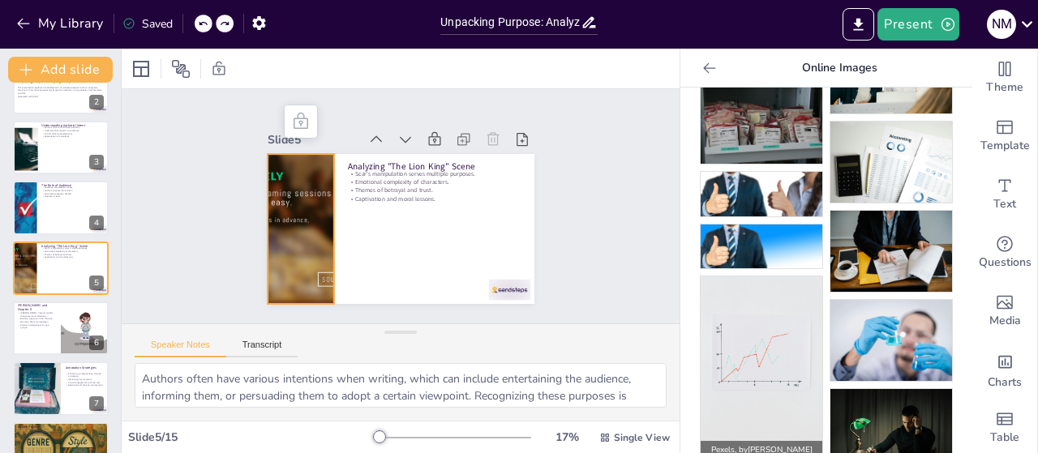
click at [733, 338] on img at bounding box center [761, 367] width 122 height 182
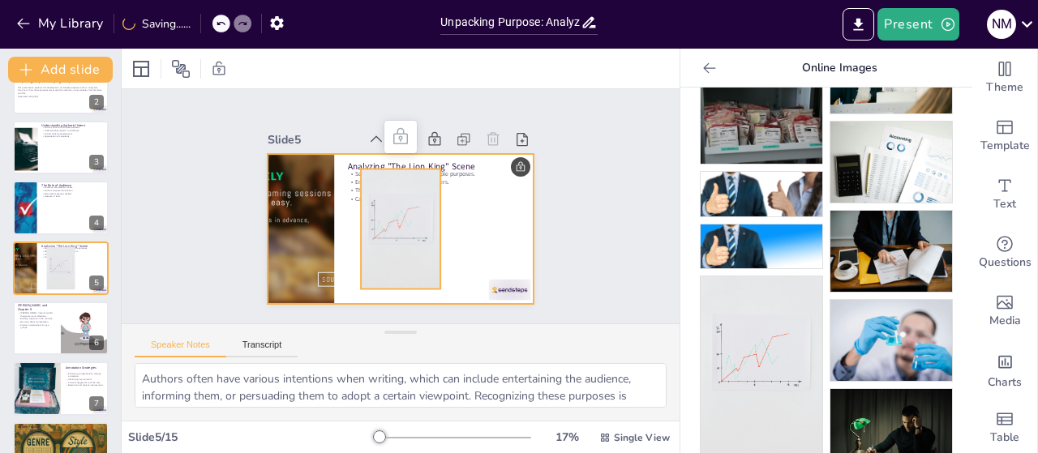
drag, startPoint x: 381, startPoint y: 216, endPoint x: 328, endPoint y: 227, distance: 54.5
click at [328, 154] on div "Analyzing "The Lion King" Scene Scar's manipulation serves multiple purposes. E…" at bounding box center [401, 154] width 267 height 0
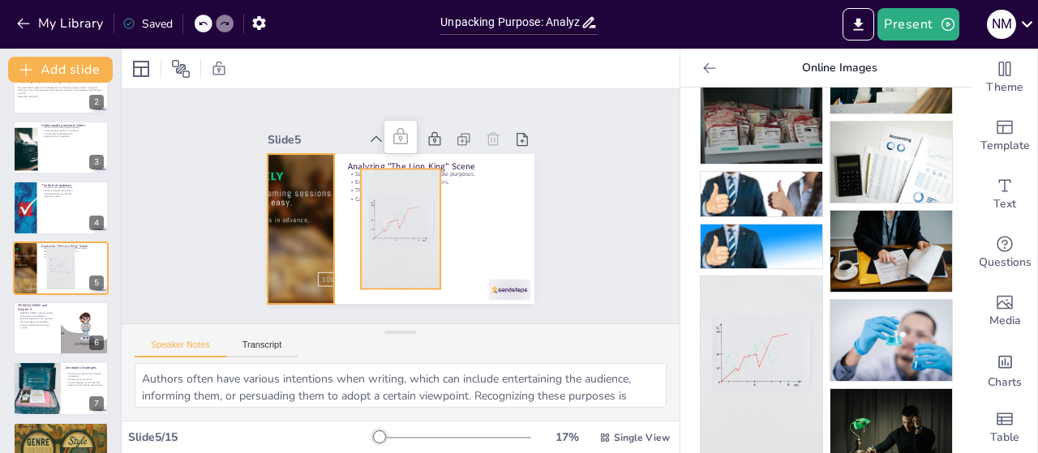
drag, startPoint x: 353, startPoint y: 191, endPoint x: 299, endPoint y: 238, distance: 71.8
click at [299, 154] on div "Analyzing "The Lion King" Scene Scar's manipulation serves multiple purposes. E…" at bounding box center [401, 154] width 267 height 0
click at [282, 234] on div at bounding box center [300, 229] width 257 height 150
drag, startPoint x: 395, startPoint y: 191, endPoint x: 284, endPoint y: 235, distance: 119.7
click at [284, 154] on div "Analyzing "The Lion King" Scene Scar's manipulation serves multiple purposes. E…" at bounding box center [401, 154] width 267 height 0
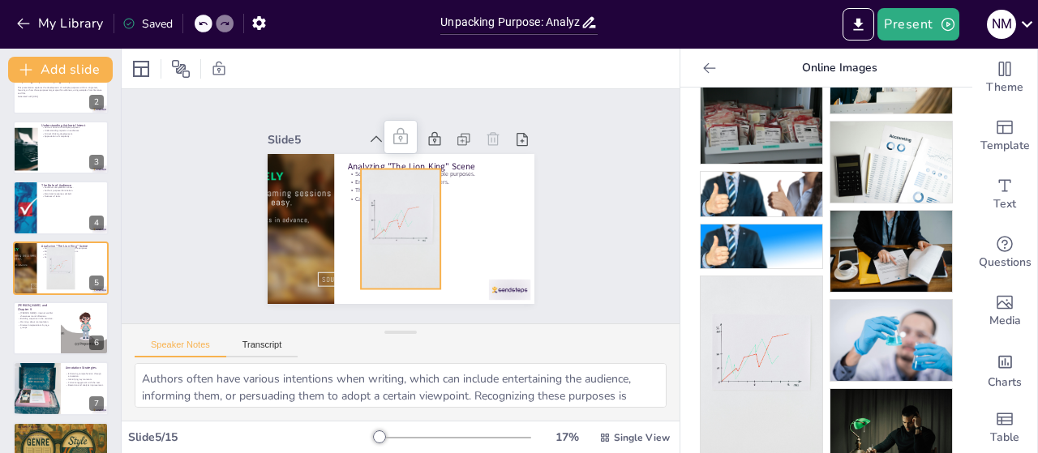
click at [201, 22] on icon at bounding box center [203, 24] width 10 height 10
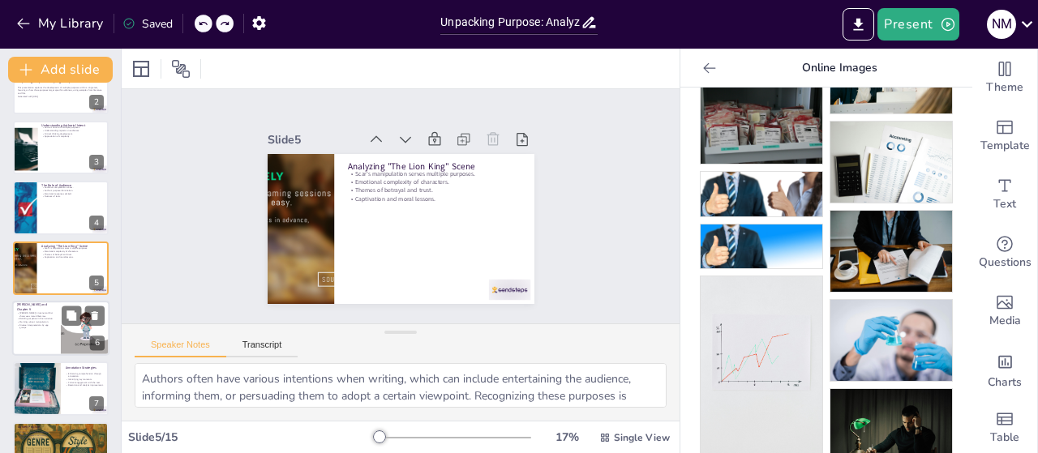
click at [47, 341] on div at bounding box center [60, 328] width 97 height 55
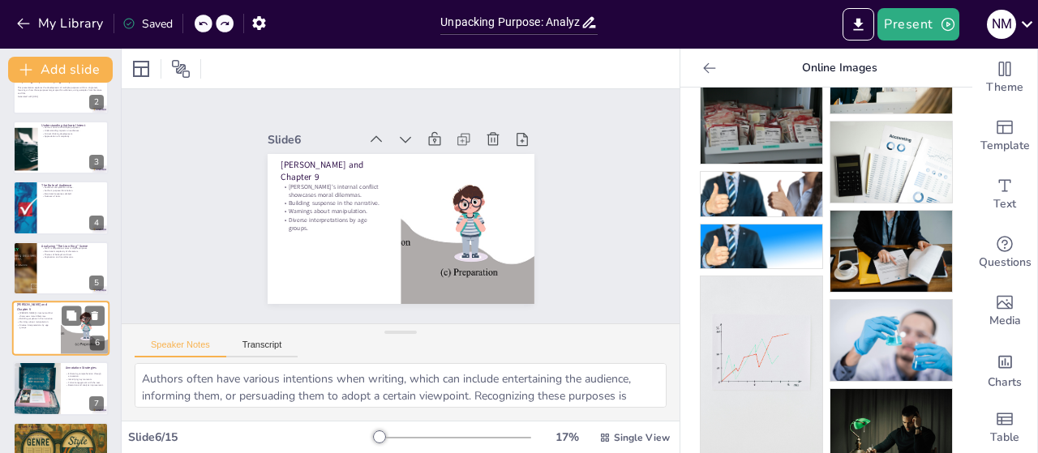
scroll to position [156, 0]
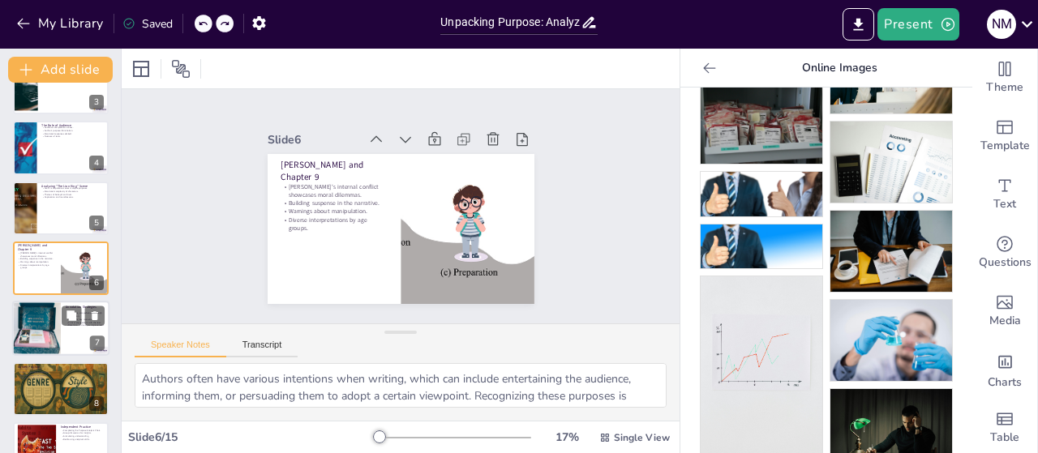
click at [42, 318] on div at bounding box center [36, 329] width 55 height 55
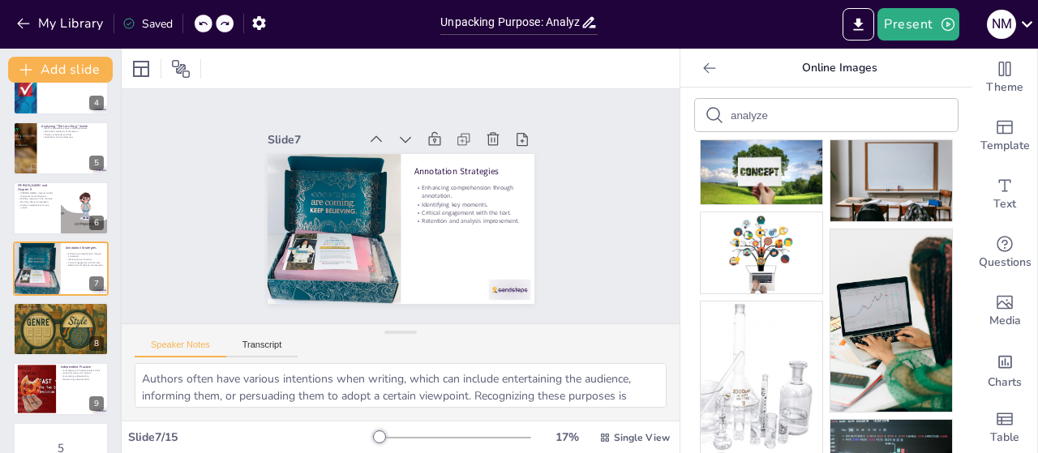
scroll to position [0, 0]
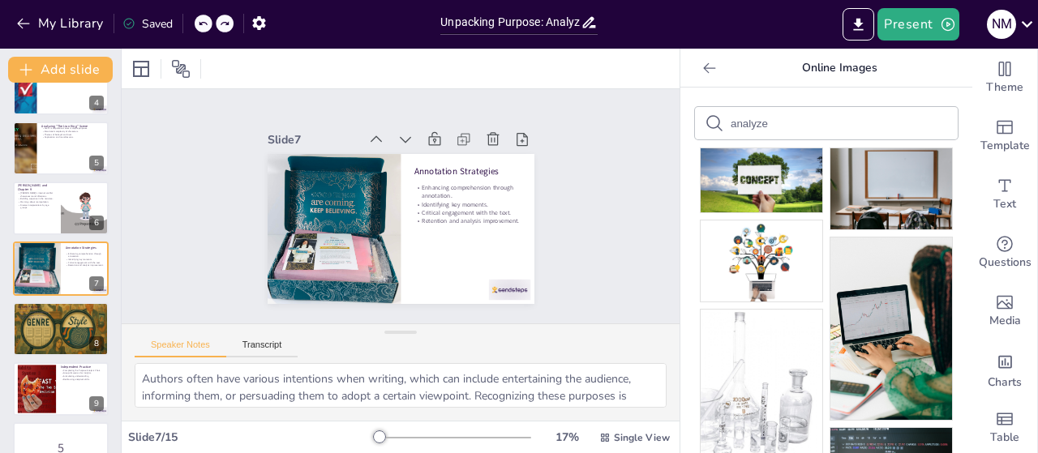
click at [812, 127] on input "analyze" at bounding box center [798, 124] width 137 height 12
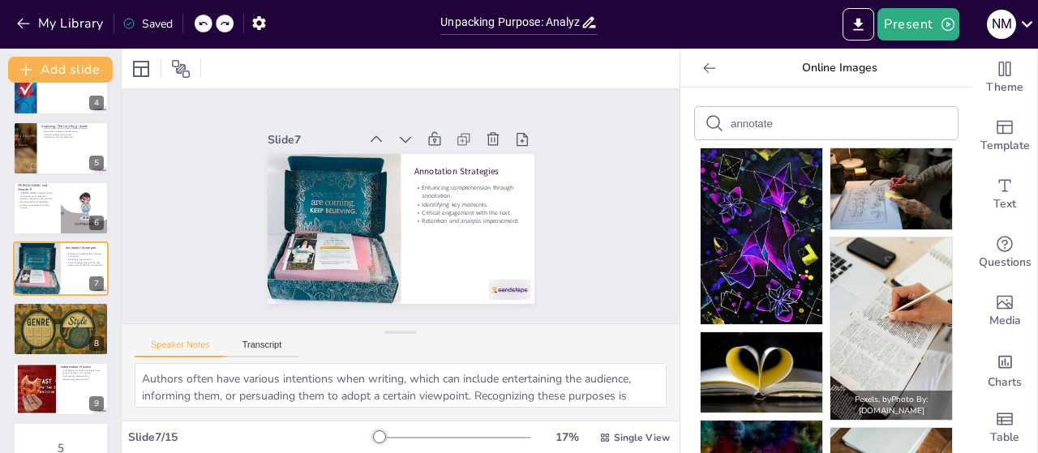
click at [885, 275] on img at bounding box center [891, 329] width 122 height 182
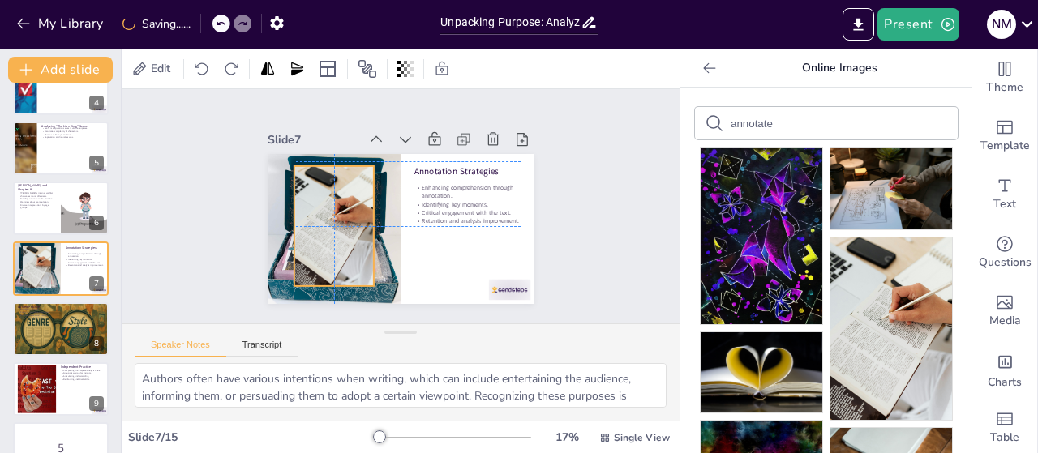
drag, startPoint x: 374, startPoint y: 228, endPoint x: 309, endPoint y: 221, distance: 65.2
click at [309, 221] on div at bounding box center [333, 226] width 80 height 120
drag, startPoint x: 323, startPoint y: 281, endPoint x: 313, endPoint y: 281, distance: 9.8
click at [313, 285] on div at bounding box center [333, 291] width 80 height 13
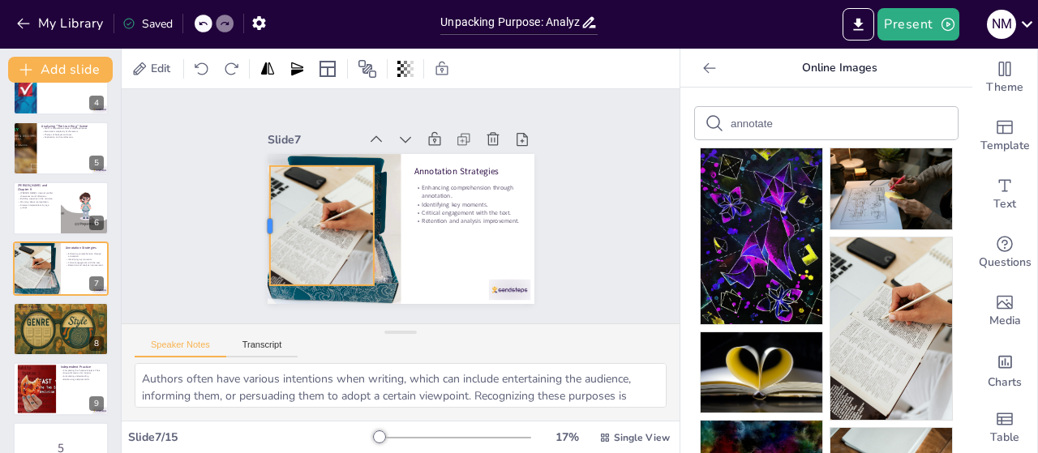
drag, startPoint x: 277, startPoint y: 221, endPoint x: 253, endPoint y: 222, distance: 24.3
click at [256, 222] on div at bounding box center [262, 225] width 13 height 119
click at [358, 219] on div at bounding box center [321, 234] width 105 height 136
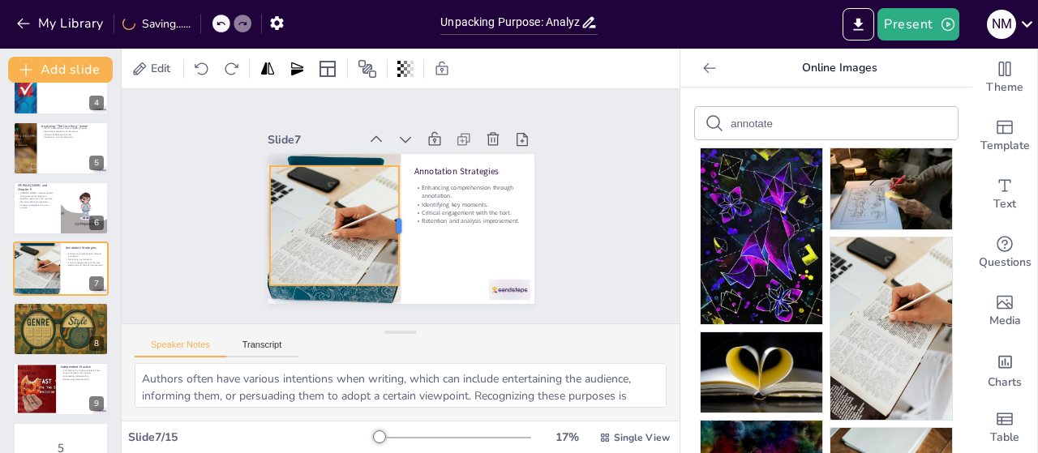
drag, startPoint x: 367, startPoint y: 216, endPoint x: 392, endPoint y: 219, distance: 25.3
click at [399, 219] on div at bounding box center [405, 225] width 13 height 119
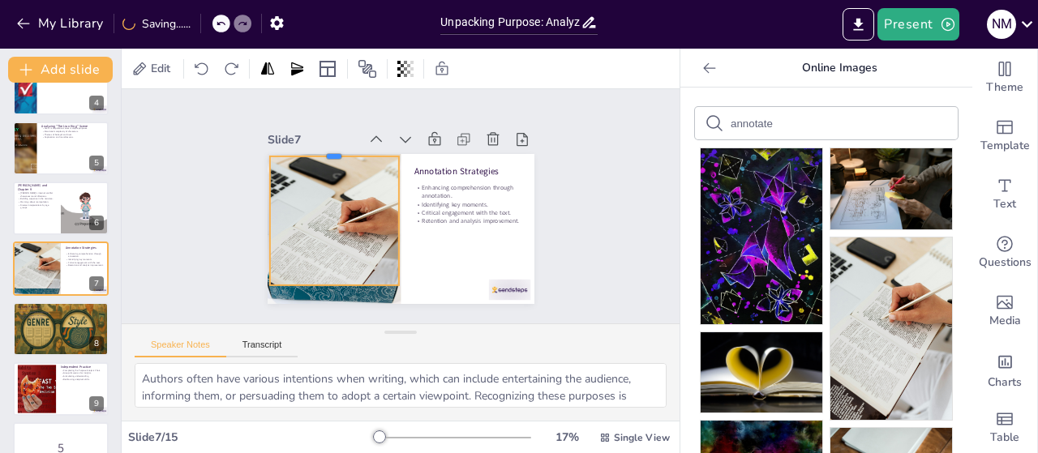
drag, startPoint x: 323, startPoint y: 160, endPoint x: 322, endPoint y: 150, distance: 9.8
click at [322, 150] on div at bounding box center [334, 149] width 130 height 13
drag, startPoint x: 322, startPoint y: 281, endPoint x: 323, endPoint y: 297, distance: 16.2
click at [323, 302] on div at bounding box center [334, 308] width 130 height 13
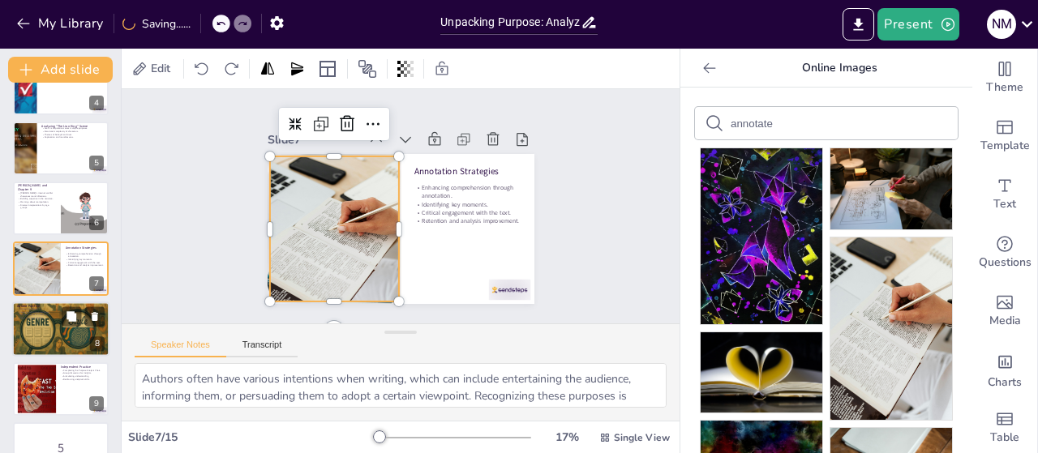
click at [33, 343] on div at bounding box center [60, 329] width 97 height 55
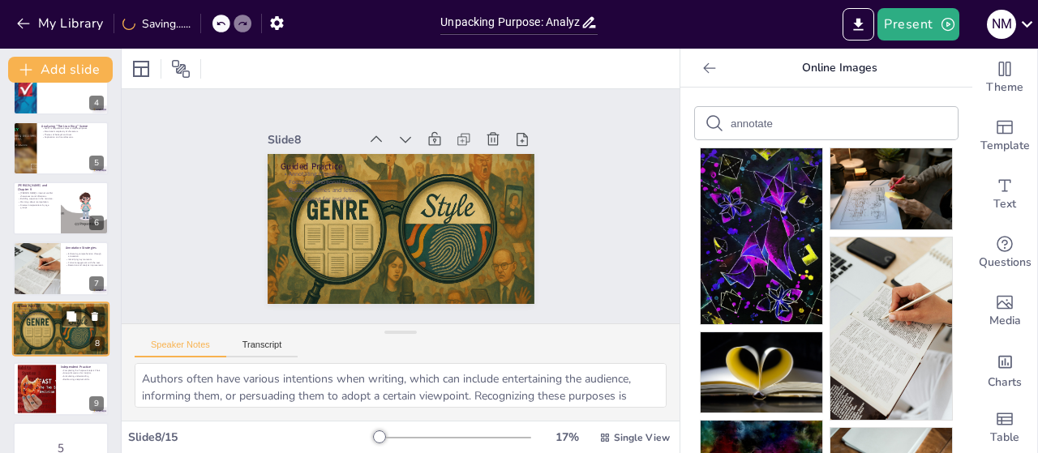
scroll to position [276, 0]
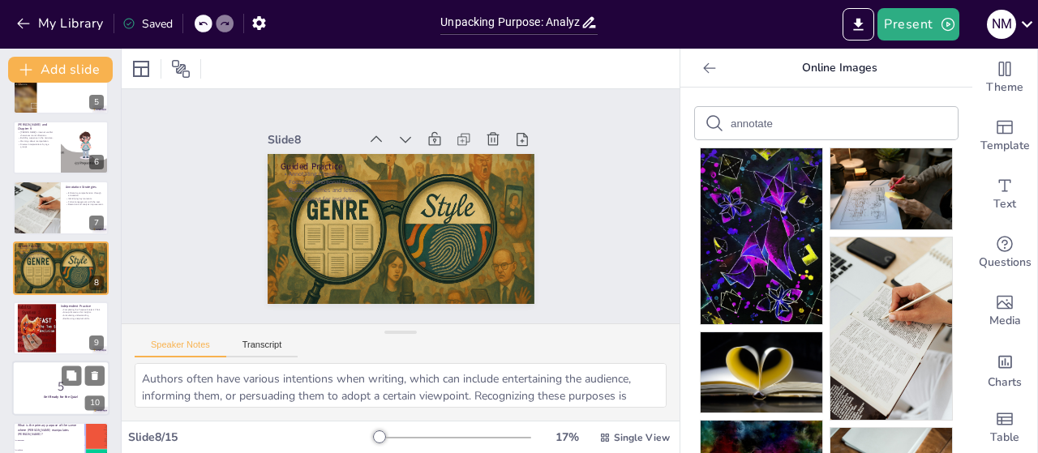
click at [41, 388] on p "5" at bounding box center [61, 387] width 88 height 18
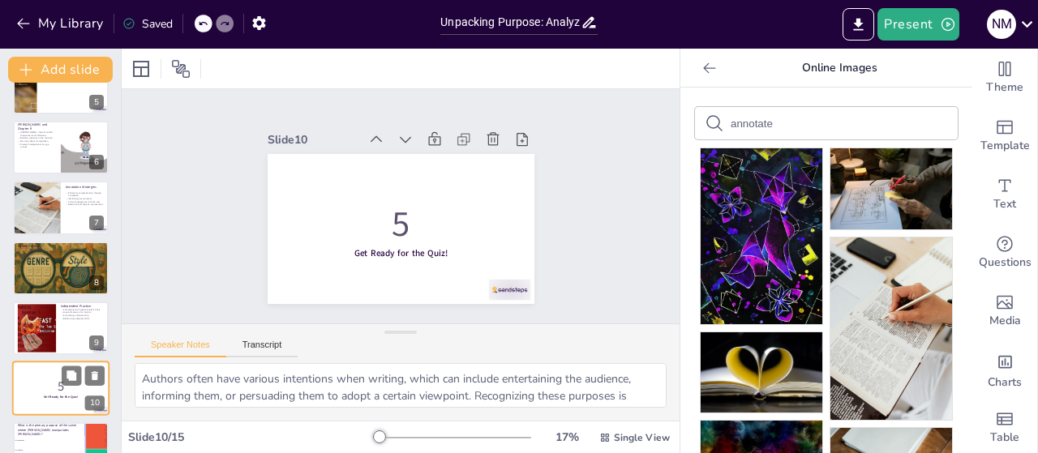
scroll to position [397, 0]
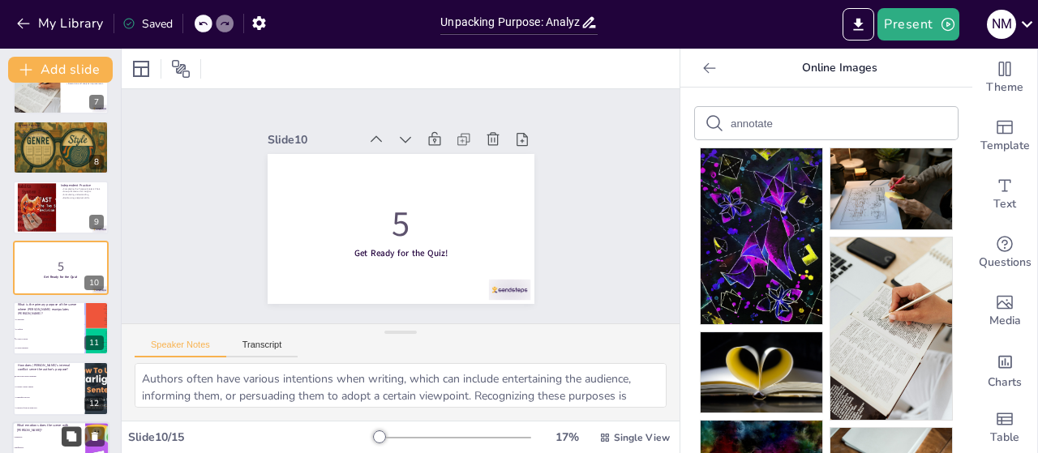
click at [63, 436] on button at bounding box center [71, 435] width 19 height 19
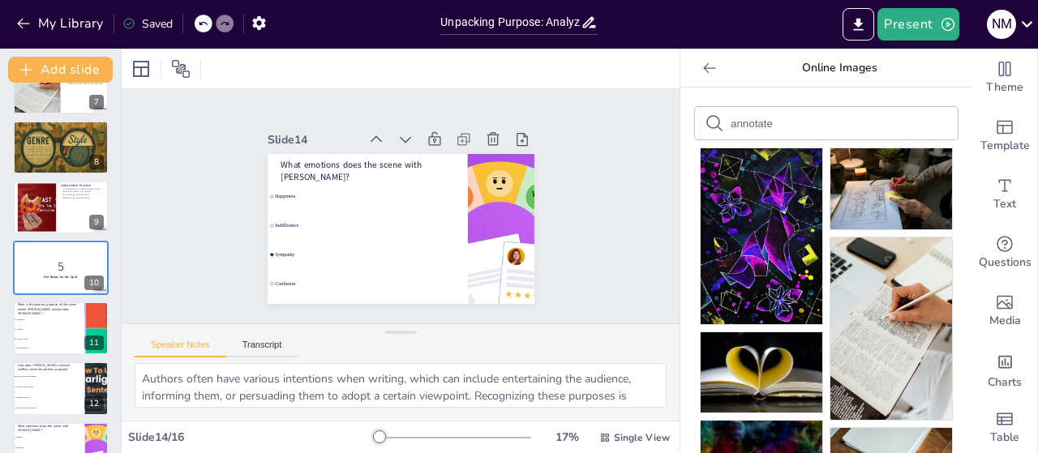
scroll to position [613, 0]
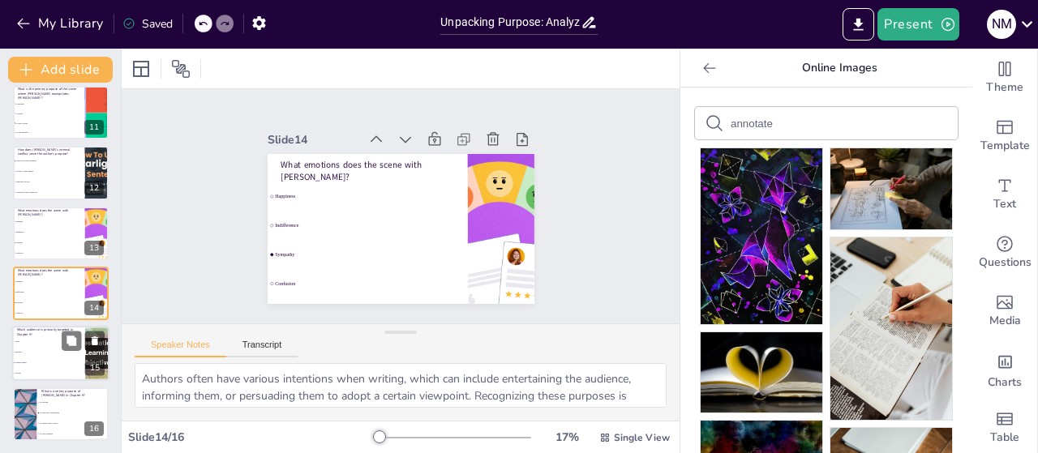
click at [54, 366] on li "Younger readers" at bounding box center [48, 363] width 73 height 11
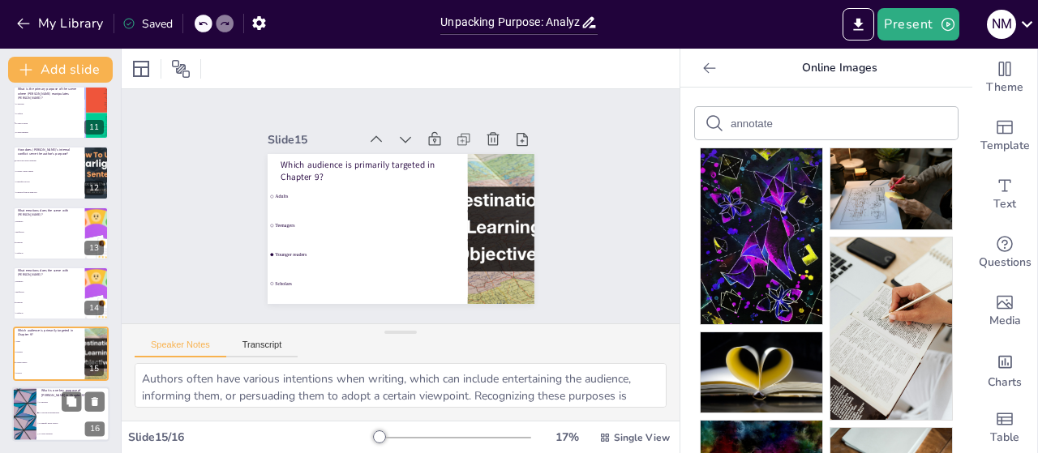
click at [40, 425] on li "To simplify moral choices" at bounding box center [72, 423] width 73 height 11
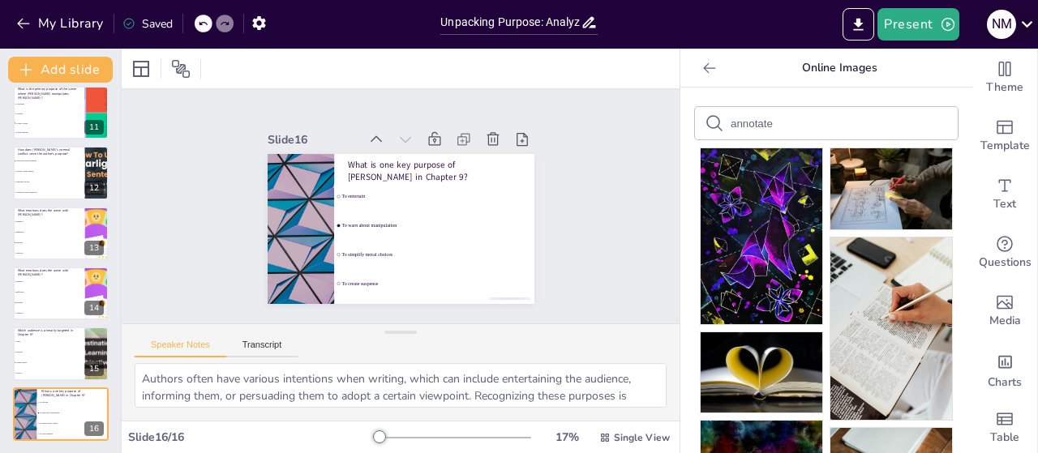
click at [1025, 16] on icon at bounding box center [1027, 24] width 22 height 22
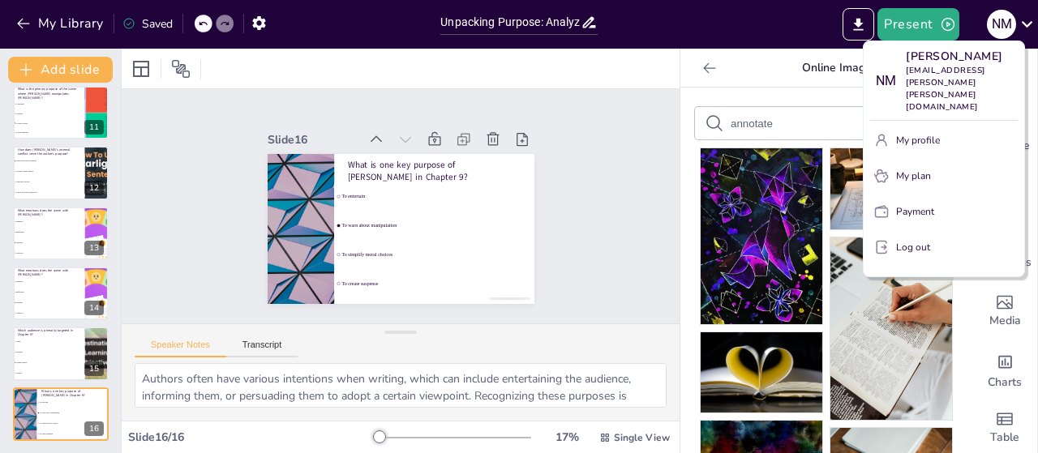
click at [704, 28] on div at bounding box center [519, 226] width 1038 height 453
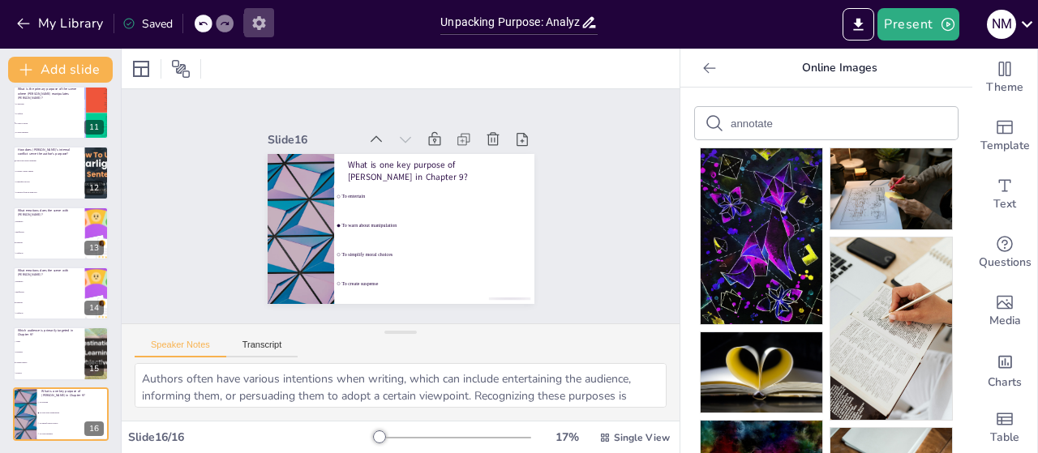
click at [259, 25] on icon "button" at bounding box center [258, 23] width 13 height 14
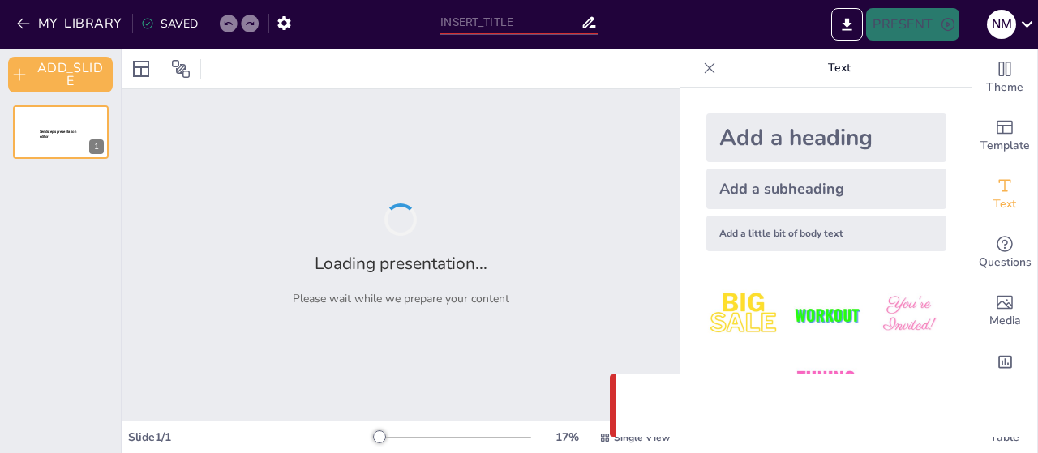
type input "Unpacking Purpose: Analyzing Multiple Intentions in Texts"
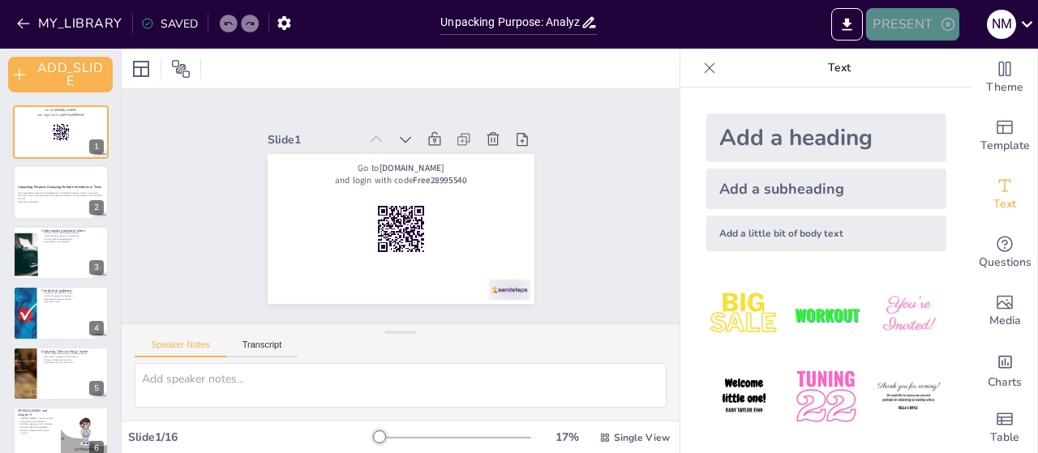
click at [953, 20] on icon "button" at bounding box center [948, 24] width 16 height 16
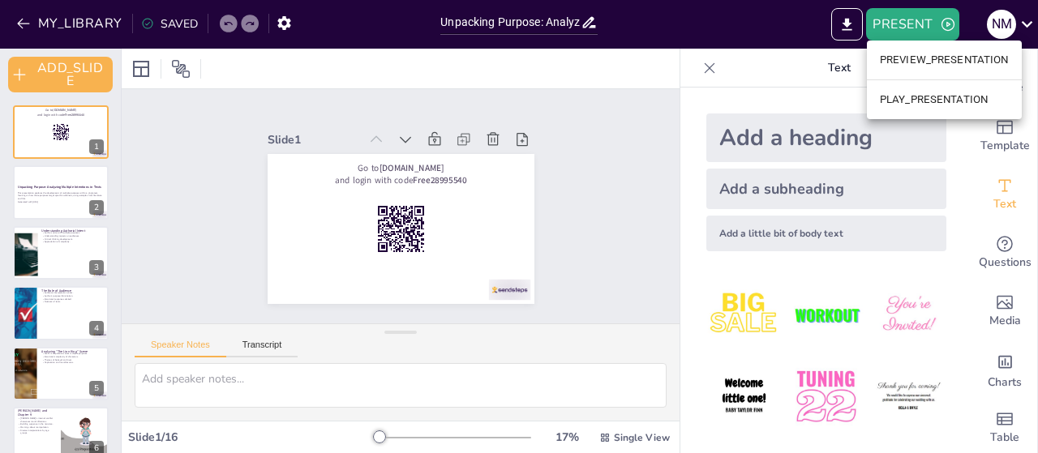
drag, startPoint x: 786, startPoint y: 64, endPoint x: 849, endPoint y: 30, distance: 71.8
click at [849, 30] on div at bounding box center [519, 226] width 1038 height 453
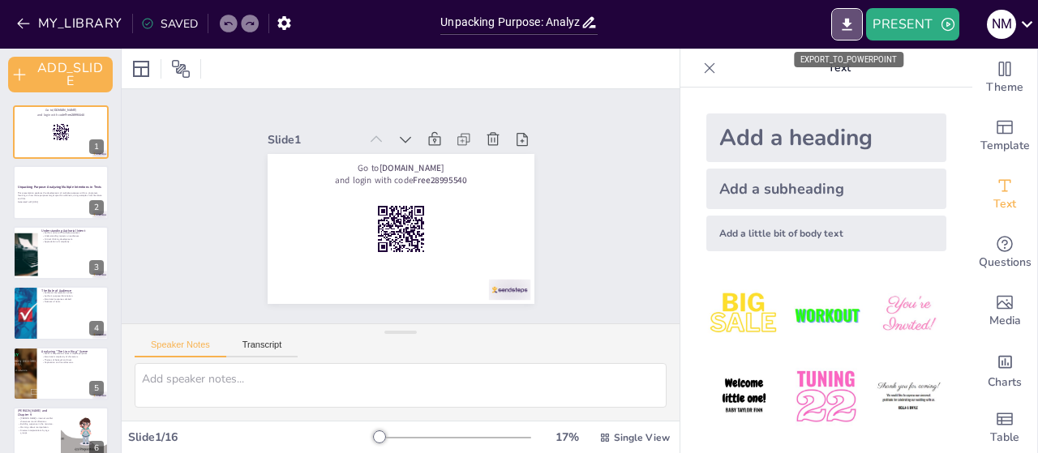
click at [849, 30] on icon "EXPORT_TO_POWERPOINT" at bounding box center [847, 24] width 10 height 12
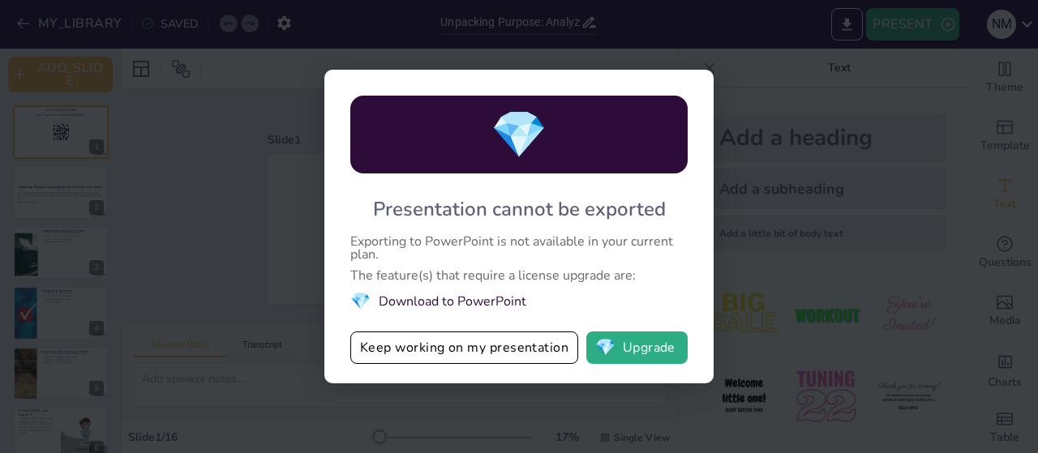
click at [781, 51] on div "💎 Presentation cannot be exported Exporting to PowerPoint is not available in y…" at bounding box center [519, 226] width 1038 height 453
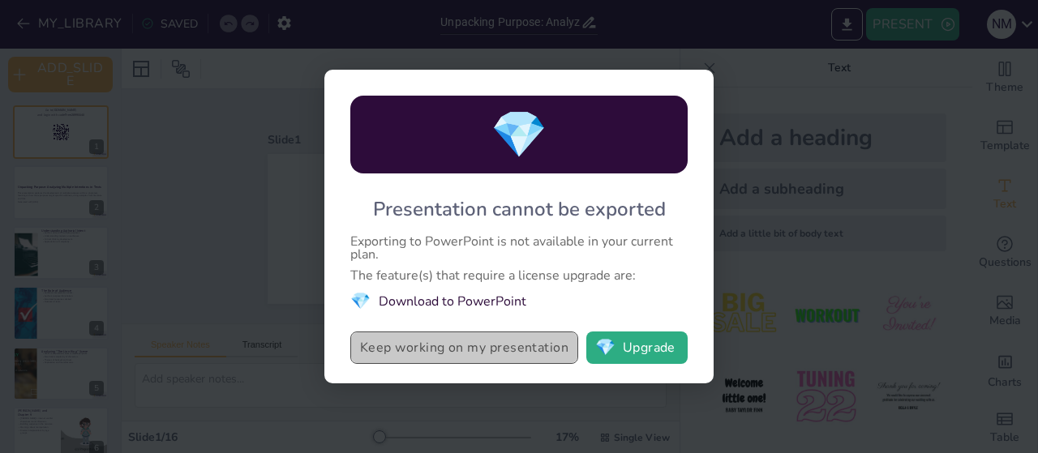
click at [496, 355] on button "Keep working on my presentation" at bounding box center [464, 348] width 228 height 32
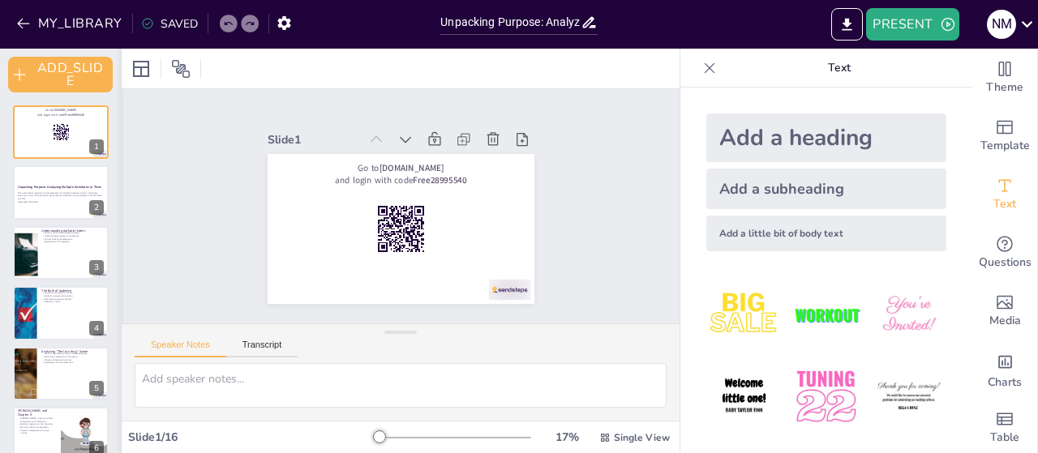
checkbox input "true"
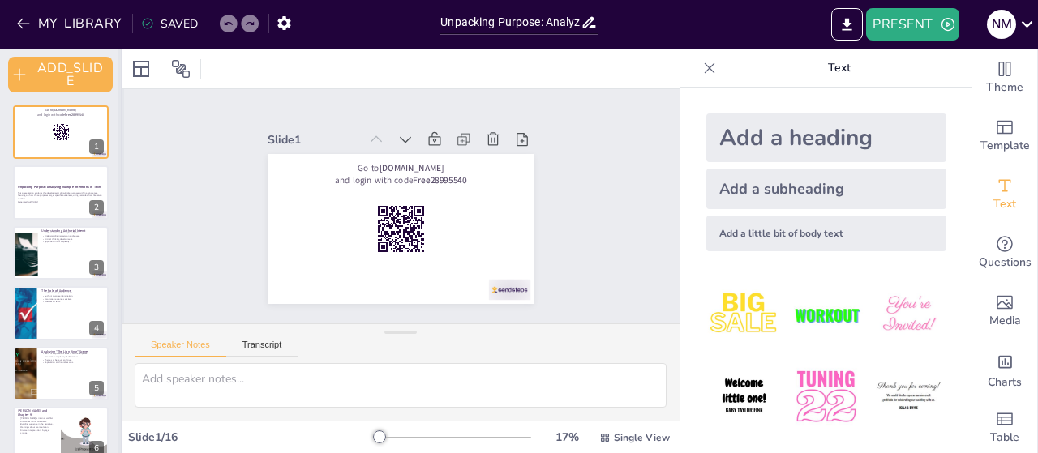
checkbox input "true"
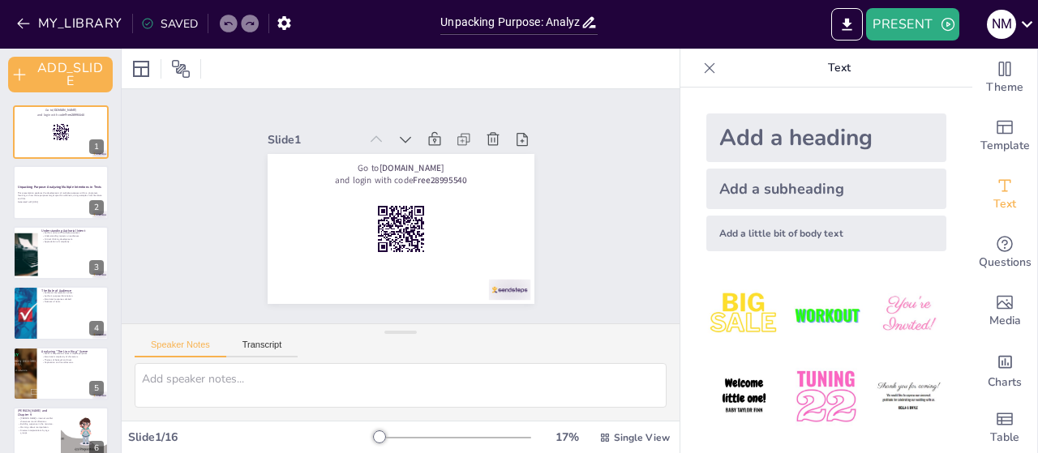
checkbox input "true"
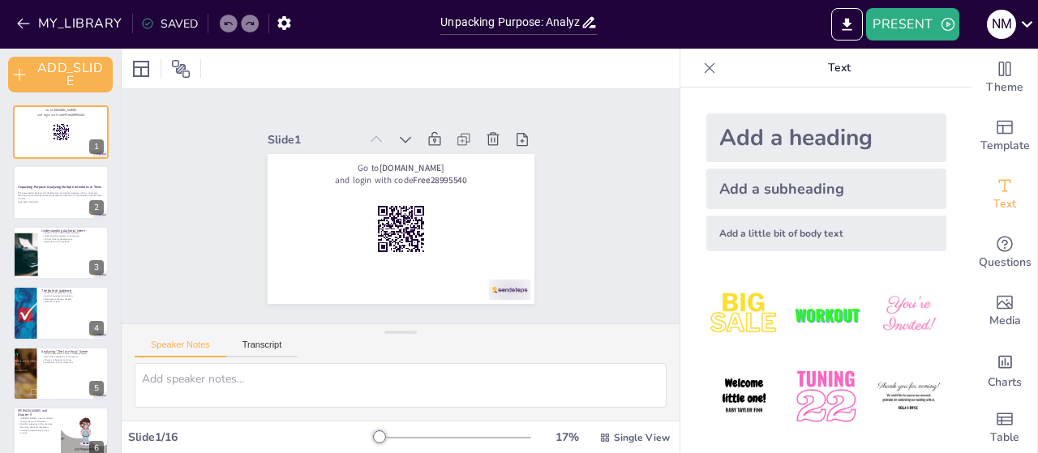
checkbox input "true"
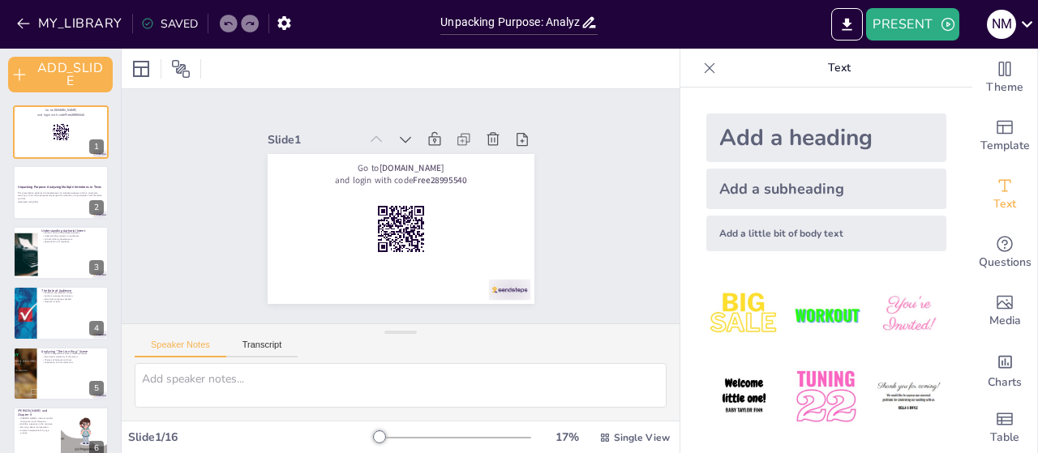
checkbox input "true"
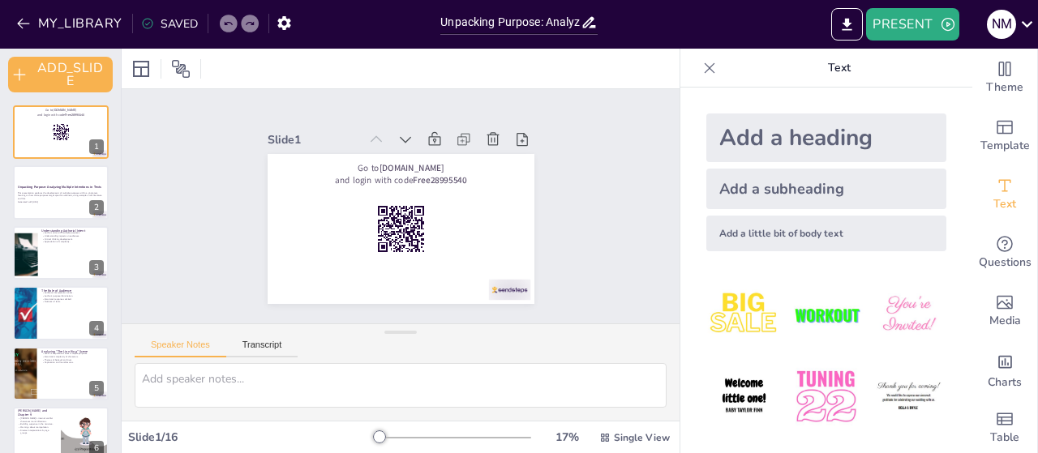
checkbox input "true"
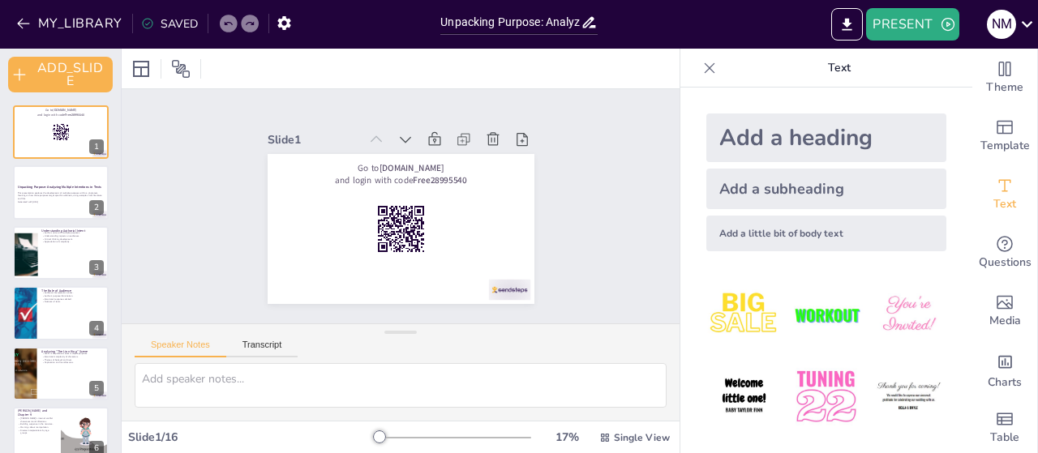
checkbox input "true"
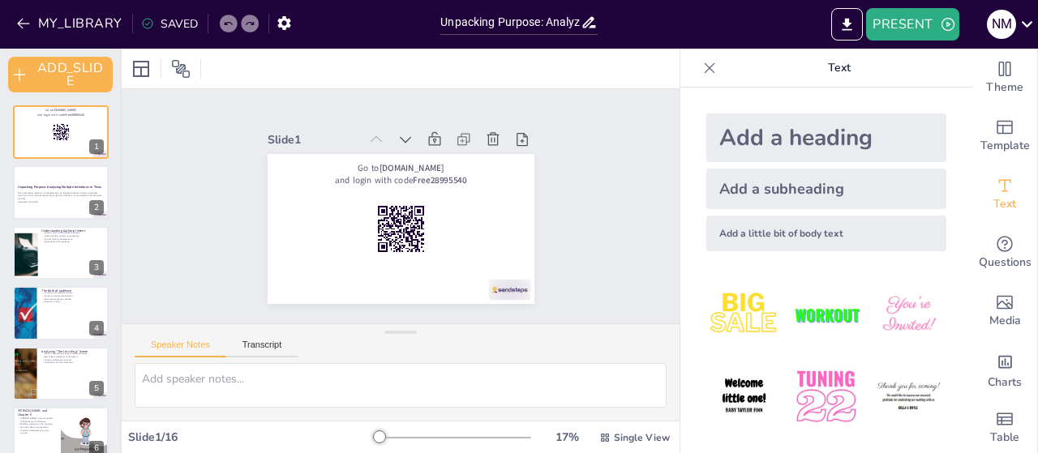
checkbox input "true"
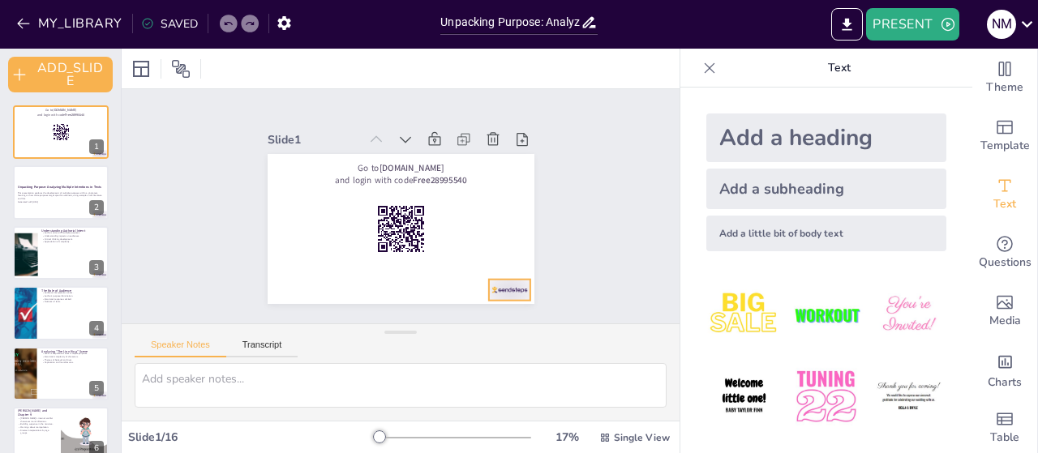
checkbox input "true"
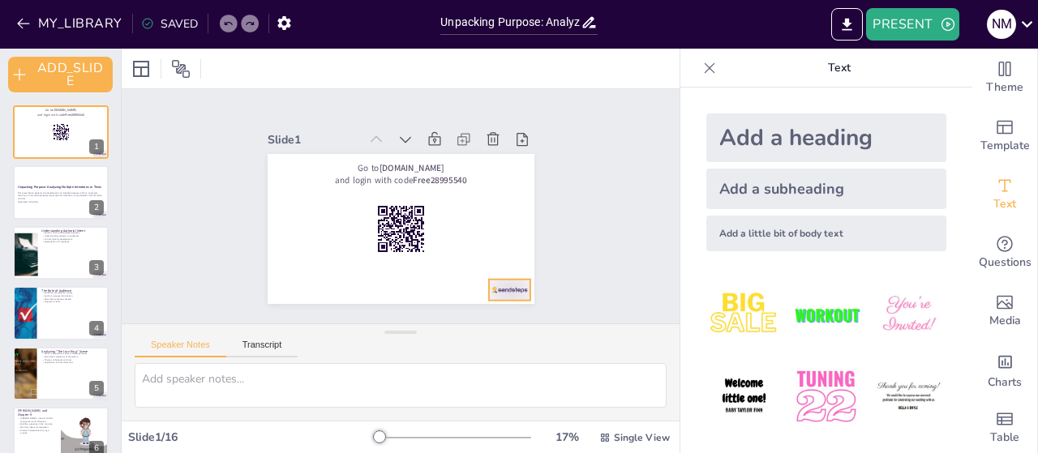
checkbox input "true"
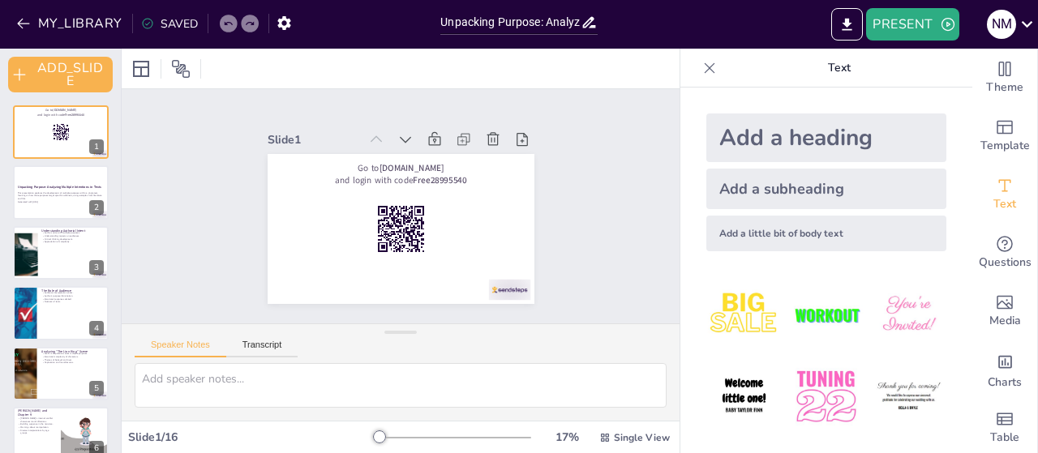
checkbox input "true"
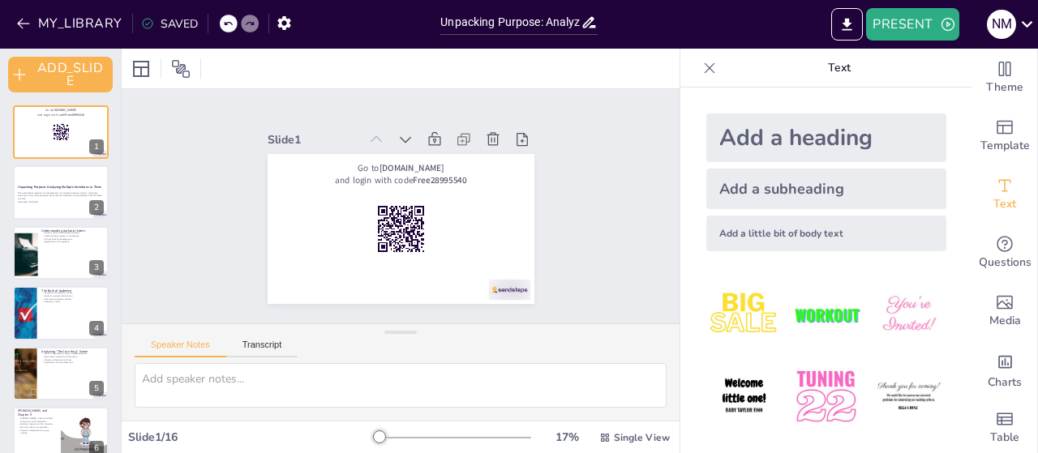
checkbox input "true"
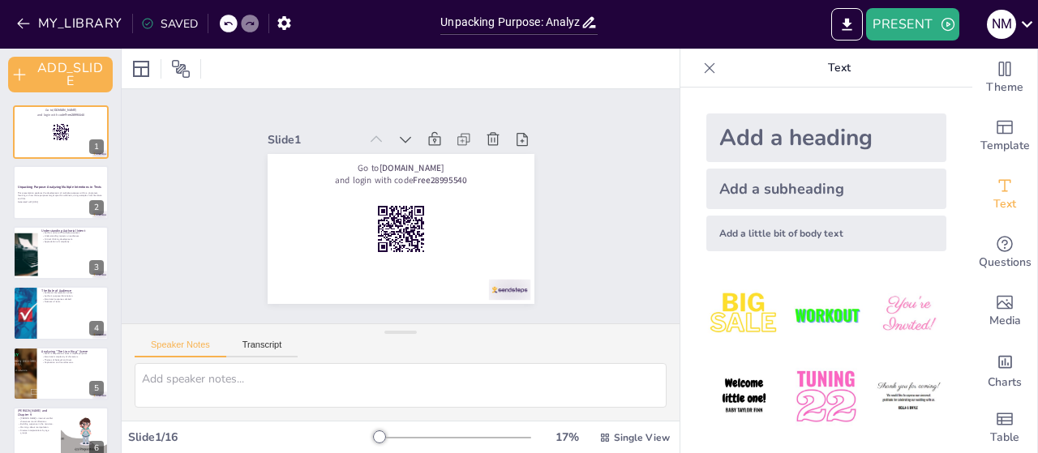
checkbox input "true"
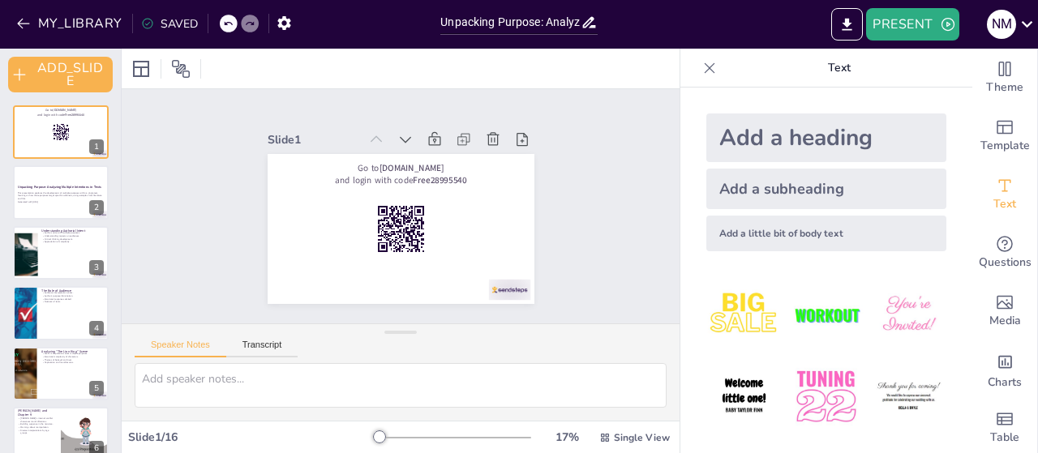
checkbox input "true"
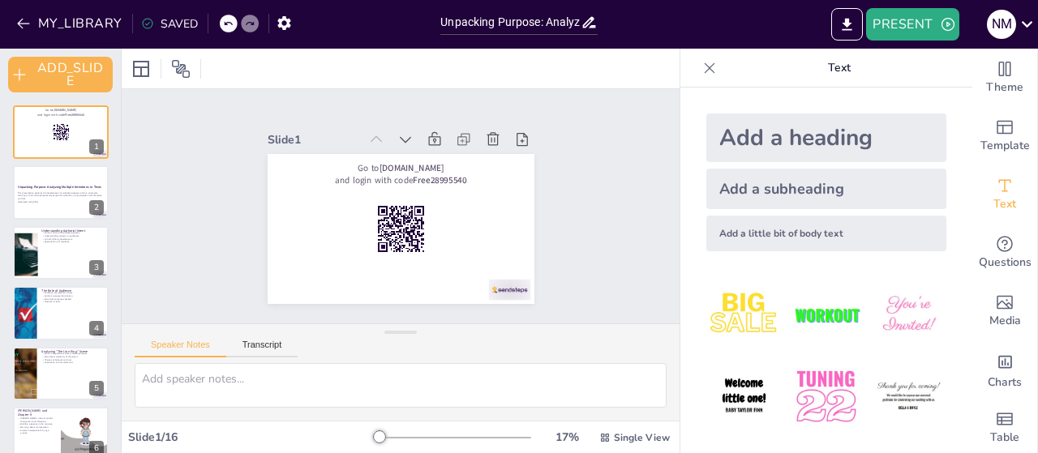
checkbox input "true"
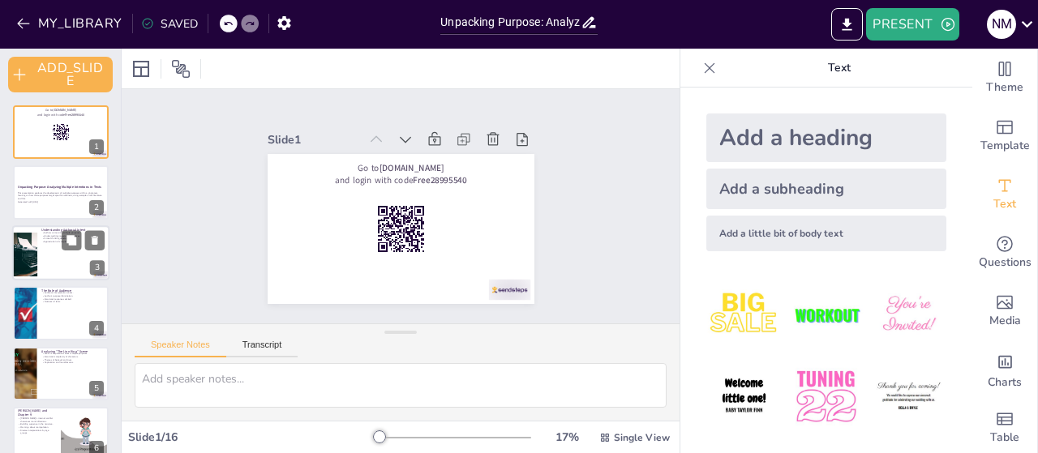
checkbox input "true"
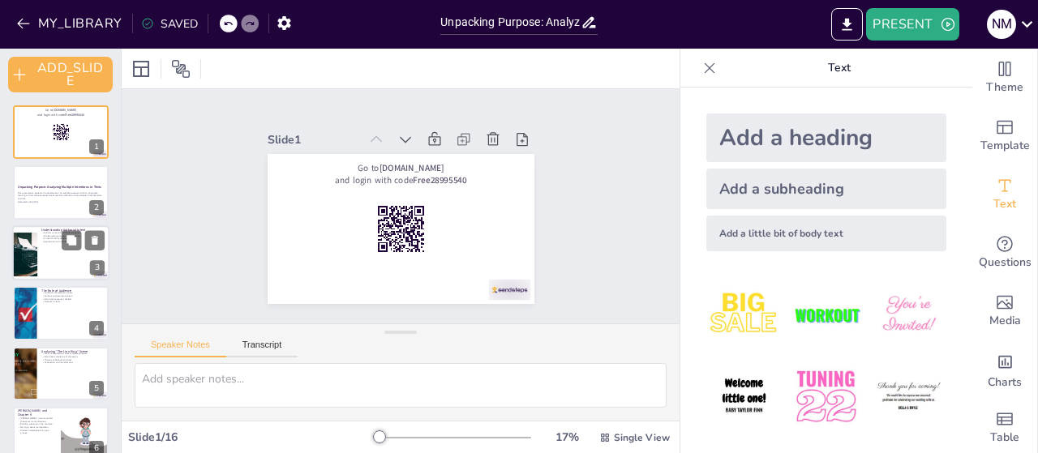
checkbox input "true"
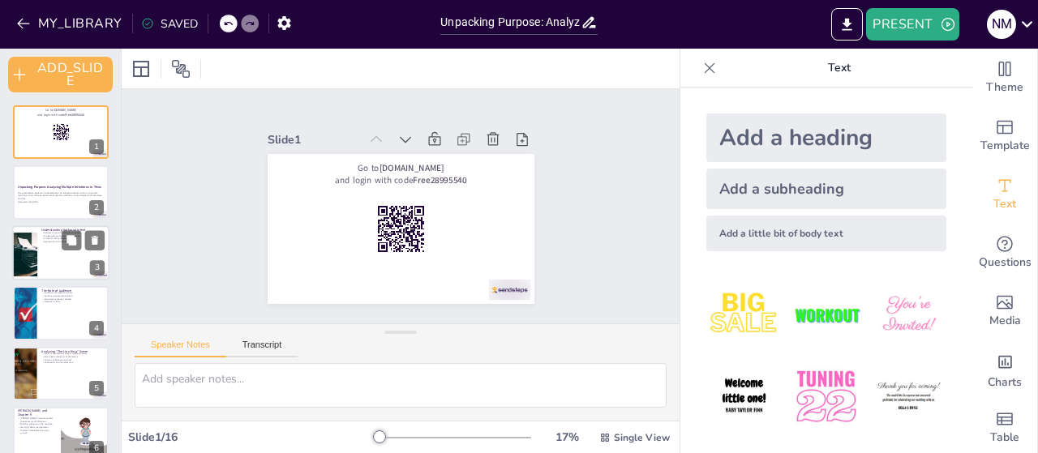
checkbox input "true"
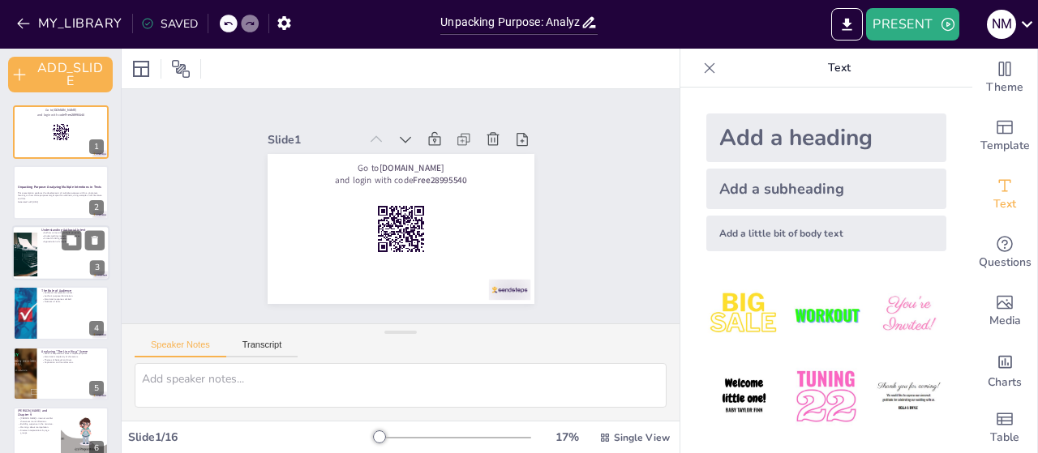
checkbox input "true"
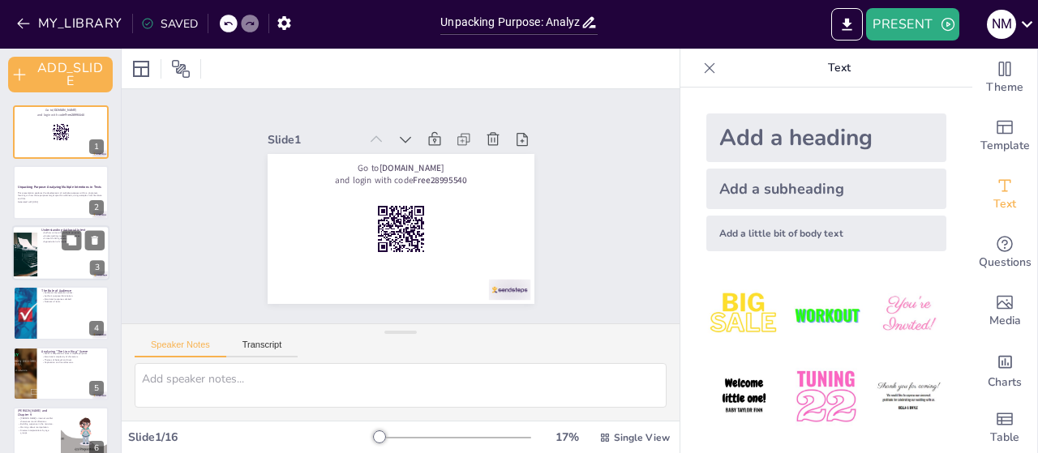
checkbox input "true"
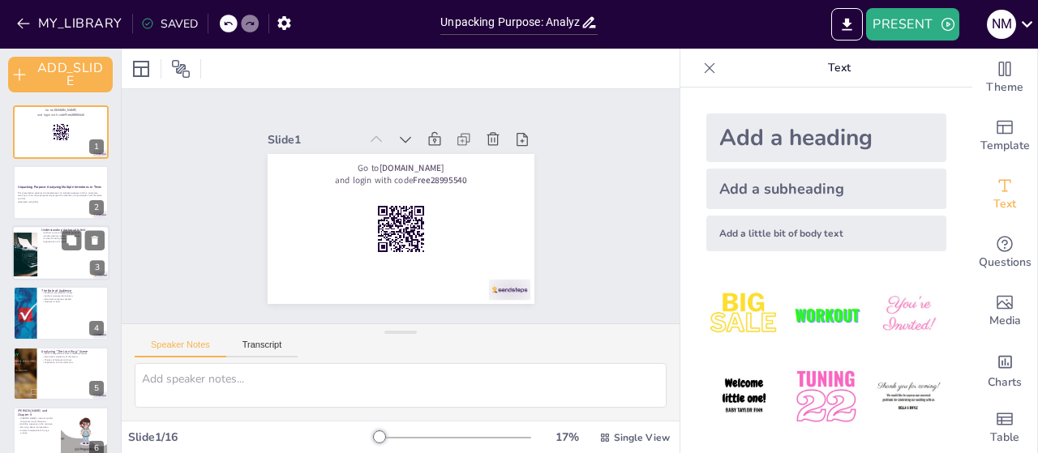
checkbox input "true"
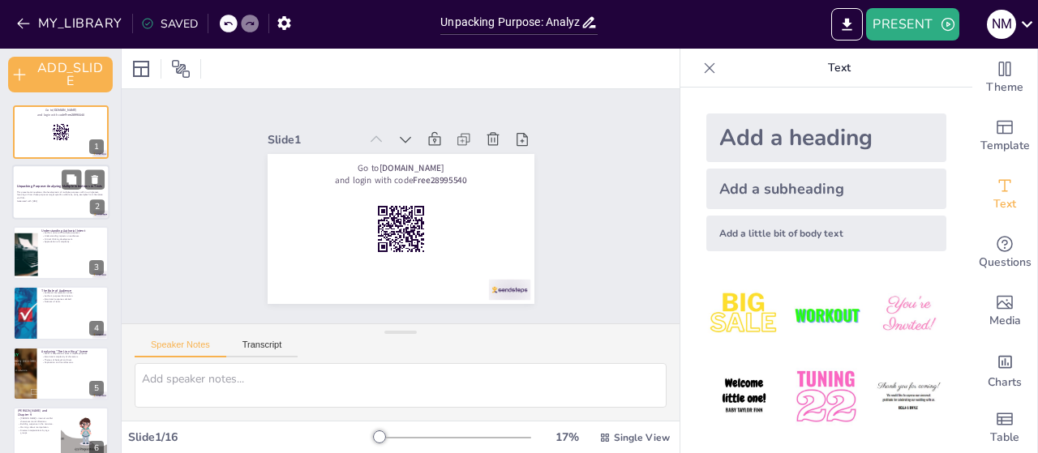
checkbox input "true"
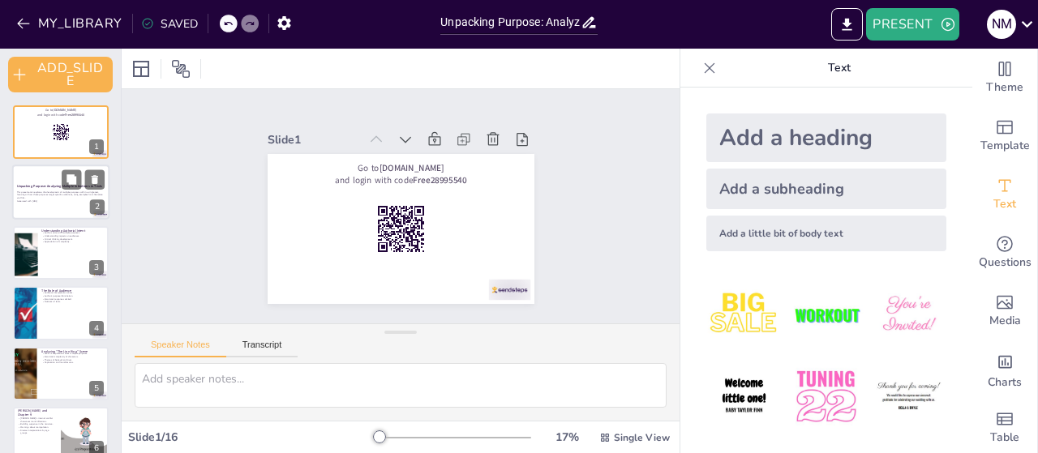
checkbox input "true"
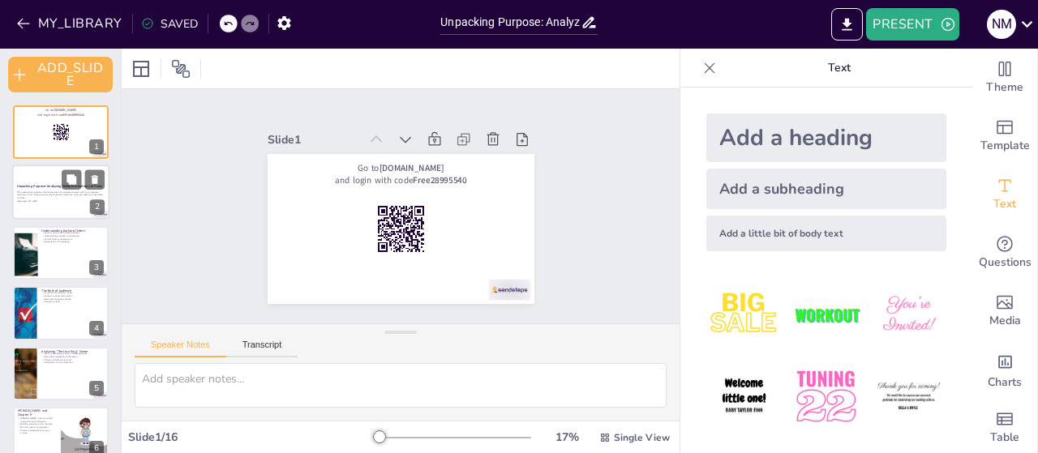
checkbox input "true"
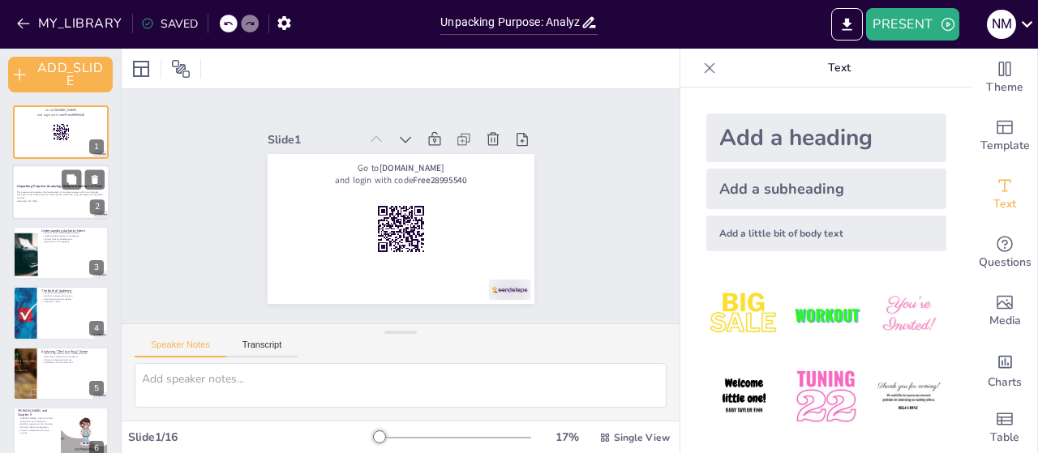
checkbox input "true"
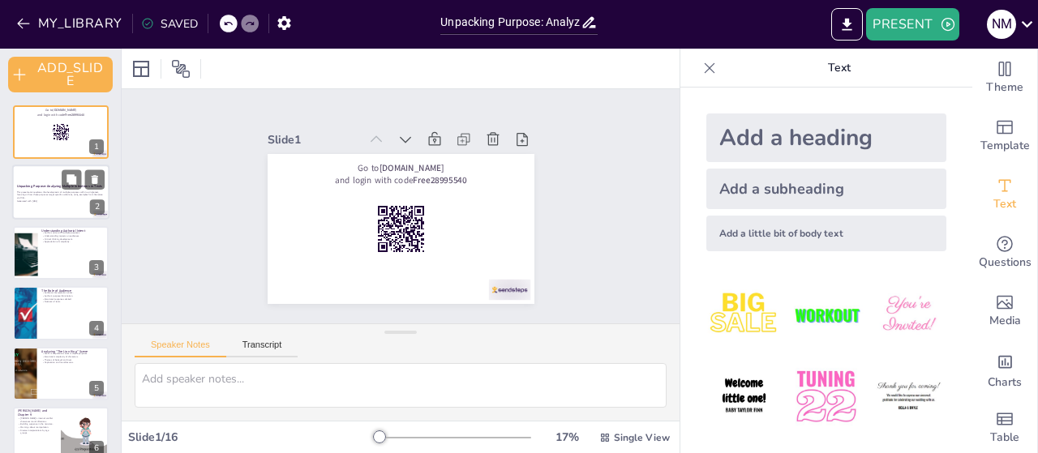
checkbox input "true"
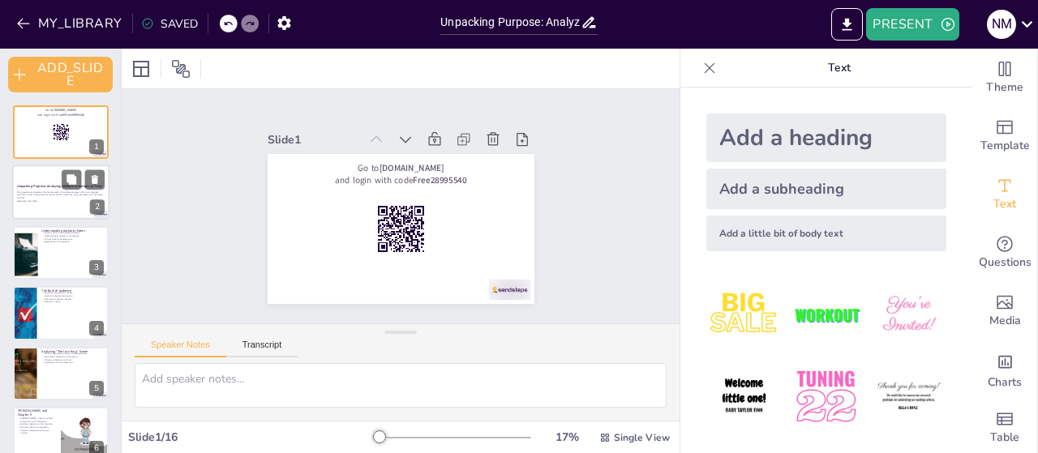
checkbox input "true"
click at [32, 189] on strong "Unpacking Purpose: Analyzing Multiple Intentions in Texts" at bounding box center [59, 187] width 85 height 4
checkbox input "true"
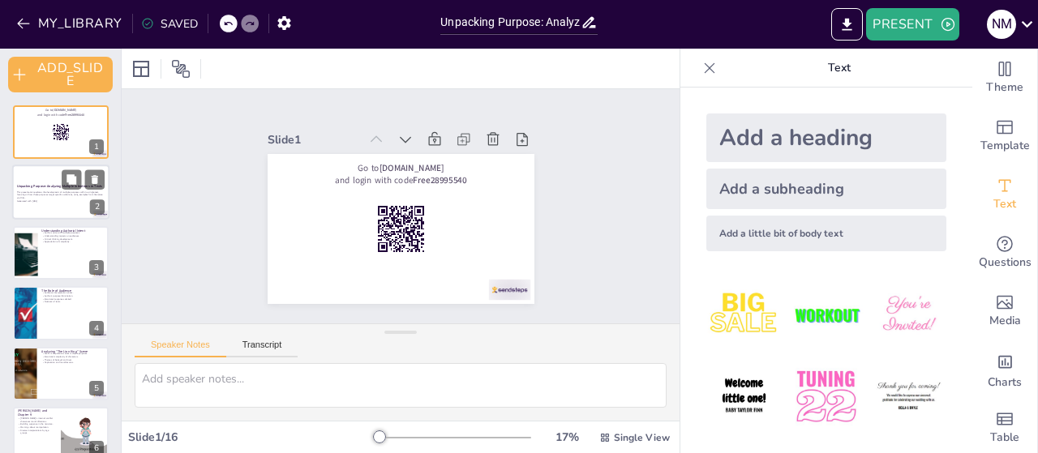
checkbox input "true"
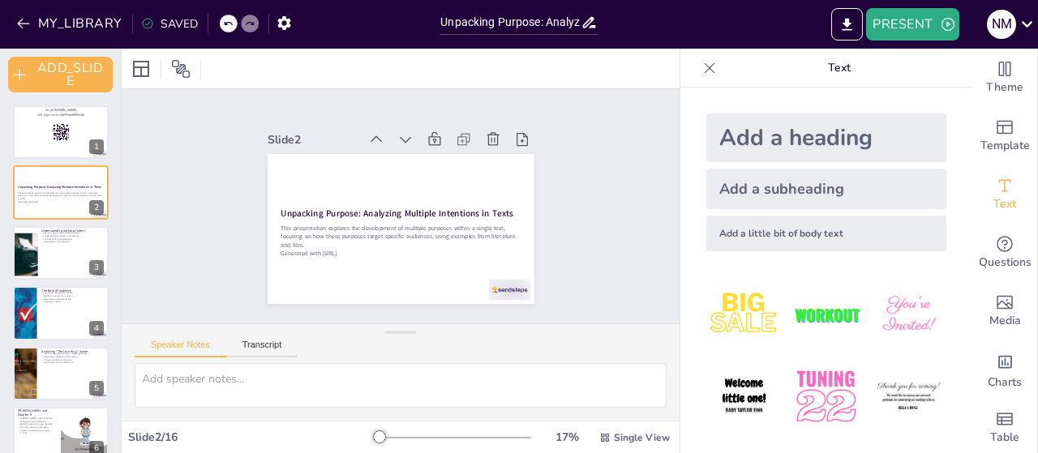
checkbox input "true"
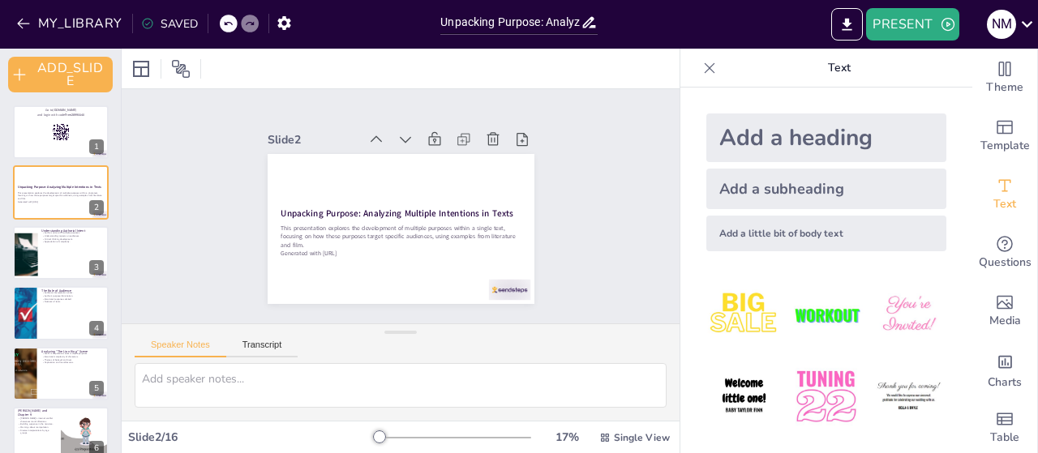
checkbox input "true"
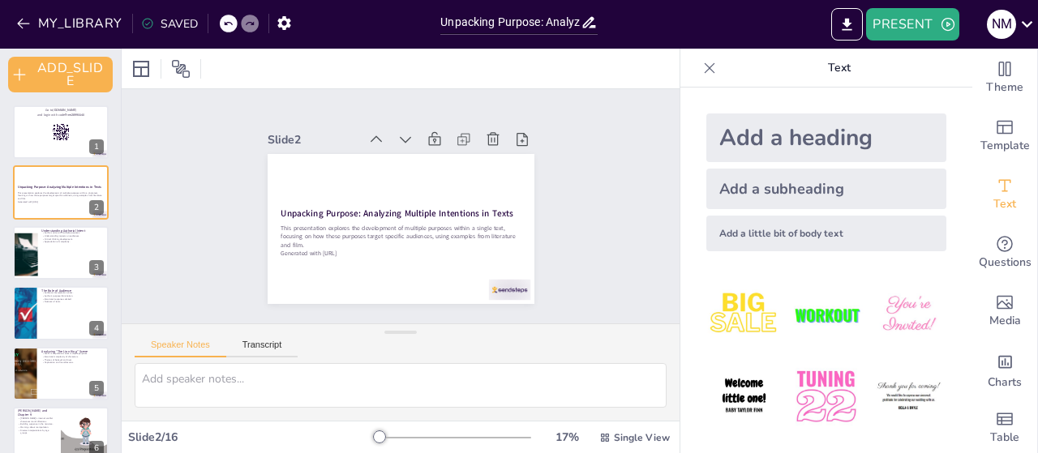
checkbox input "true"
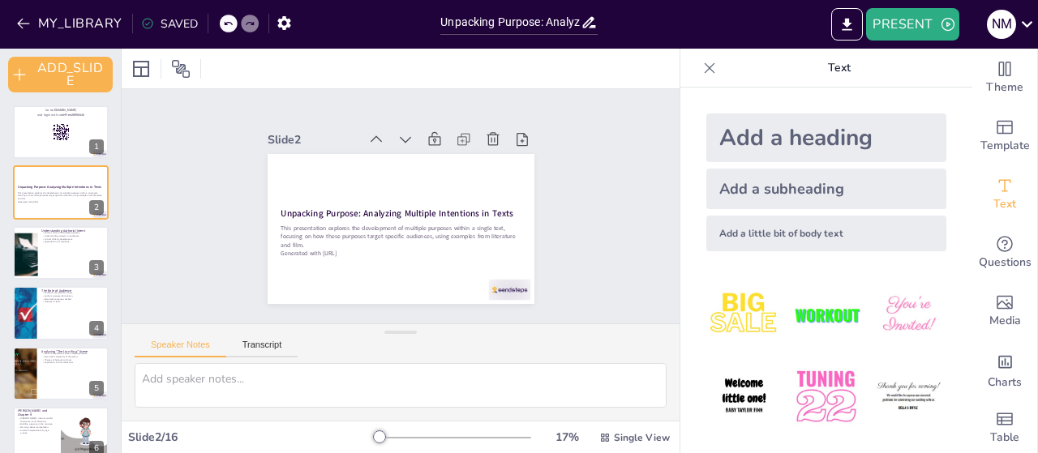
checkbox input "true"
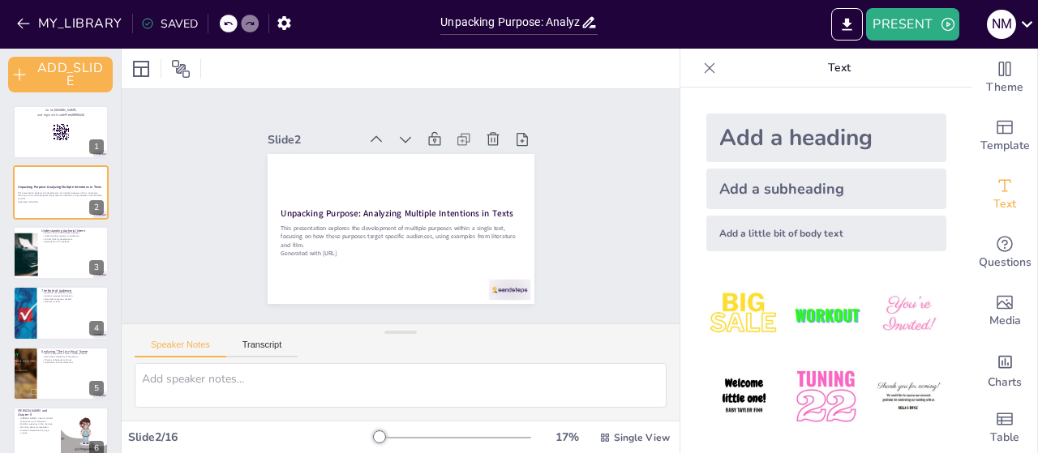
checkbox input "true"
